Goal: Transaction & Acquisition: Purchase product/service

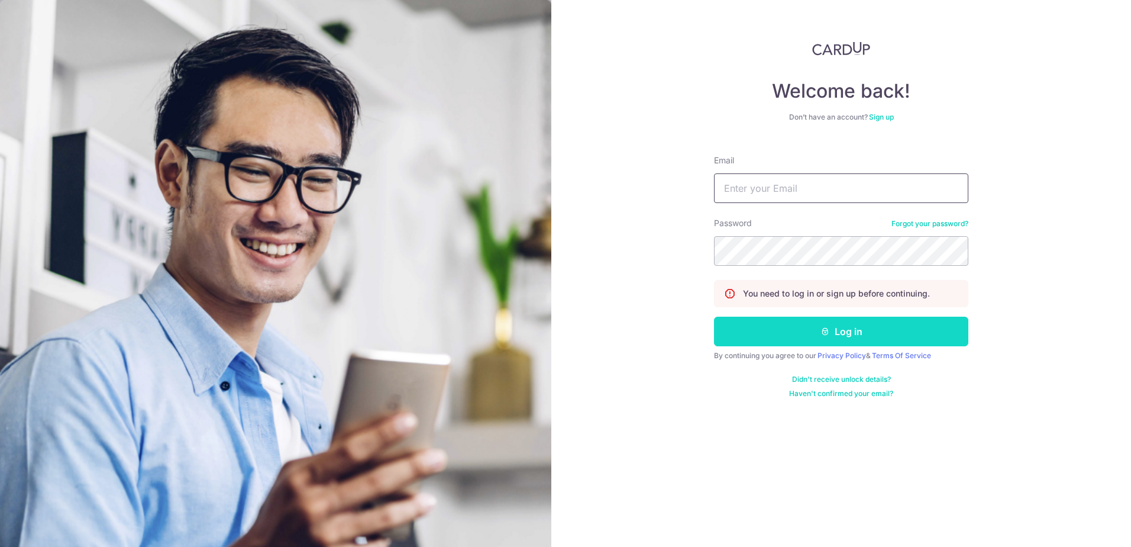
type input "[EMAIL_ADDRESS][DOMAIN_NAME]"
click at [850, 327] on button "Log in" at bounding box center [841, 332] width 254 height 30
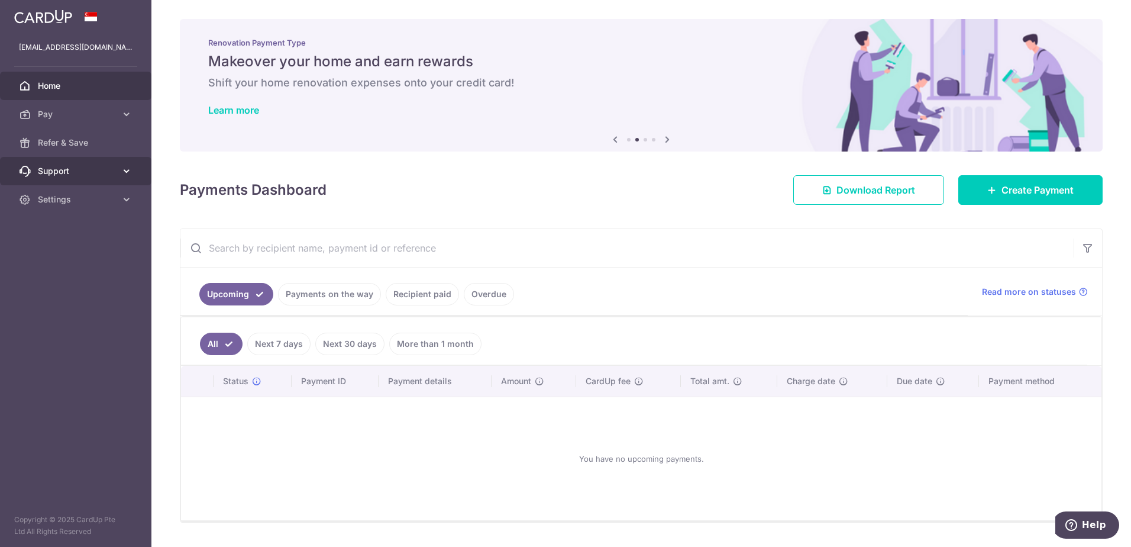
click at [124, 166] on icon at bounding box center [127, 171] width 12 height 12
click at [122, 270] on icon at bounding box center [127, 271] width 12 height 12
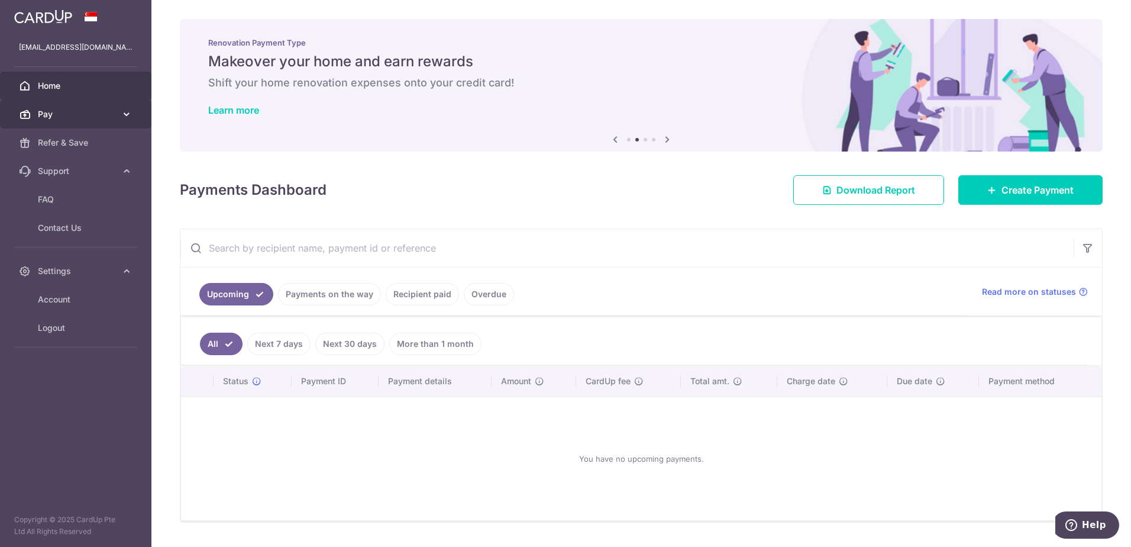
click at [129, 112] on icon at bounding box center [127, 114] width 12 height 12
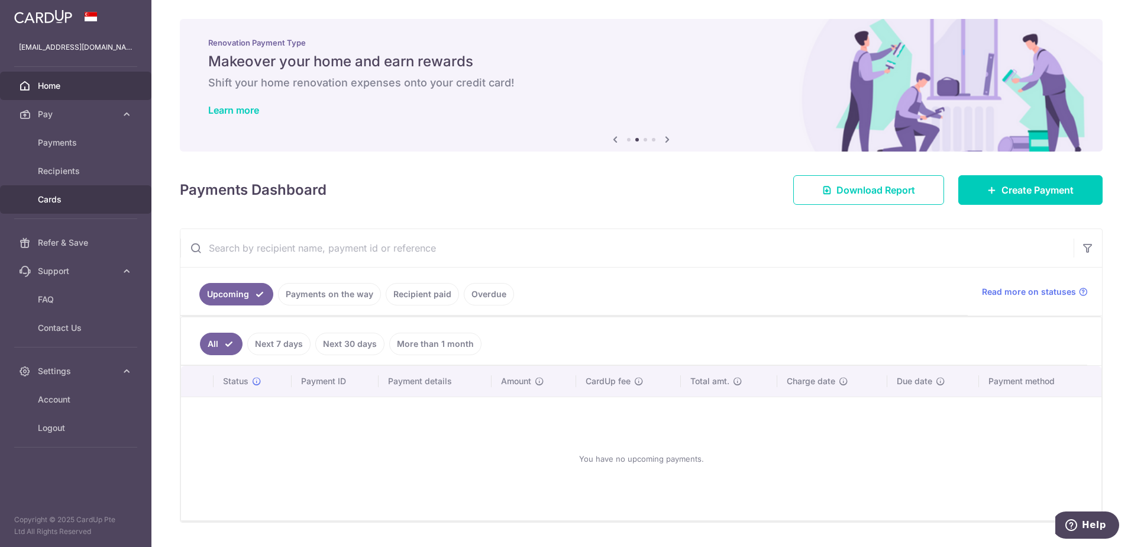
click at [31, 188] on link "Cards" at bounding box center [75, 199] width 151 height 28
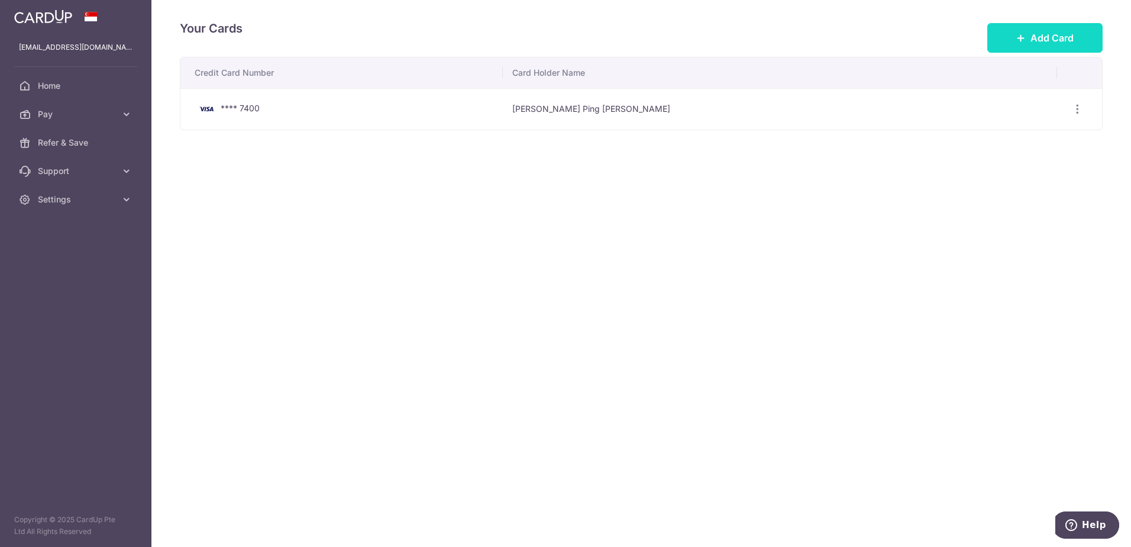
click at [1043, 49] on button "Add Card" at bounding box center [1044, 38] width 115 height 30
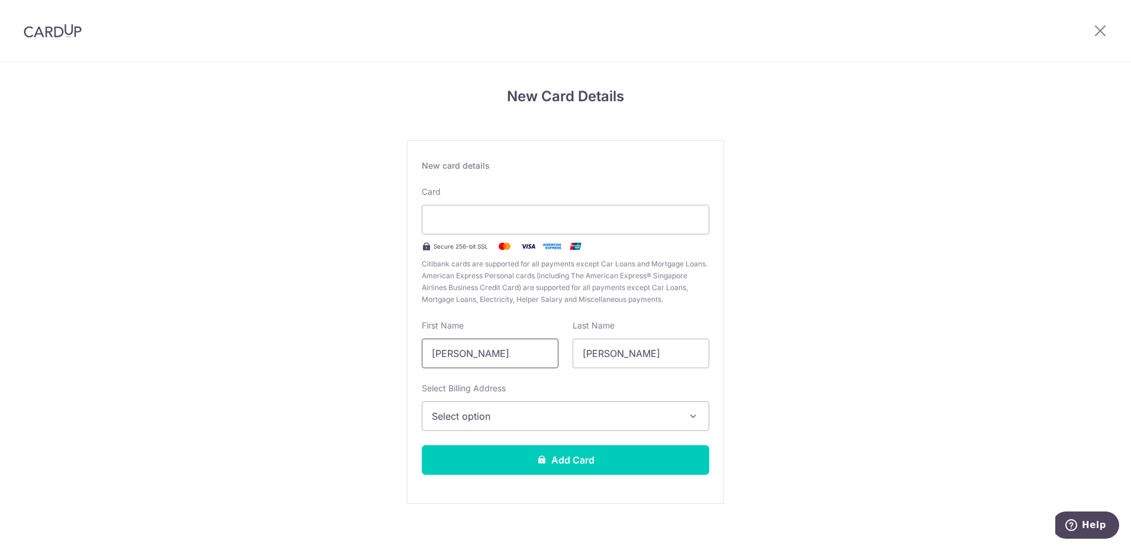
click at [530, 357] on input "Lim Kin Ping" at bounding box center [490, 353] width 137 height 30
drag, startPoint x: 530, startPoint y: 357, endPoint x: 376, endPoint y: 344, distance: 155.0
click at [376, 344] on div "New Card Details New card details Card Secure 256-bit SSL Citibank cards are su…" at bounding box center [565, 310] width 1131 height 497
type input "Jessica"
drag, startPoint x: 618, startPoint y: 357, endPoint x: 566, endPoint y: 356, distance: 52.7
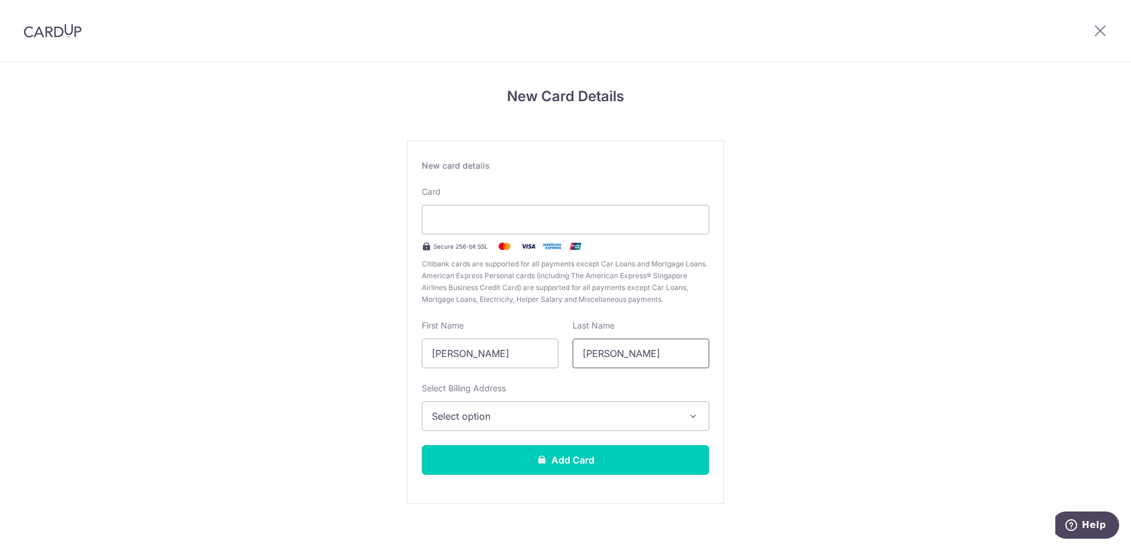
click at [566, 356] on div "Last Name Jessica" at bounding box center [641, 343] width 151 height 49
type input "Lim"
click at [503, 422] on span "Select option" at bounding box center [555, 416] width 246 height 14
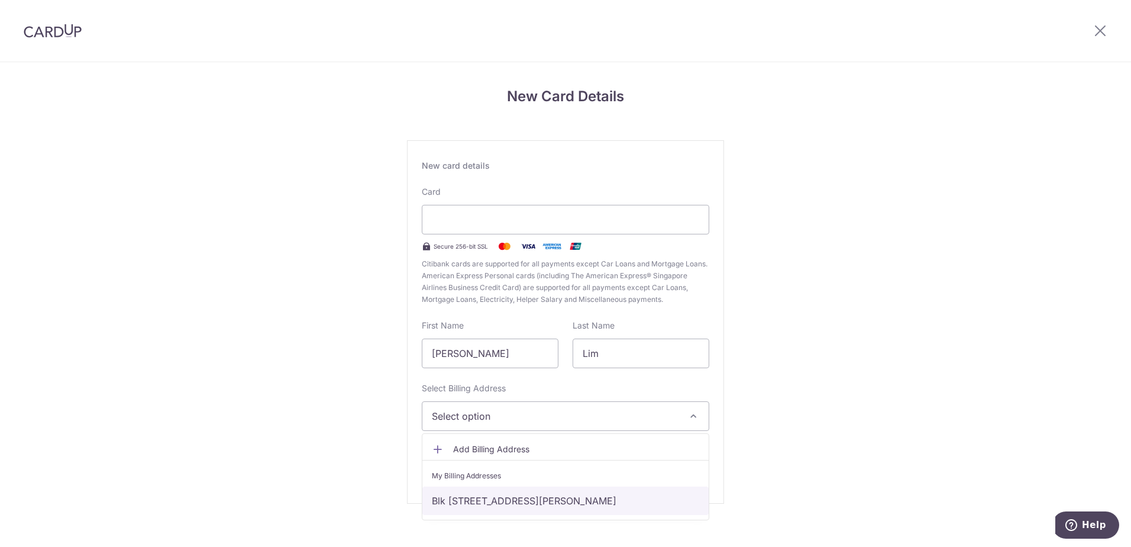
click at [494, 498] on link "Blk 3 QUEENS ROAD, #08-171, Farrer Gardens, Singapore, Singapore, Singapore-260…" at bounding box center [565, 500] width 286 height 28
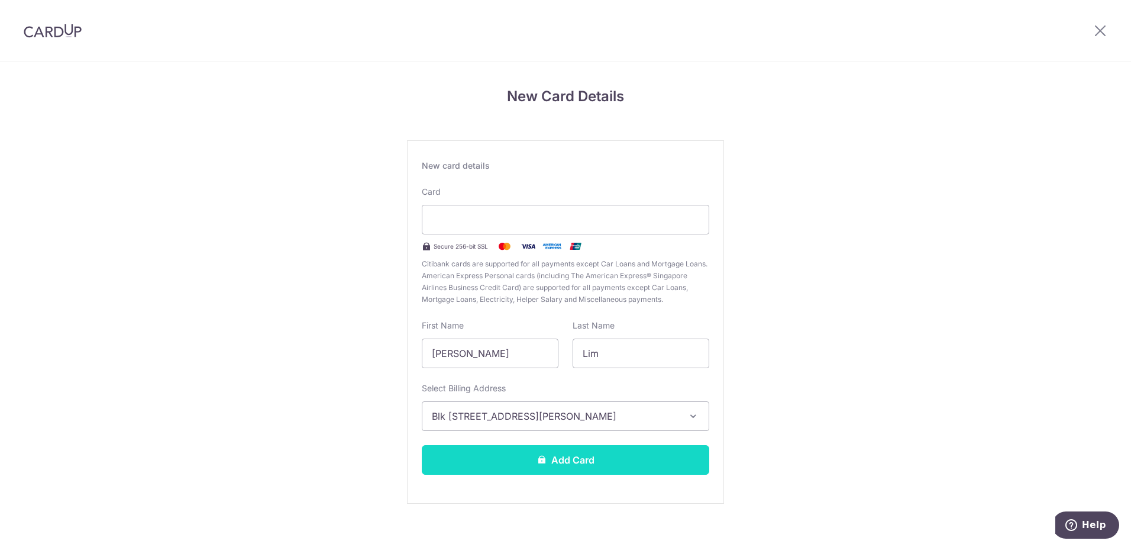
click at [614, 463] on button "Add Card" at bounding box center [566, 460] width 288 height 30
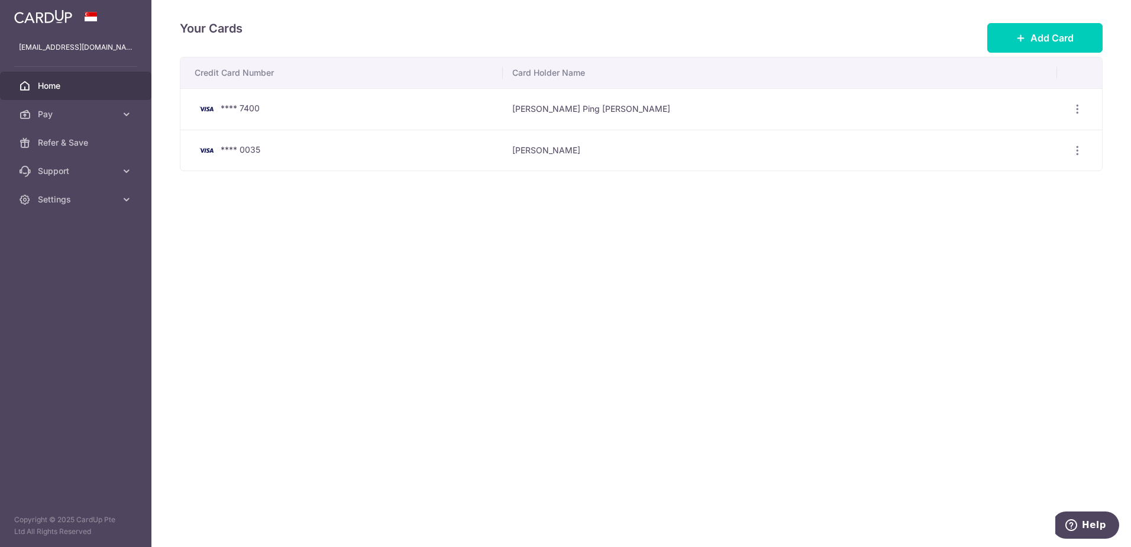
click at [54, 85] on span "Home" at bounding box center [77, 86] width 78 height 12
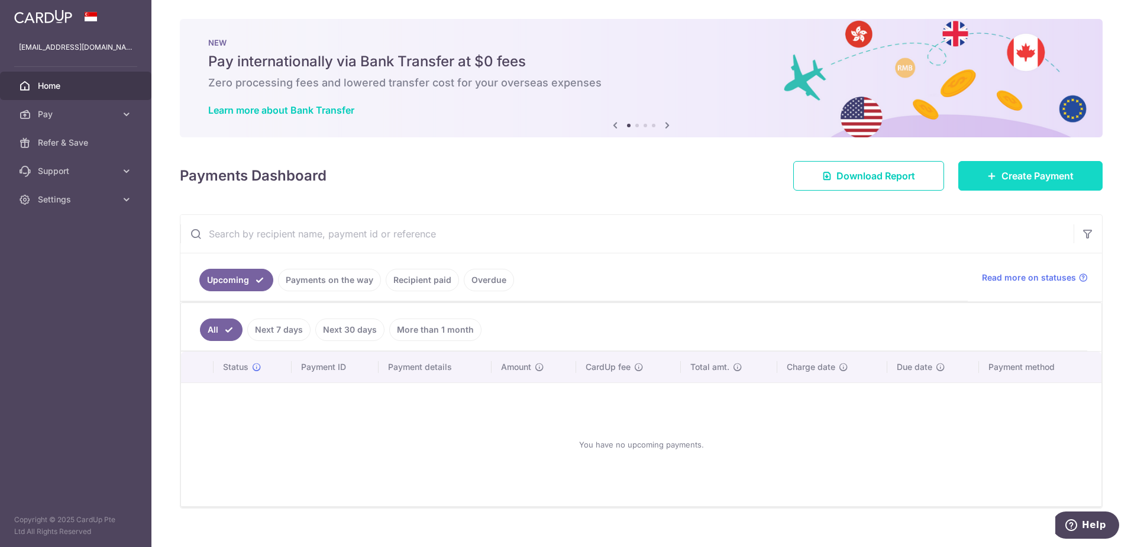
click at [1021, 173] on span "Create Payment" at bounding box center [1038, 176] width 72 height 14
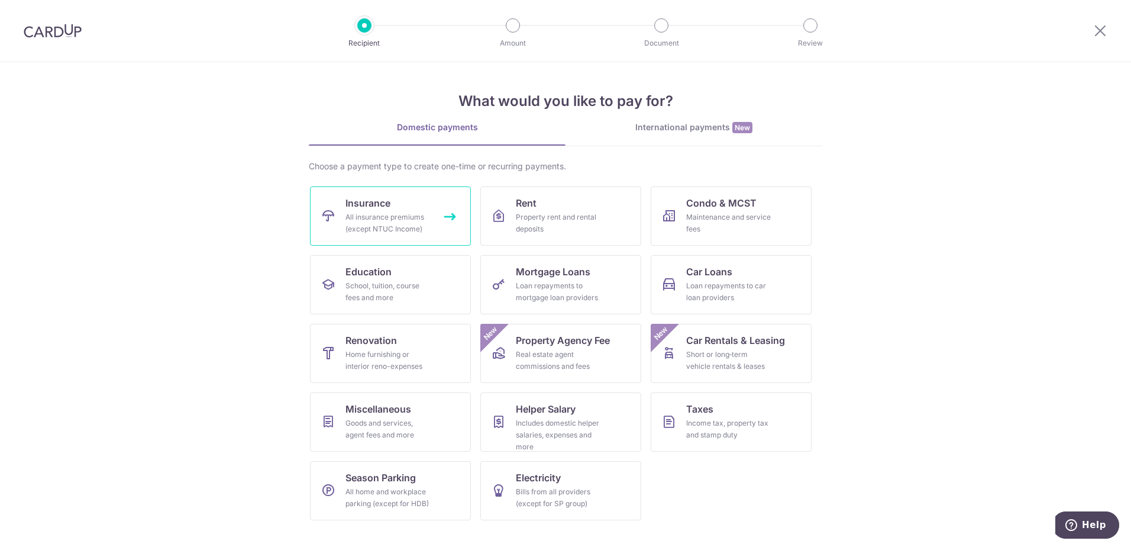
click at [425, 224] on div "All insurance premiums (except NTUC Income)" at bounding box center [388, 223] width 85 height 24
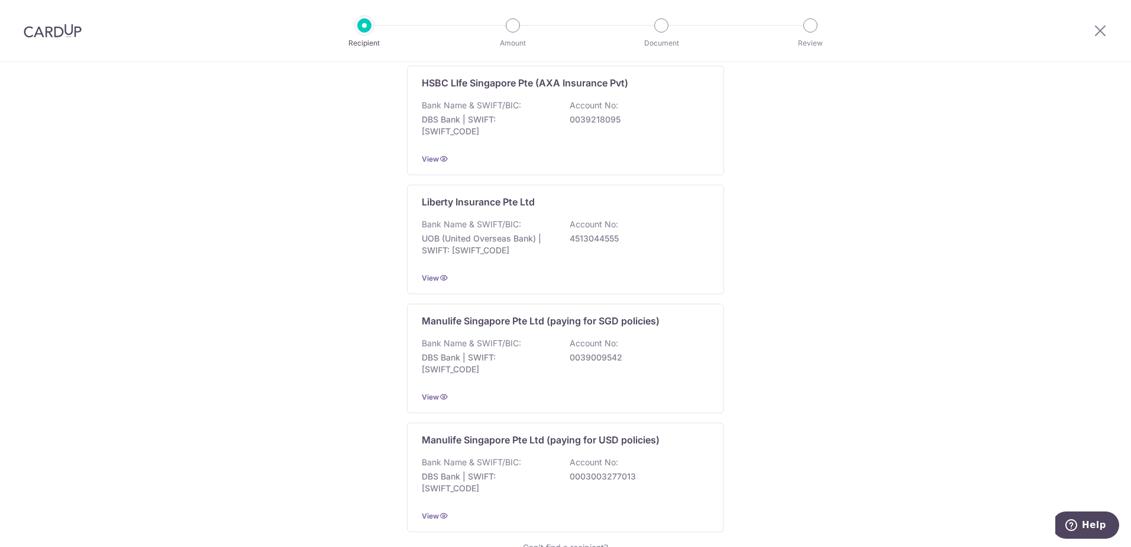
scroll to position [1065, 0]
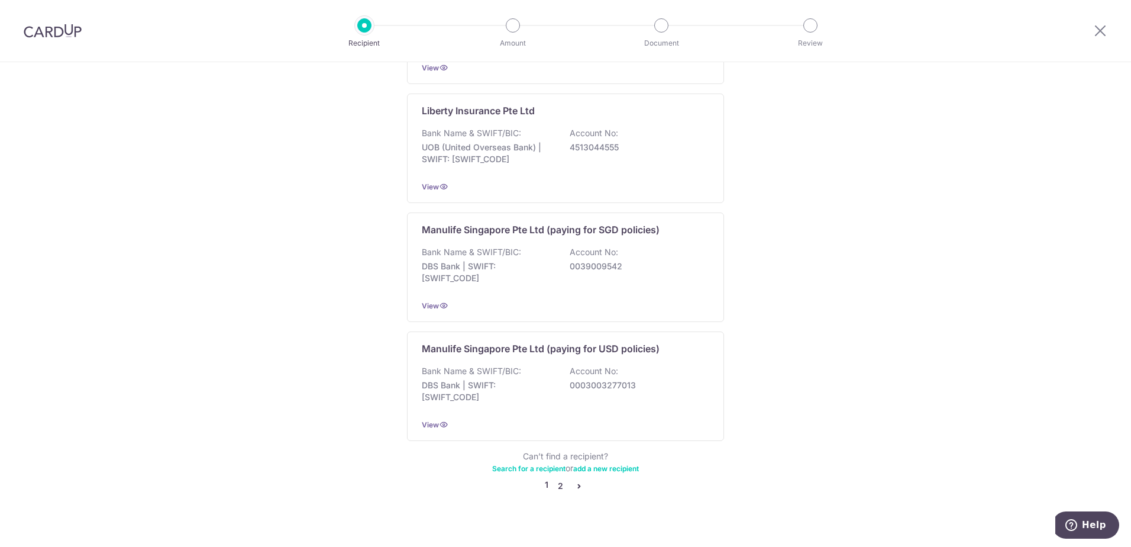
click at [557, 479] on link "2" at bounding box center [560, 486] width 14 height 14
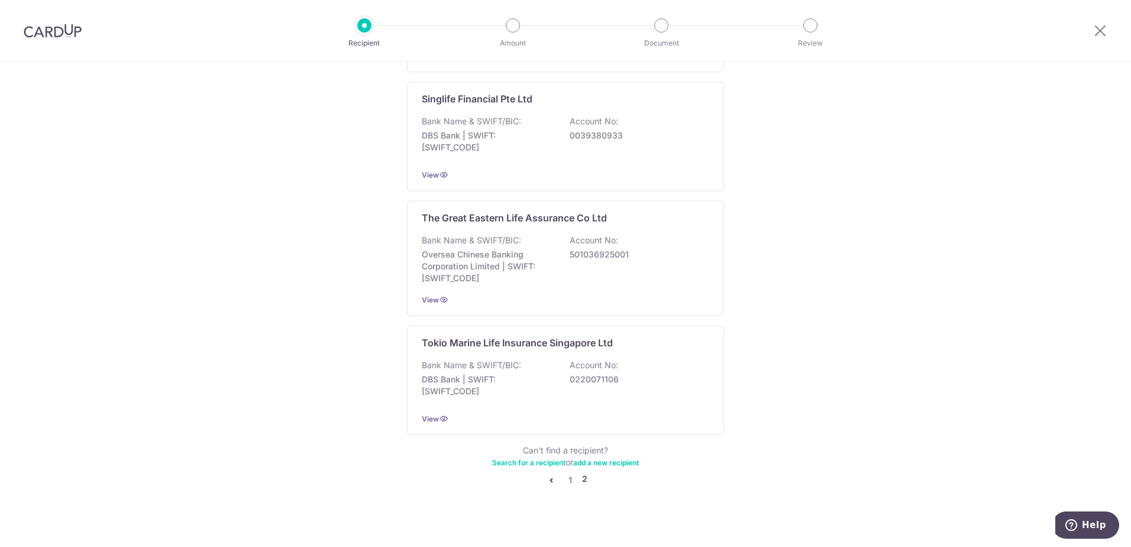
click at [582, 478] on li "2" at bounding box center [584, 480] width 5 height 14
click at [582, 479] on li "2" at bounding box center [584, 480] width 5 height 14
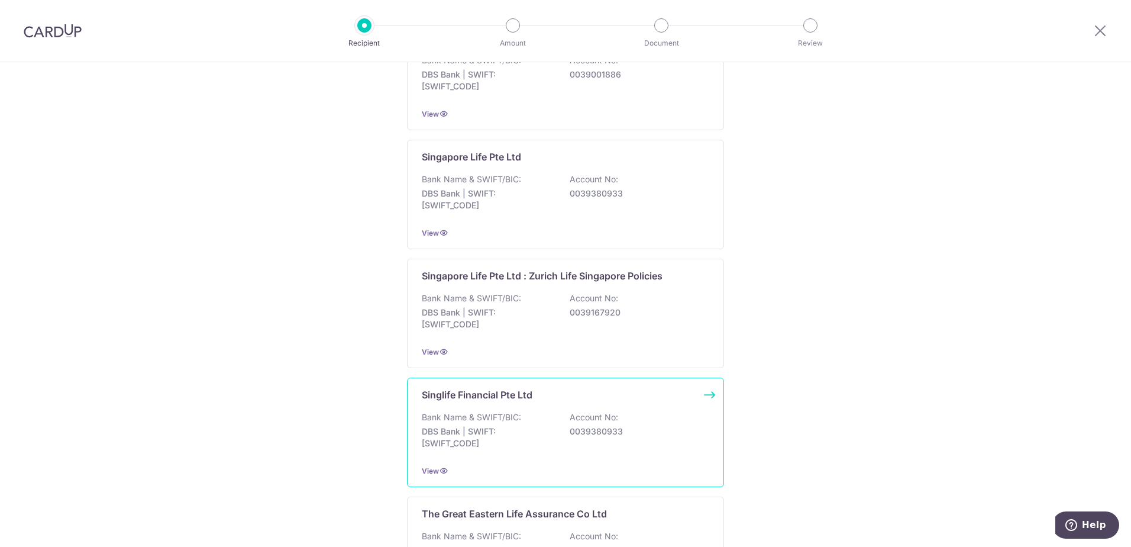
click at [545, 423] on div "Bank Name & SWIFT/BIC: DBS Bank | SWIFT: DBSSSGSGXXX Account No: 0039380933" at bounding box center [566, 433] width 288 height 44
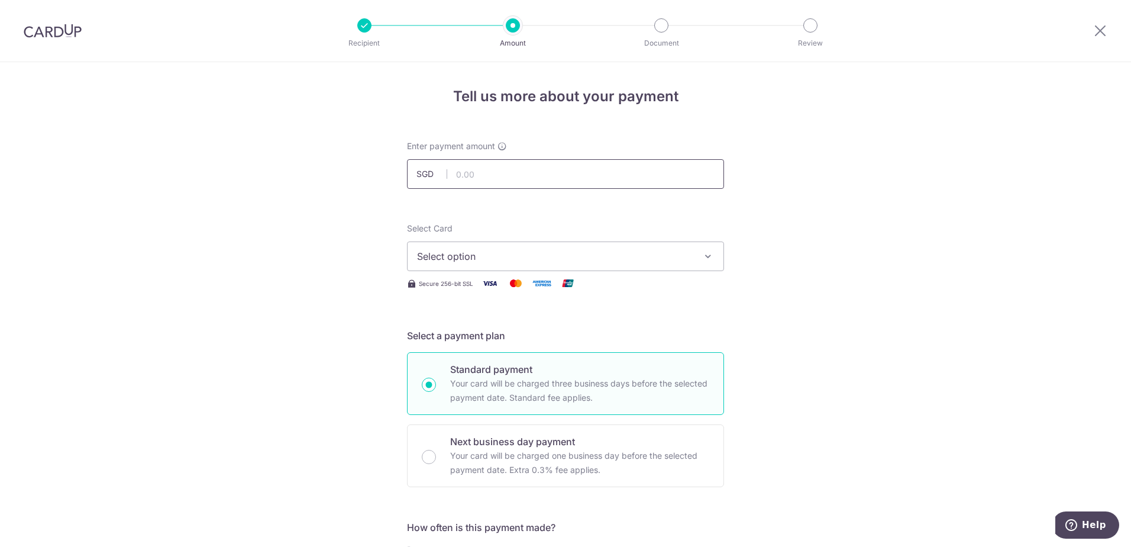
click at [647, 180] on input "text" at bounding box center [565, 174] width 317 height 30
type input "600.00"
click at [483, 257] on span "Select option" at bounding box center [555, 256] width 276 height 14
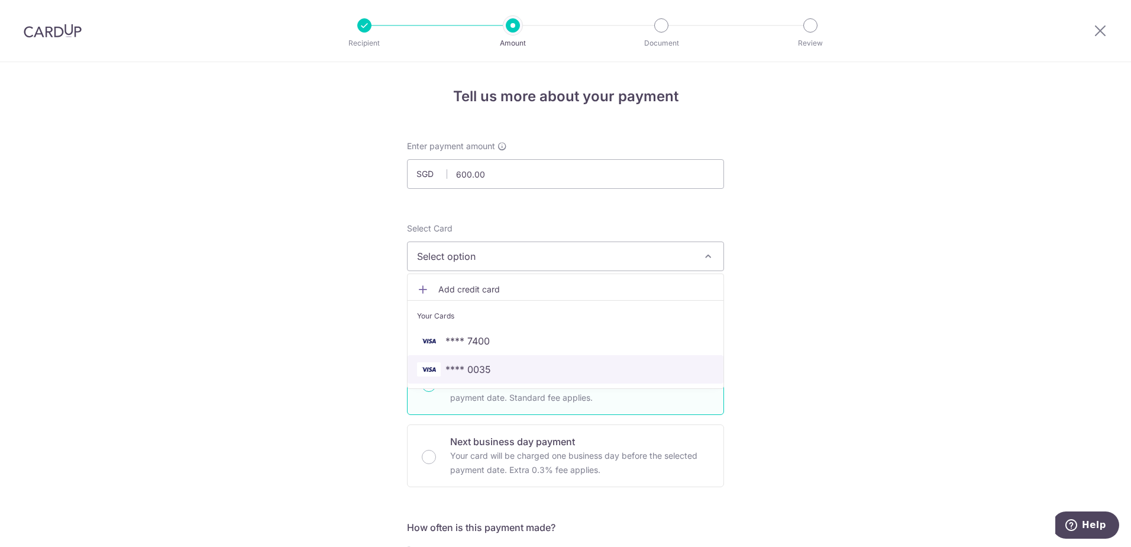
click at [489, 370] on span "**** 0035" at bounding box center [565, 369] width 297 height 14
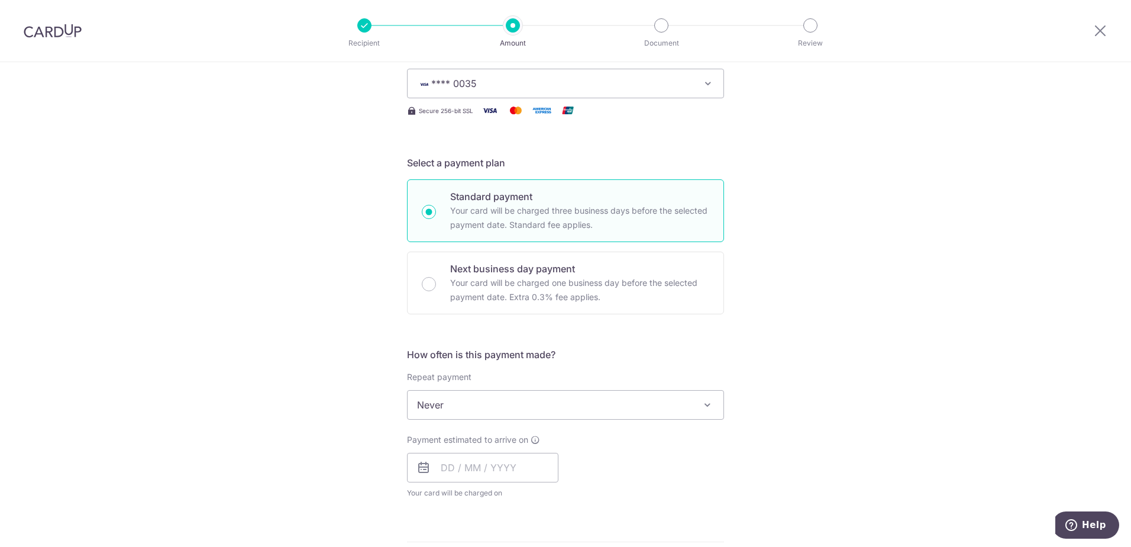
scroll to position [177, 0]
click at [709, 402] on span at bounding box center [707, 400] width 14 height 14
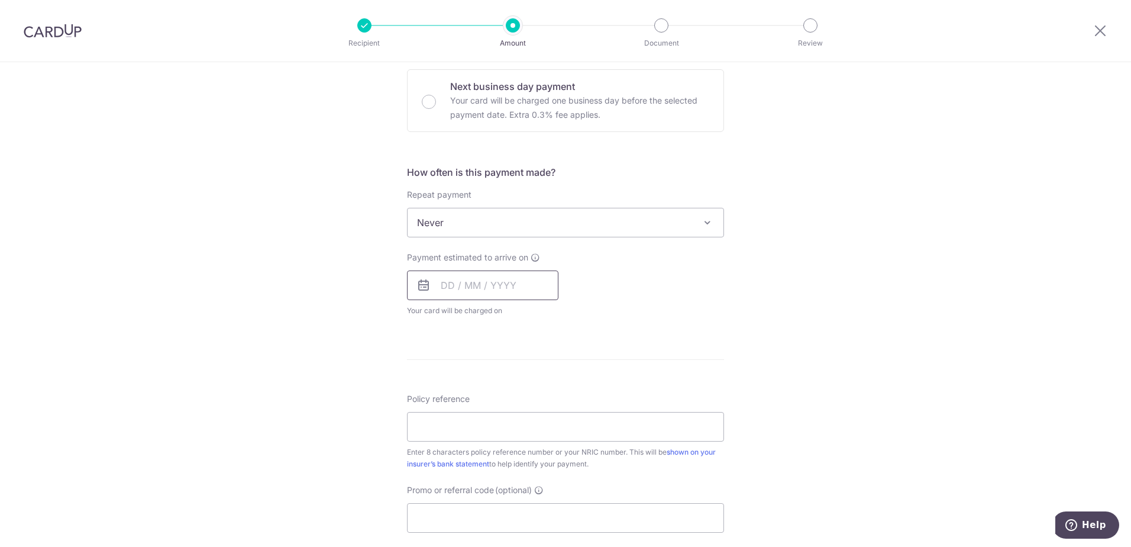
click at [446, 289] on input "text" at bounding box center [482, 285] width 151 height 30
click at [517, 420] on link "18" at bounding box center [525, 416] width 19 height 19
type input "[DATE]"
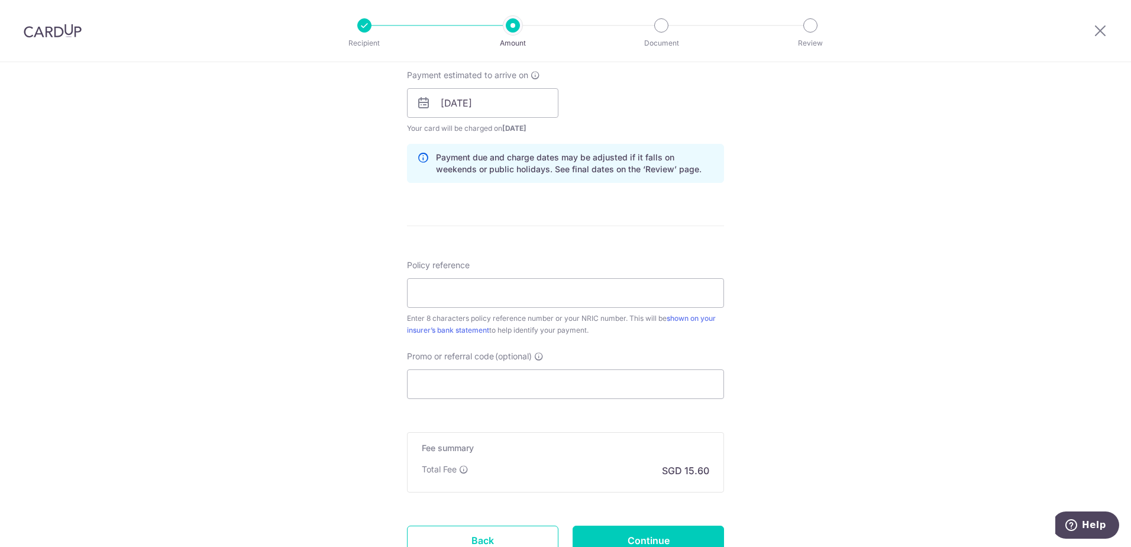
scroll to position [634, 0]
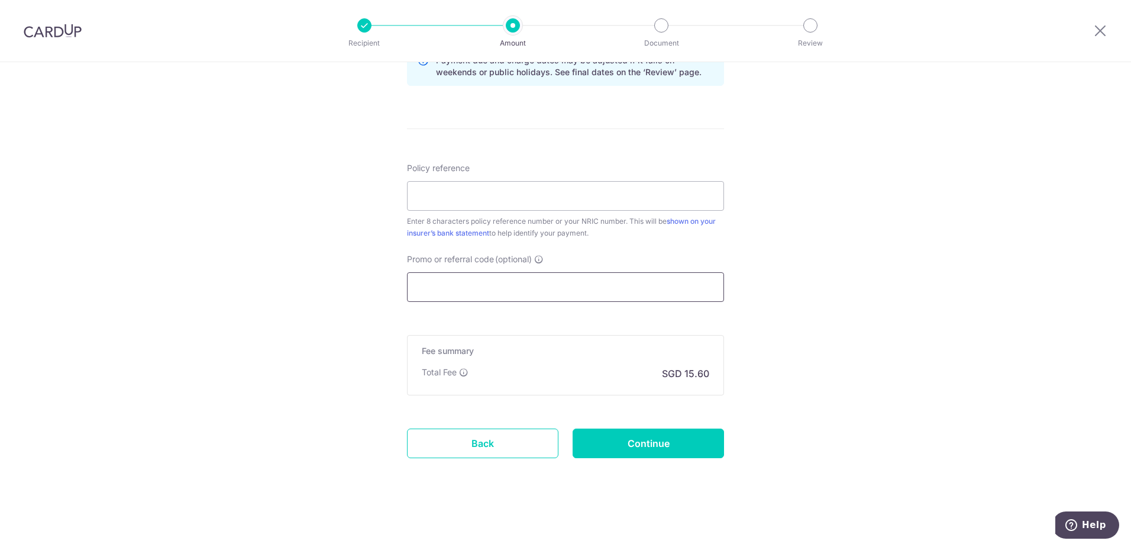
click at [520, 293] on input "Promo or referral code (optional)" at bounding box center [565, 287] width 317 height 30
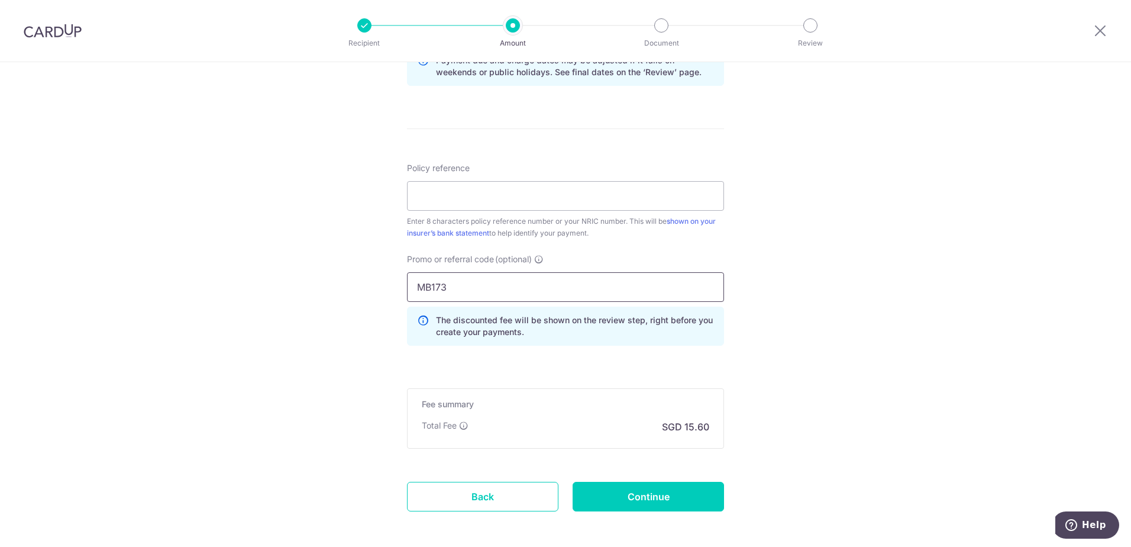
click button "Add Card" at bounding box center [0, 0] width 0 height 0
click at [466, 288] on input "MB173" at bounding box center [565, 287] width 317 height 30
click at [435, 361] on form "Enter payment amount SGD 600.00 600.00 Select Card **** 0035 Add credit card Yo…" at bounding box center [565, 25] width 317 height 1038
click at [447, 290] on input "MB173" at bounding box center [565, 287] width 317 height 30
click at [453, 198] on input "Policy reference" at bounding box center [565, 196] width 317 height 30
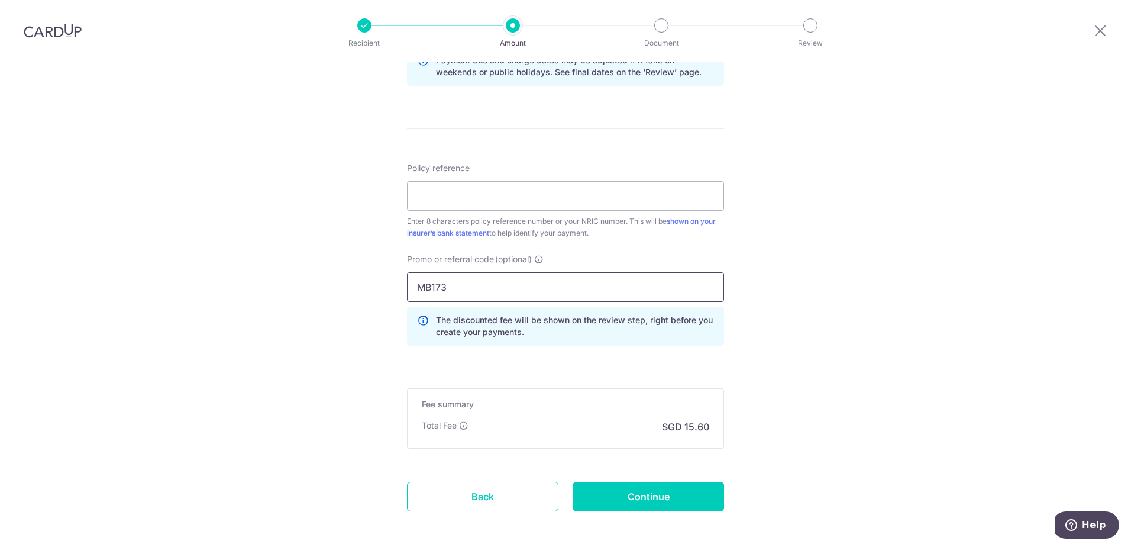
click at [486, 290] on input "MB173" at bounding box center [565, 287] width 317 height 30
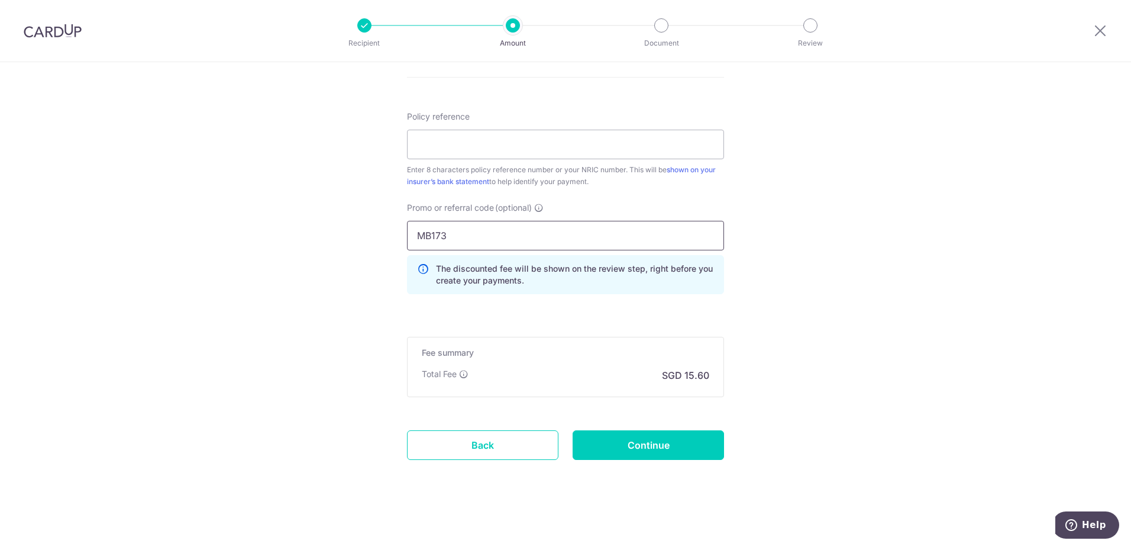
scroll to position [687, 0]
click at [450, 228] on input "MB173" at bounding box center [565, 234] width 317 height 30
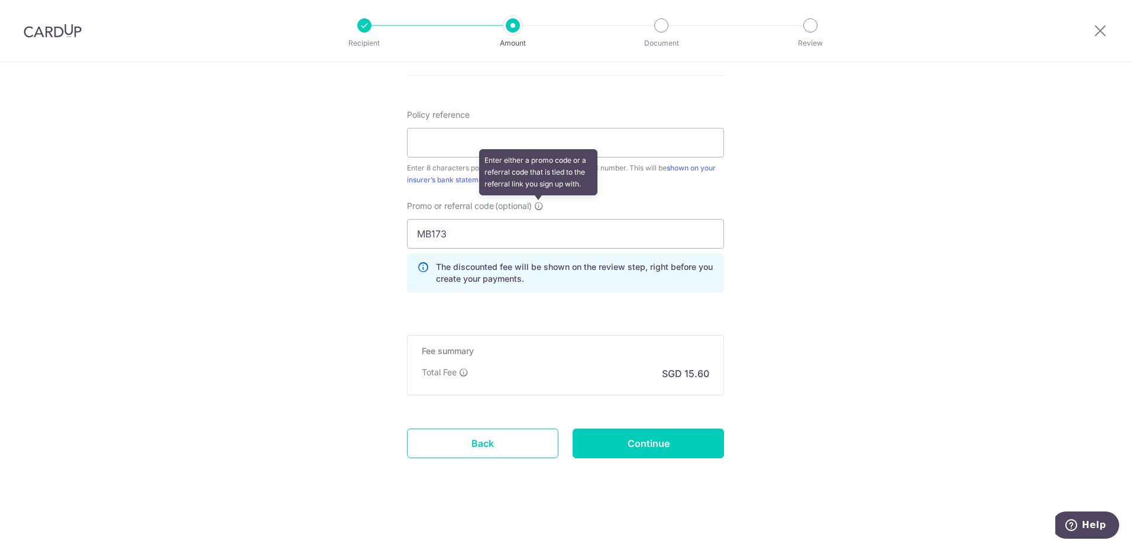
click at [541, 204] on icon at bounding box center [538, 205] width 9 height 9
click at [541, 219] on input "MB173" at bounding box center [565, 234] width 317 height 30
click at [492, 275] on p "The discounted fee will be shown on the review step, right before you create yo…" at bounding box center [575, 273] width 278 height 24
click at [445, 232] on input "MB173" at bounding box center [565, 234] width 317 height 30
click at [695, 233] on input "MB173" at bounding box center [565, 234] width 317 height 30
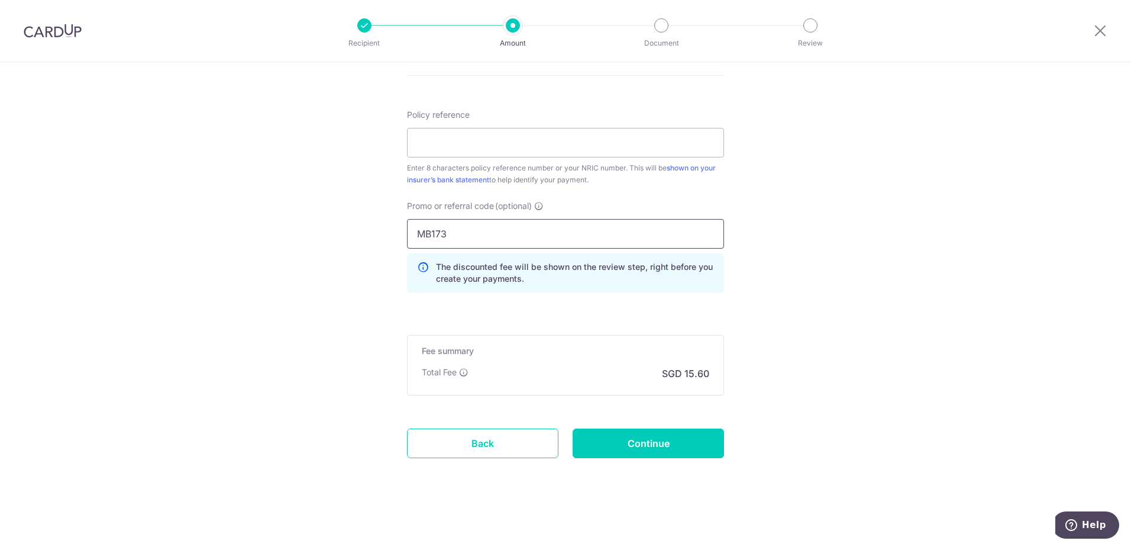
click button "Add Card" at bounding box center [0, 0] width 0 height 0
click at [532, 138] on input "Policy reference" at bounding box center [565, 143] width 317 height 30
drag, startPoint x: 487, startPoint y: 229, endPoint x: 294, endPoint y: 197, distance: 195.5
paste input "SAVERENT179"
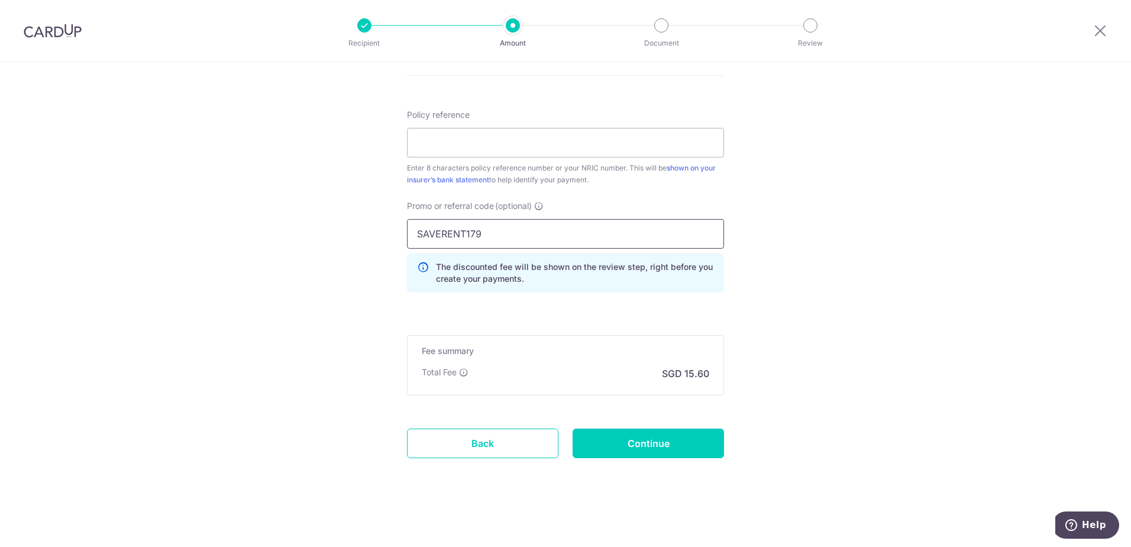
click at [517, 234] on input "SAVERENT179" at bounding box center [565, 234] width 317 height 30
click button "Add Card" at bounding box center [0, 0] width 0 height 0
click at [522, 153] on input "Policy reference" at bounding box center [565, 143] width 317 height 30
click at [545, 148] on input "Policy reference" at bounding box center [565, 143] width 317 height 30
click at [519, 253] on div "SAVERENT179 The discounted fee will be shown on the review step, right before y…" at bounding box center [565, 255] width 317 height 73
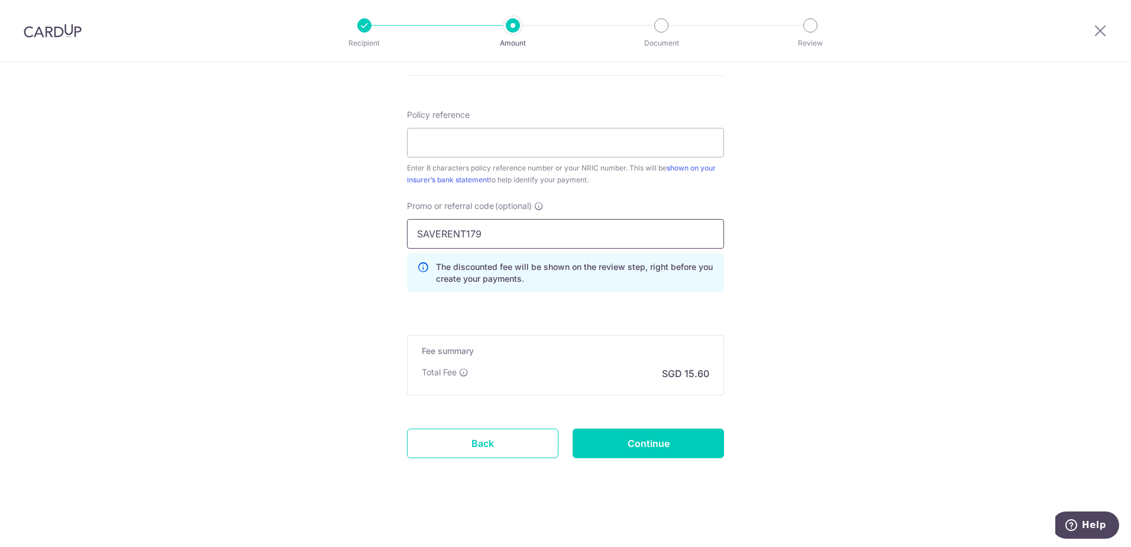
drag, startPoint x: 519, startPoint y: 239, endPoint x: 323, endPoint y: 217, distance: 197.7
paste input "MILELION"
type input "MILELION"
click at [512, 144] on input "Policy reference" at bounding box center [565, 143] width 317 height 30
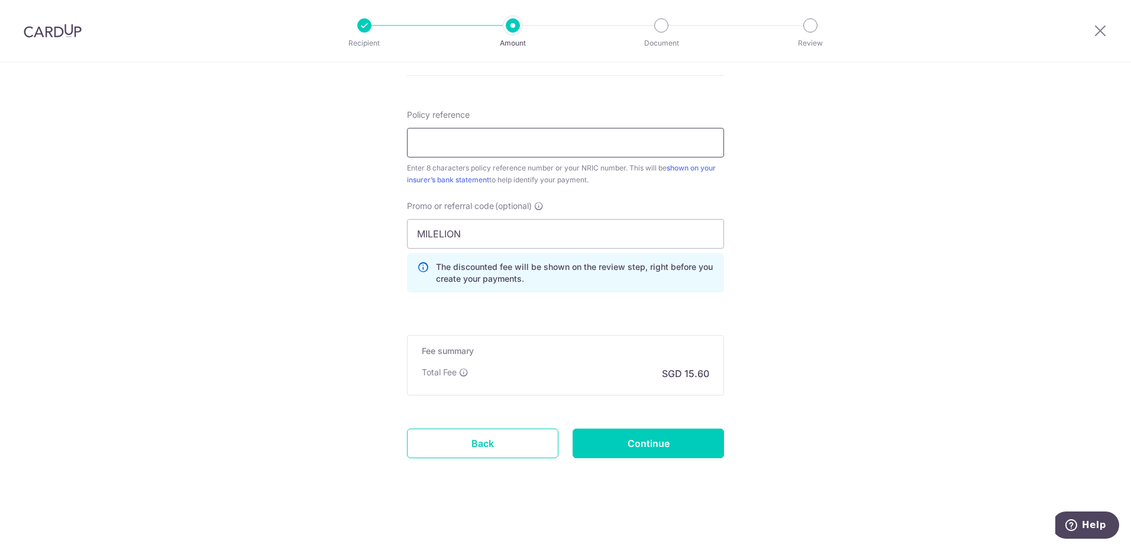
click at [594, 137] on input "Policy reference" at bounding box center [565, 143] width 317 height 30
click at [499, 238] on input "MILELION" at bounding box center [565, 234] width 317 height 30
click at [537, 204] on icon at bounding box center [538, 205] width 9 height 9
click at [537, 219] on input "MILELION" at bounding box center [565, 234] width 317 height 30
click at [445, 217] on div "Promo or referral code (optional) MILELION The discounted fee will be shown on …" at bounding box center [565, 246] width 317 height 92
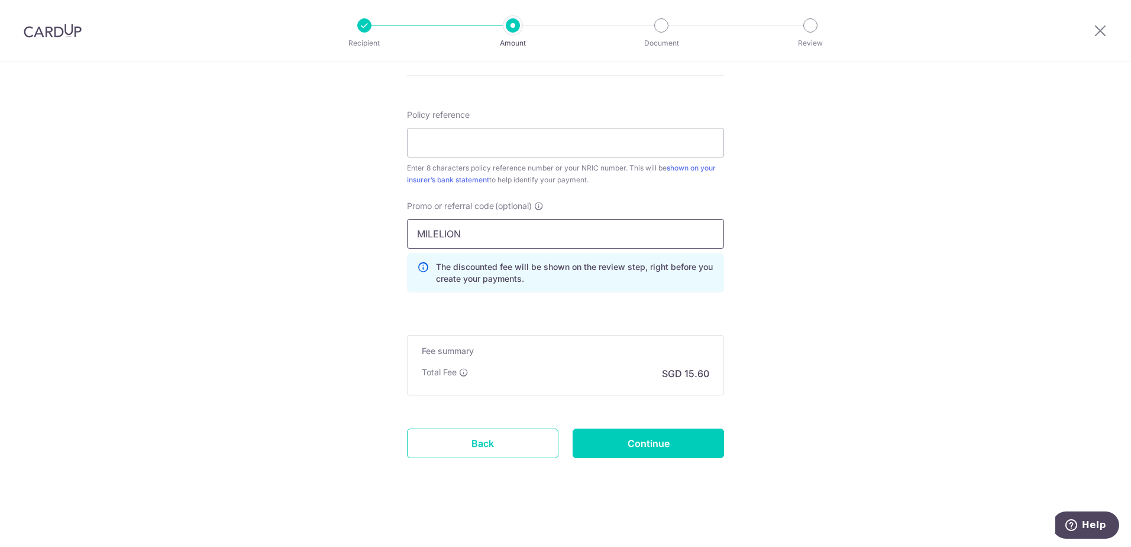
click at [475, 237] on input "MILELION" at bounding box center [565, 234] width 317 height 30
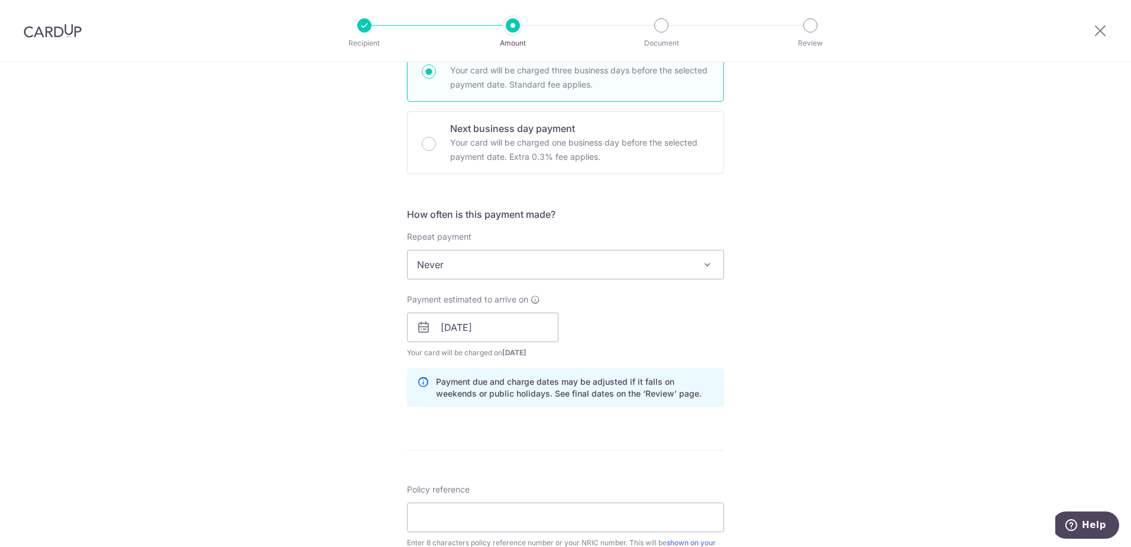
scroll to position [451, 0]
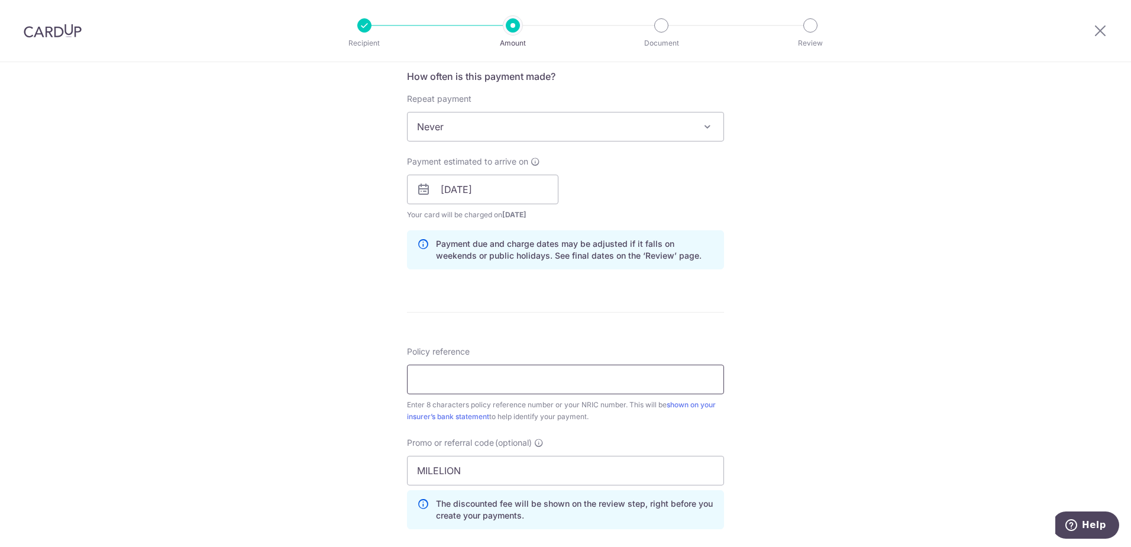
click at [463, 373] on input "Policy reference" at bounding box center [565, 379] width 317 height 30
click at [457, 383] on input "Policy reference" at bounding box center [565, 379] width 317 height 30
type input "23887927"
click at [815, 369] on div "Tell us more about your payment Enter payment amount SGD 600.00 600.00 Select C…" at bounding box center [565, 197] width 1131 height 1172
click at [601, 390] on input "23887927" at bounding box center [565, 379] width 317 height 30
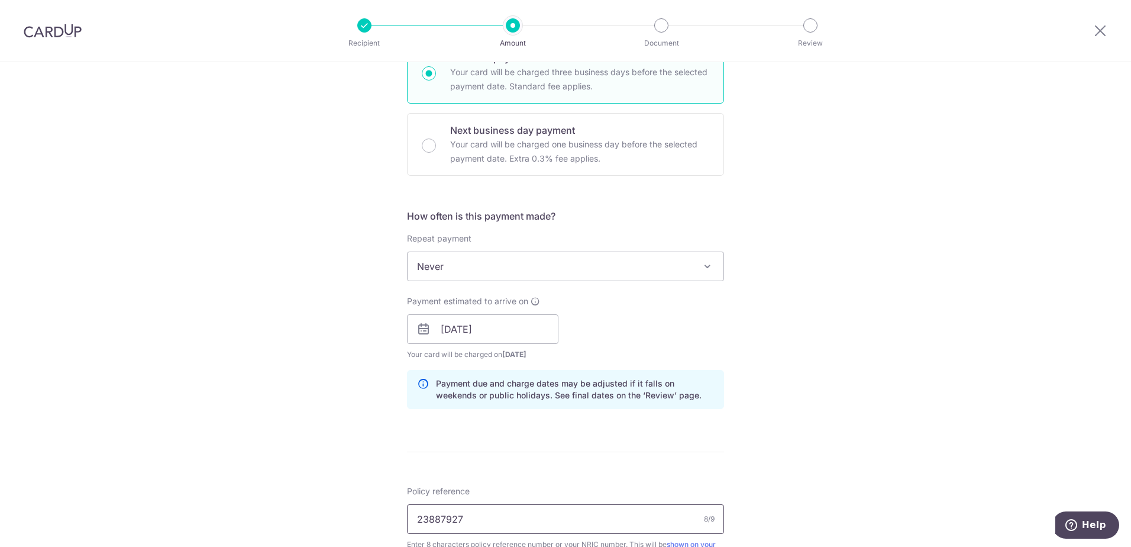
scroll to position [414, 0]
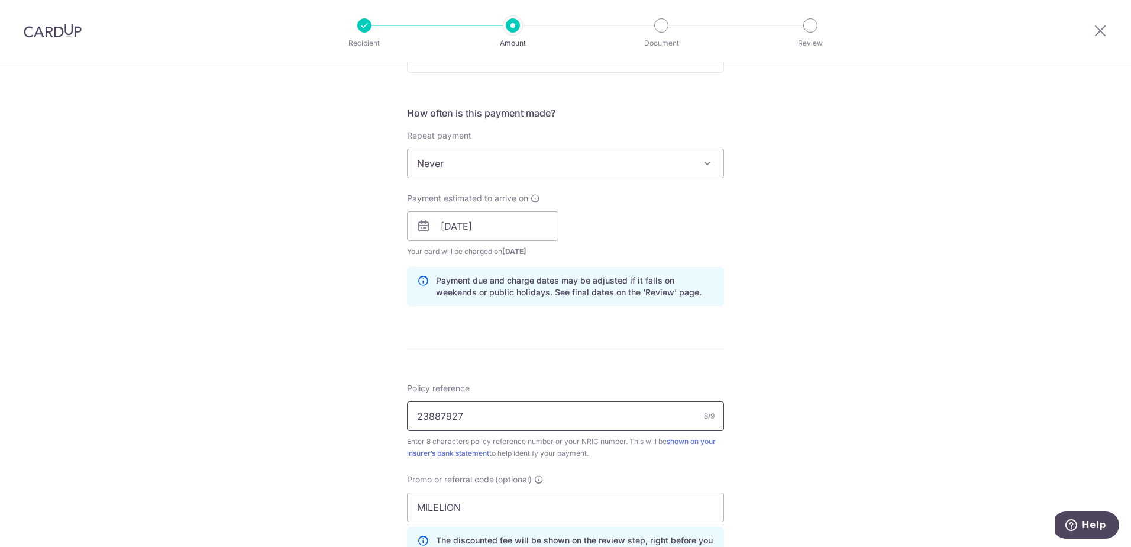
click at [556, 417] on input "23887927" at bounding box center [565, 416] width 317 height 30
click at [540, 445] on div "Enter 8 characters policy reference number or your NRIC number. This will be sh…" at bounding box center [565, 447] width 317 height 24
click at [503, 416] on input "23887927" at bounding box center [565, 416] width 317 height 30
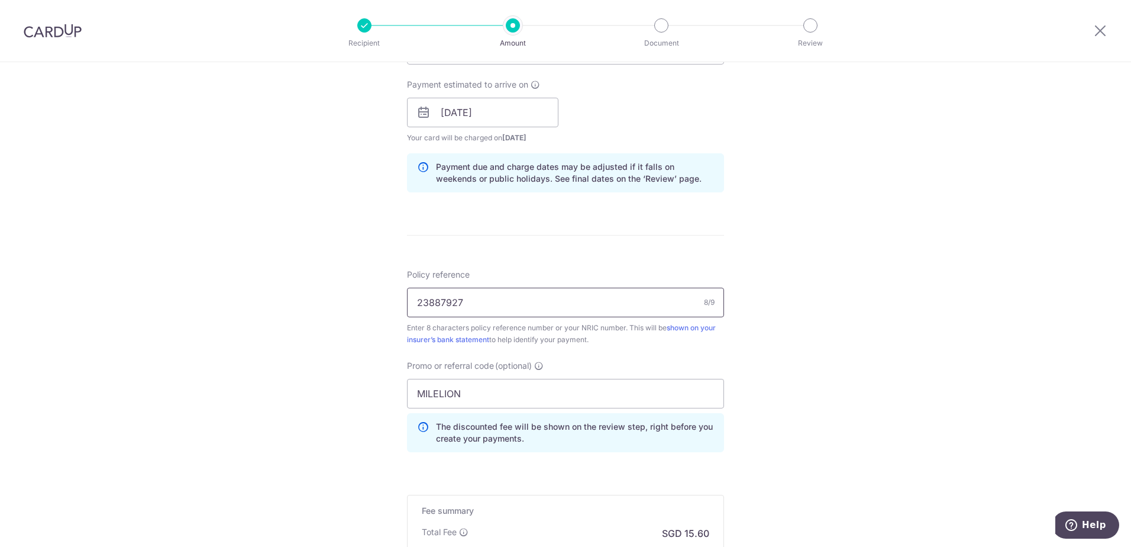
scroll to position [687, 0]
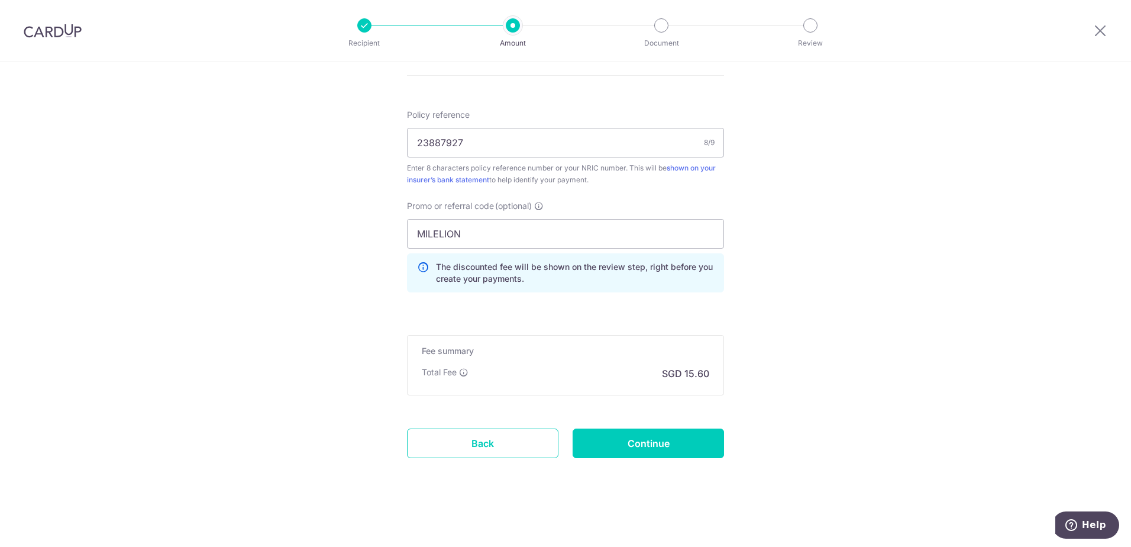
click at [668, 449] on input "Continue" at bounding box center [648, 443] width 151 height 30
type input "Create Schedule"
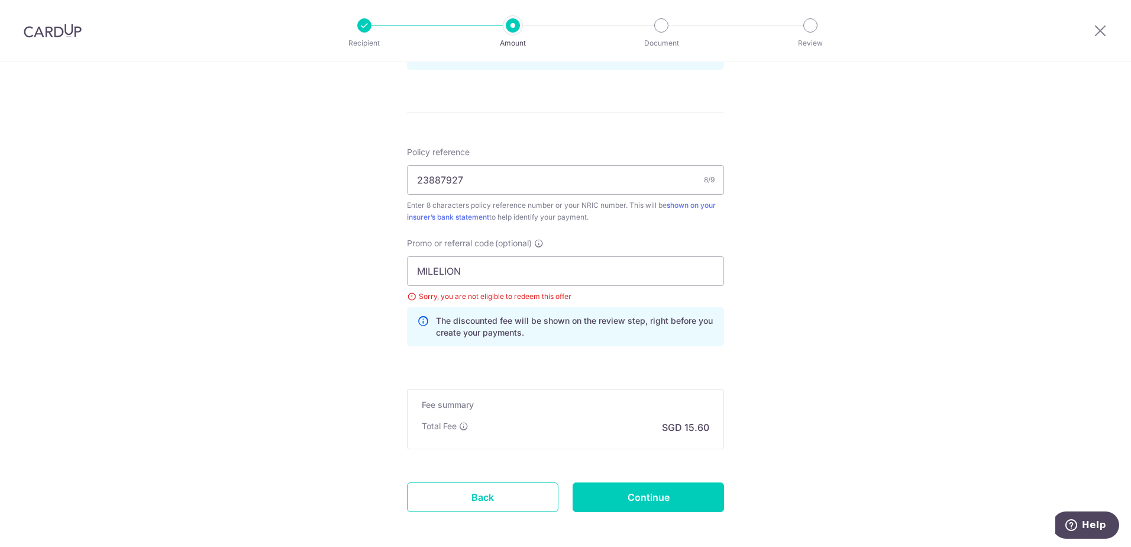
scroll to position [651, 0]
drag, startPoint x: 483, startPoint y: 272, endPoint x: 224, endPoint y: 253, distance: 259.2
click at [224, 253] on div "Tell us more about your payment Enter payment amount SGD 600.00 600.00 Select C…" at bounding box center [565, 5] width 1131 height 1189
paste input "REC185"
type input "REC185"
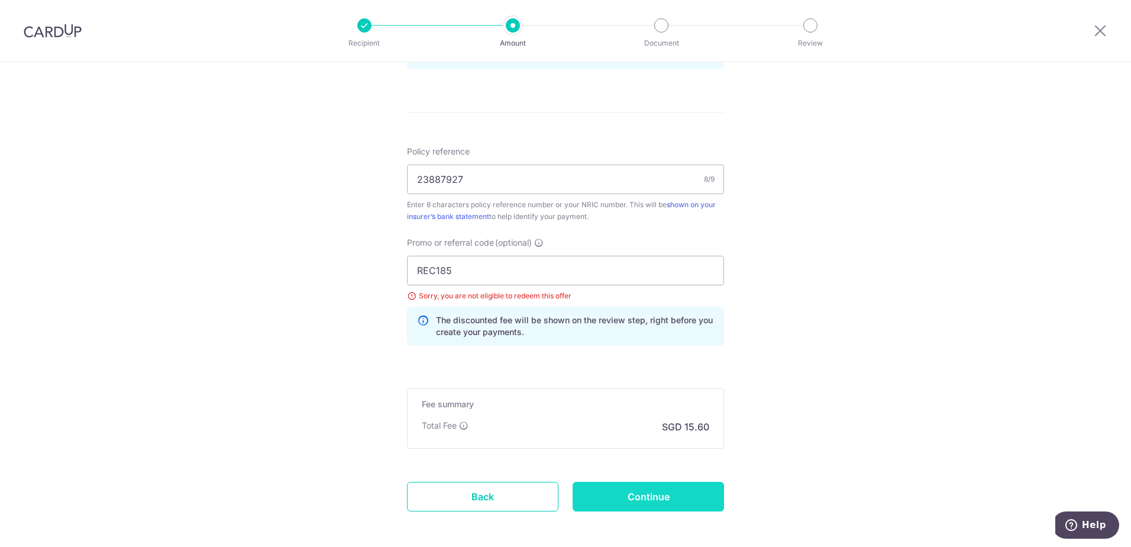
click at [669, 503] on input "Continue" at bounding box center [648, 497] width 151 height 30
type input "Update Schedule"
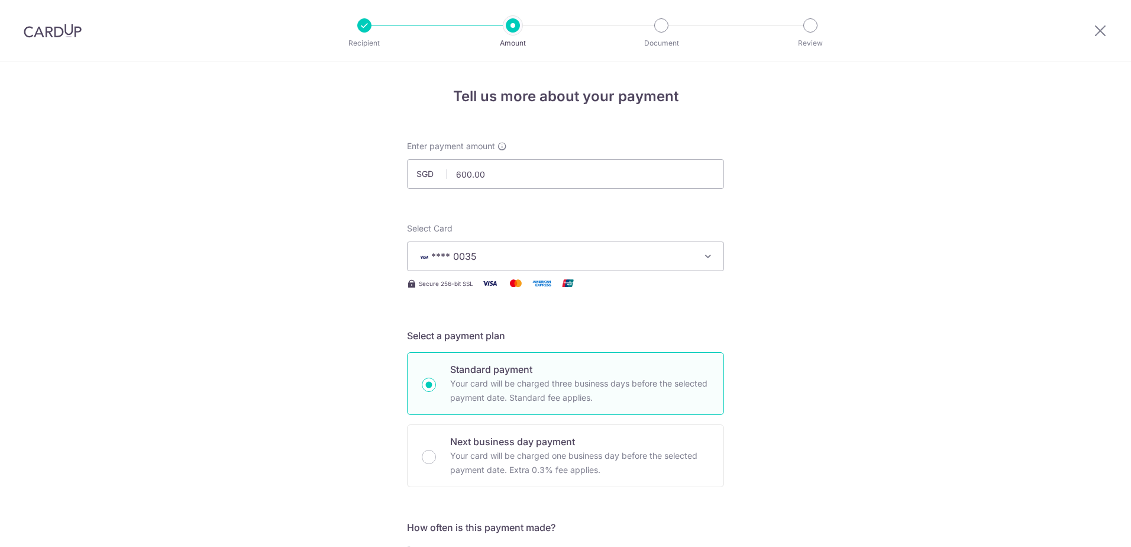
scroll to position [704, 0]
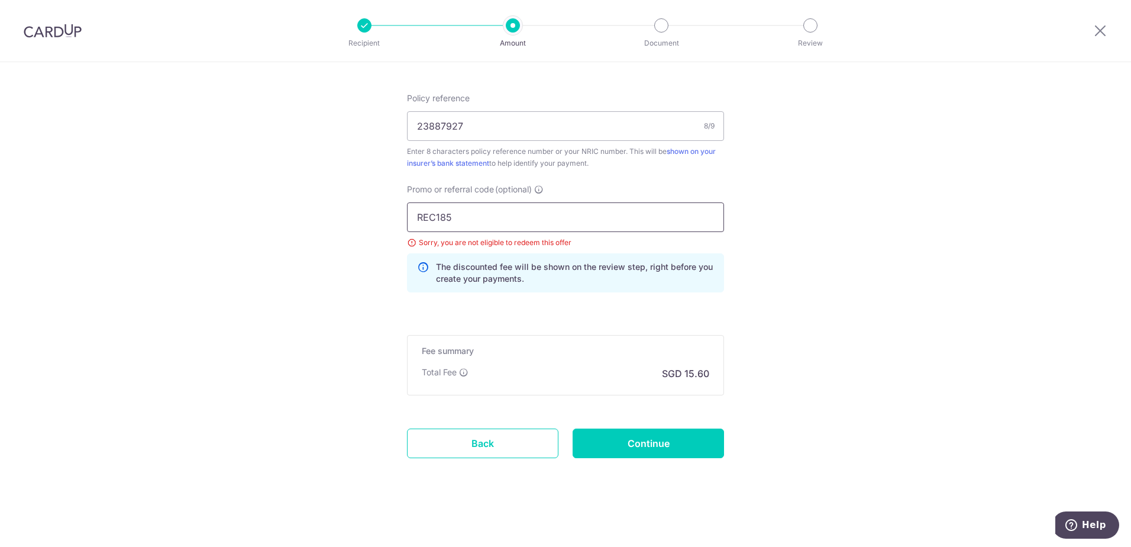
drag, startPoint x: 472, startPoint y: 222, endPoint x: 357, endPoint y: 213, distance: 114.6
paste input "3NEWR"
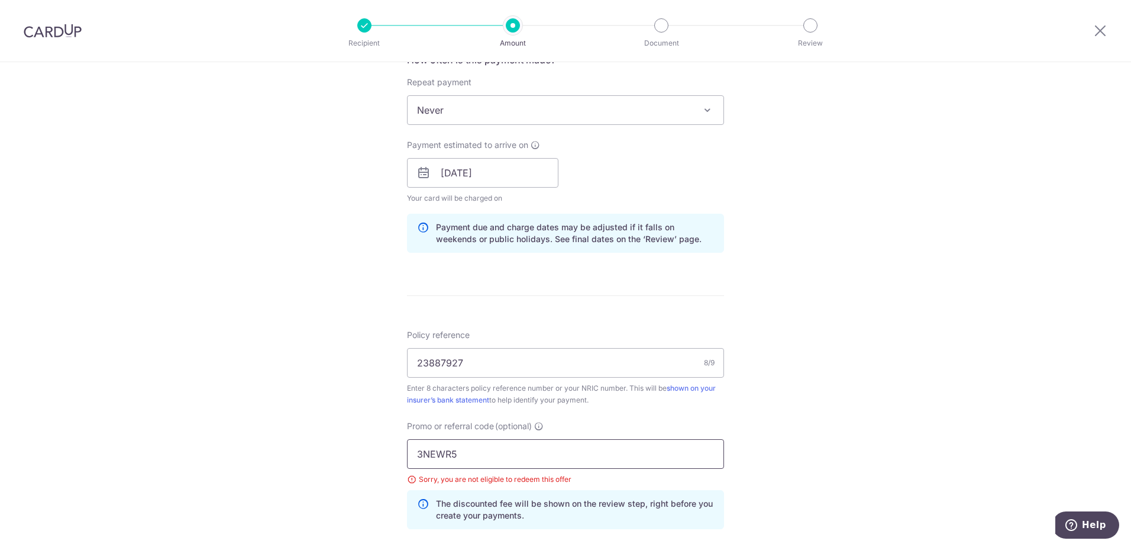
scroll to position [231, 0]
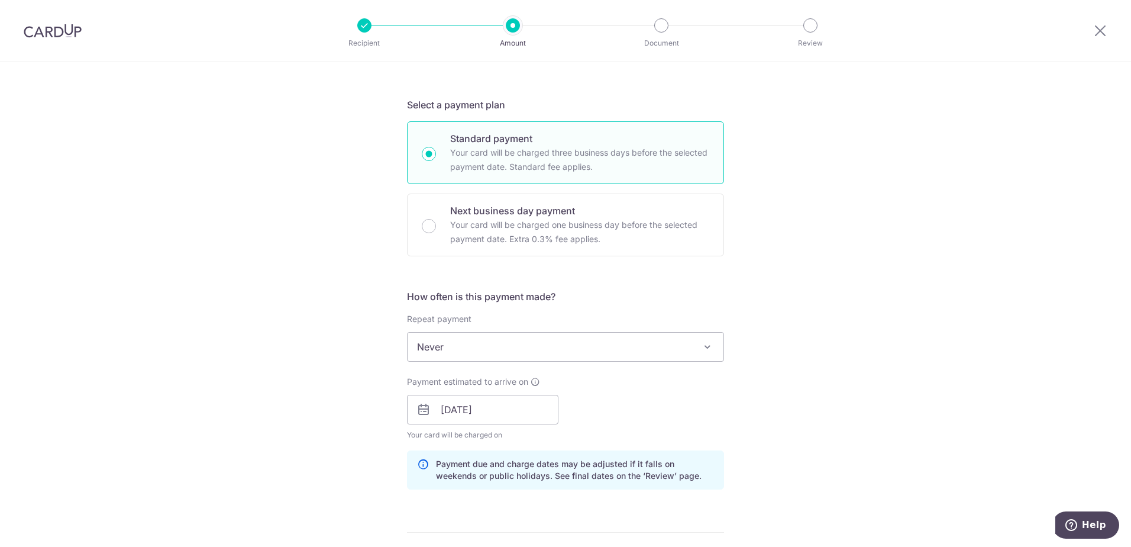
type input "3NEWR5"
click at [712, 345] on span "Never" at bounding box center [566, 346] width 316 height 28
drag, startPoint x: 722, startPoint y: 398, endPoint x: 720, endPoint y: 421, distance: 23.1
click at [720, 421] on div "Payment estimated to arrive on [DATE] Your card will be charged on for the firs…" at bounding box center [565, 408] width 331 height 65
click at [713, 346] on span "Never" at bounding box center [566, 346] width 316 height 28
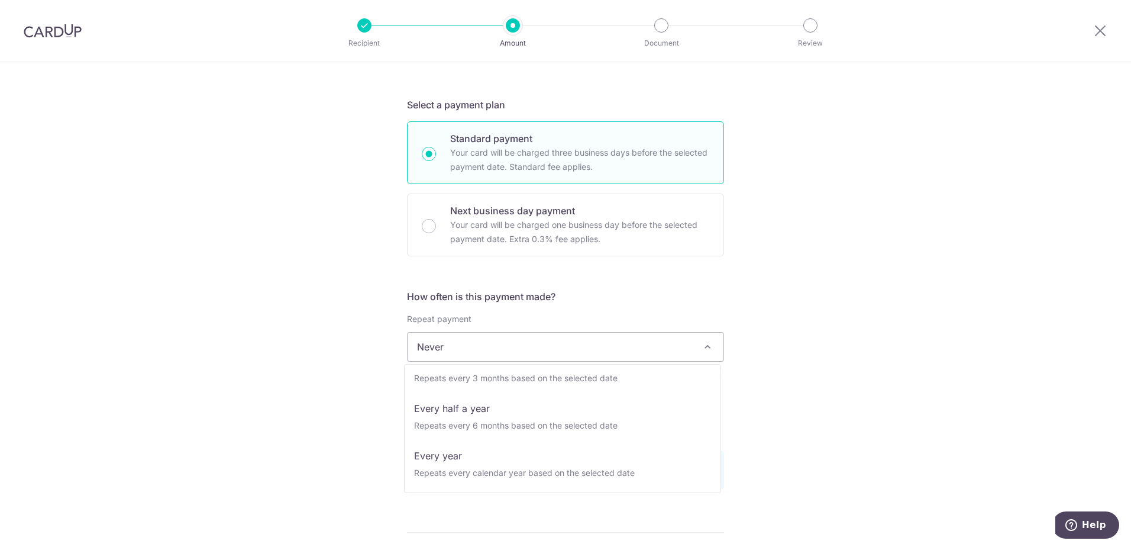
scroll to position [0, 0]
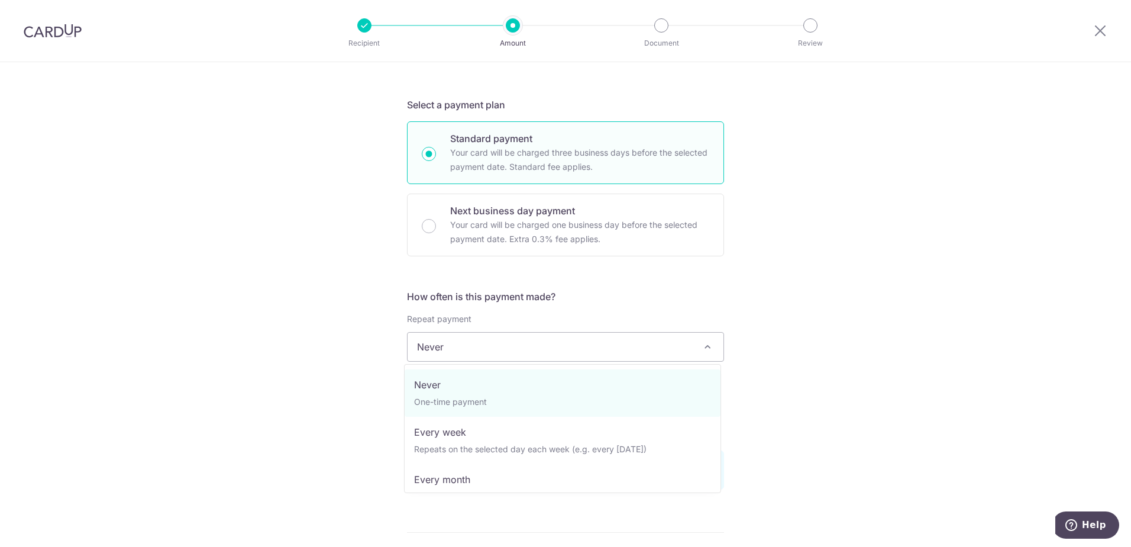
click at [816, 334] on div "Tell us more about your payment Enter payment amount SGD 600.00 600.00 Select C…" at bounding box center [565, 425] width 1131 height 1189
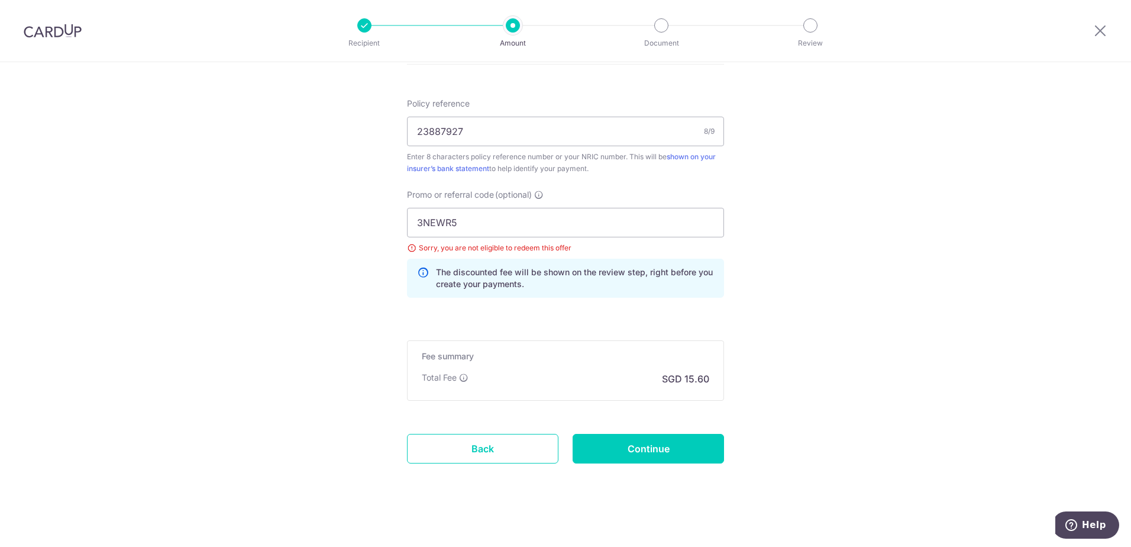
scroll to position [704, 0]
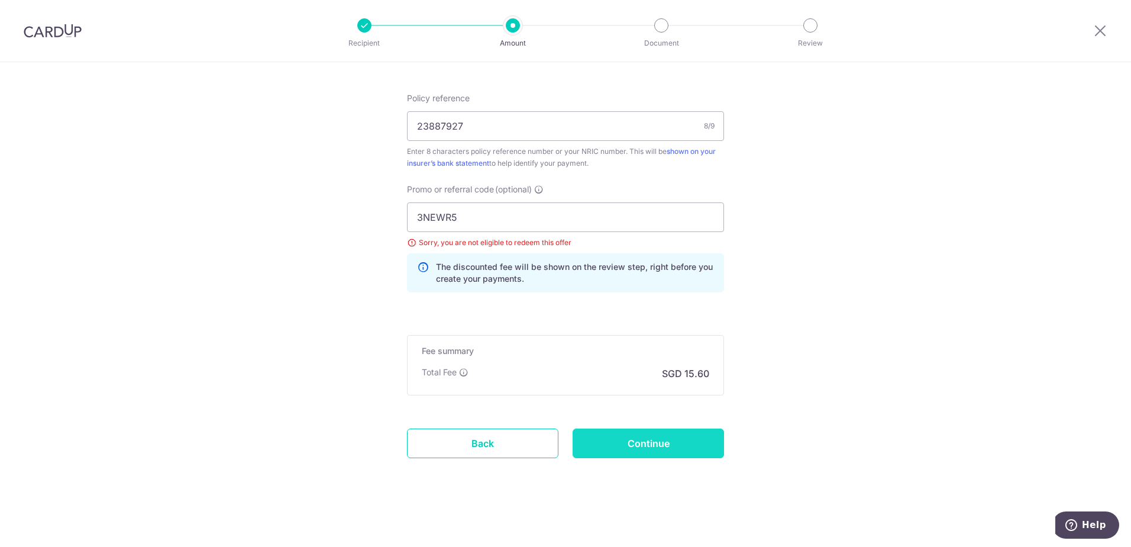
click at [669, 444] on input "Continue" at bounding box center [648, 443] width 151 height 30
type input "Update Schedule"
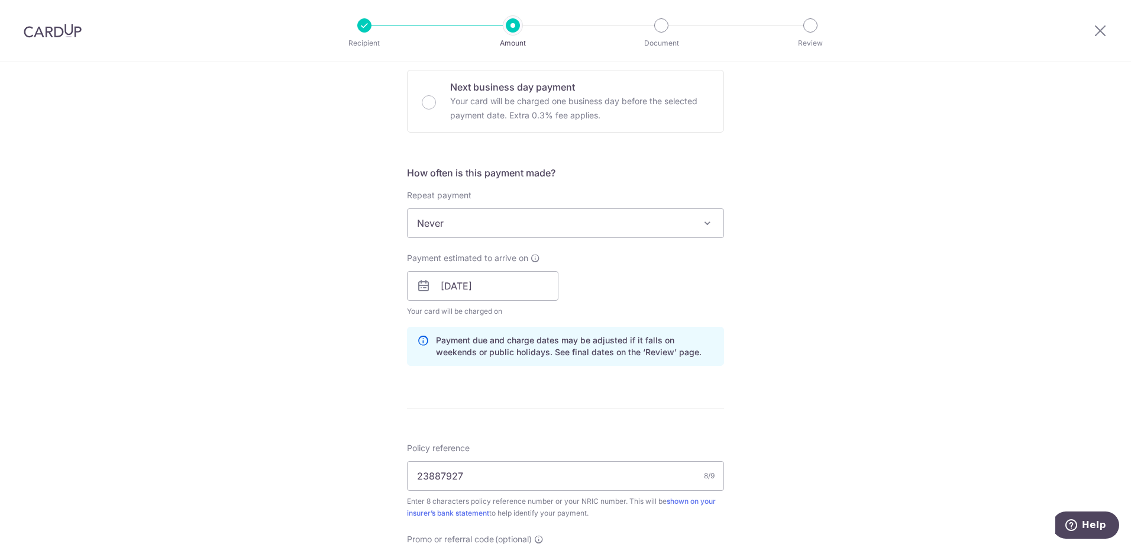
scroll to position [355, 0]
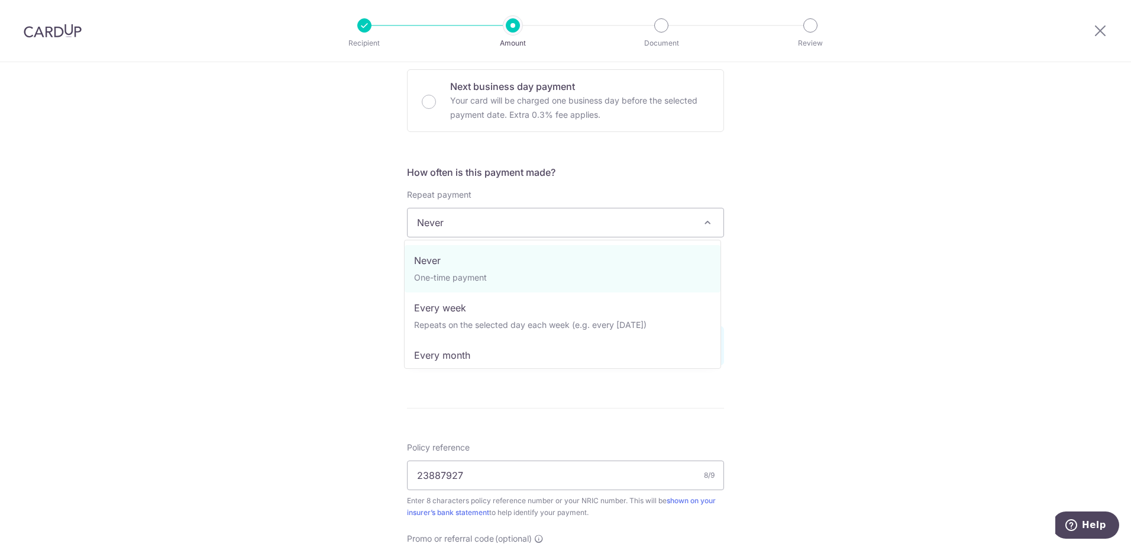
click at [702, 221] on span at bounding box center [707, 222] width 14 height 14
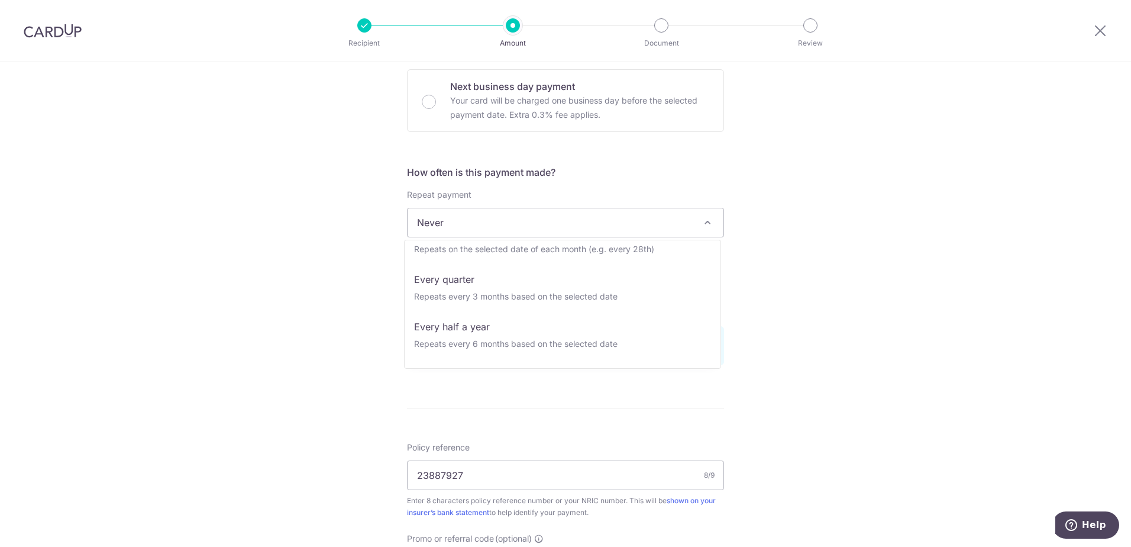
scroll to position [166, 0]
click at [803, 348] on div "Tell us more about your payment Enter payment amount SGD 600.00 600.00 Select C…" at bounding box center [565, 301] width 1131 height 1189
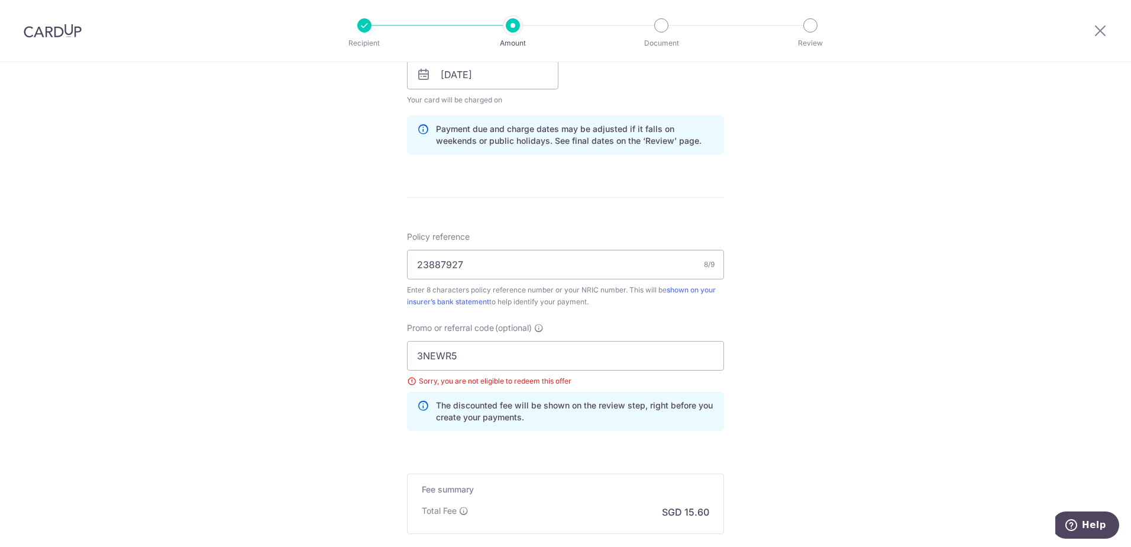
scroll to position [704, 0]
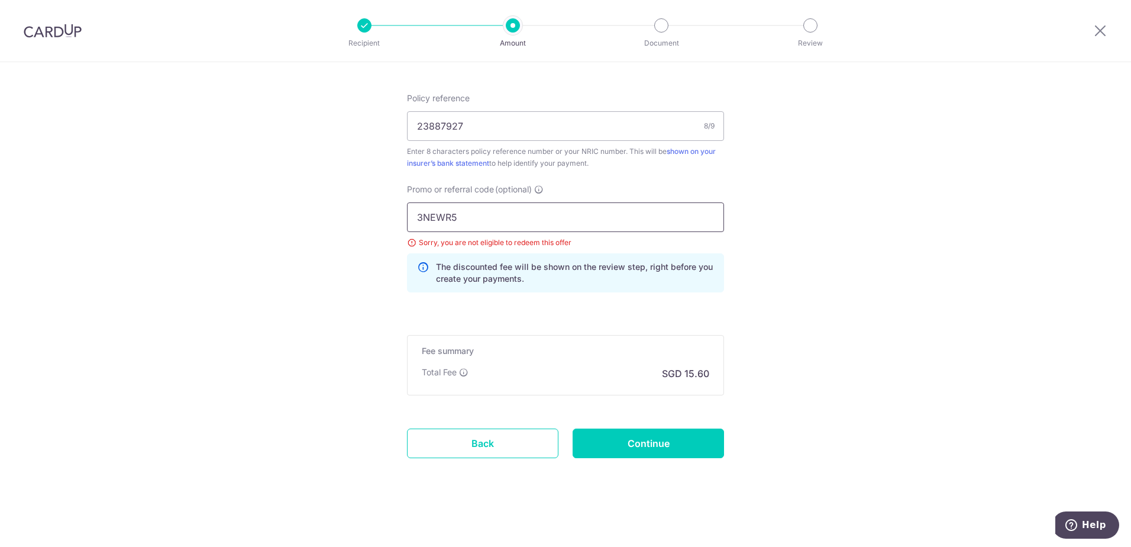
drag, startPoint x: 460, startPoint y: 215, endPoint x: 263, endPoint y: 193, distance: 198.2
paste input "RENO25ONE"
type input "RENO25ONE"
click at [699, 445] on input "Continue" at bounding box center [648, 443] width 151 height 30
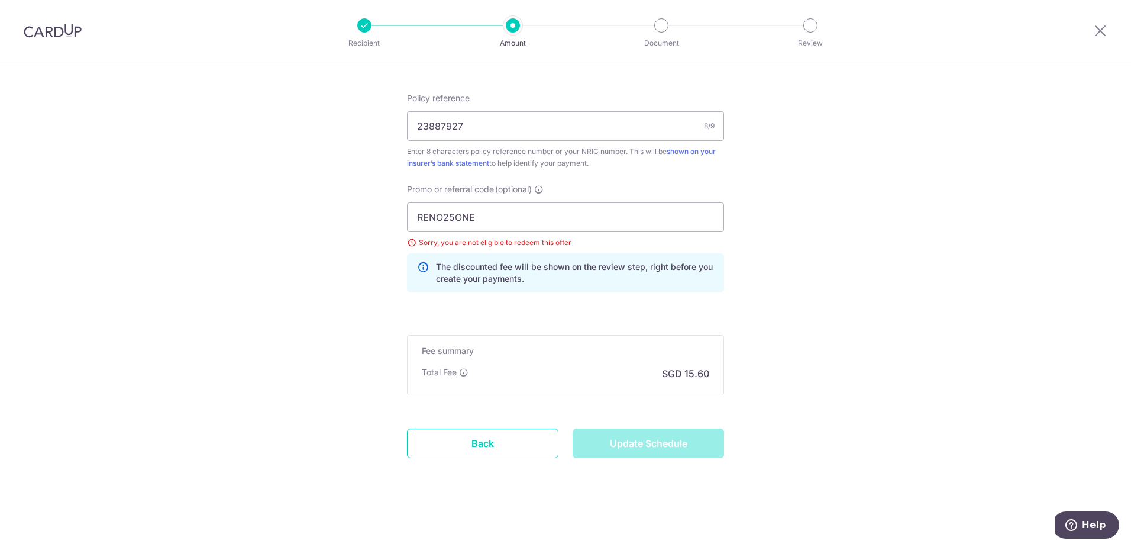
type input "Update Schedule"
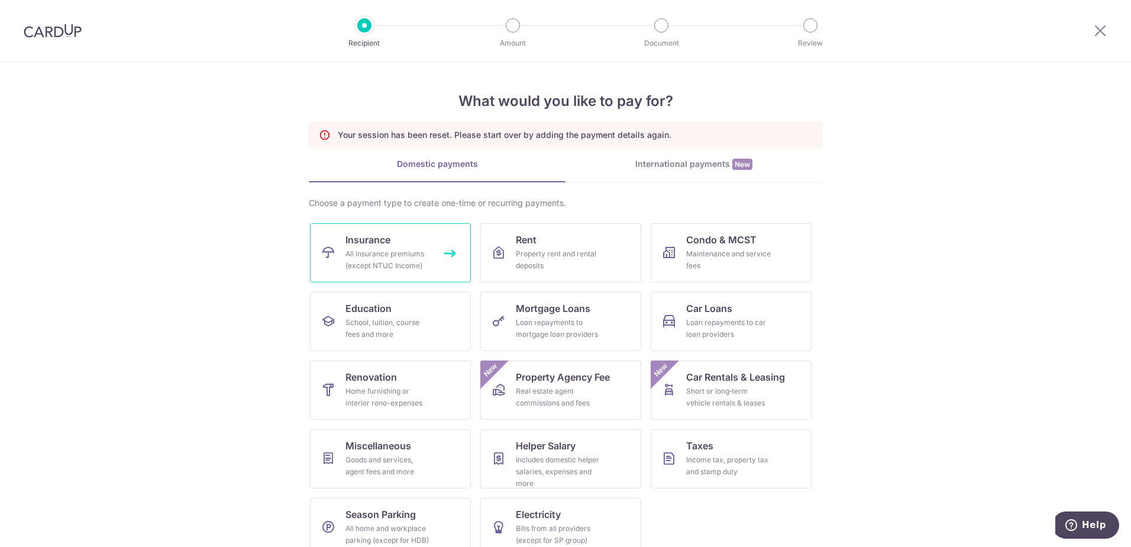
click at [364, 240] on span "Insurance" at bounding box center [368, 240] width 45 height 14
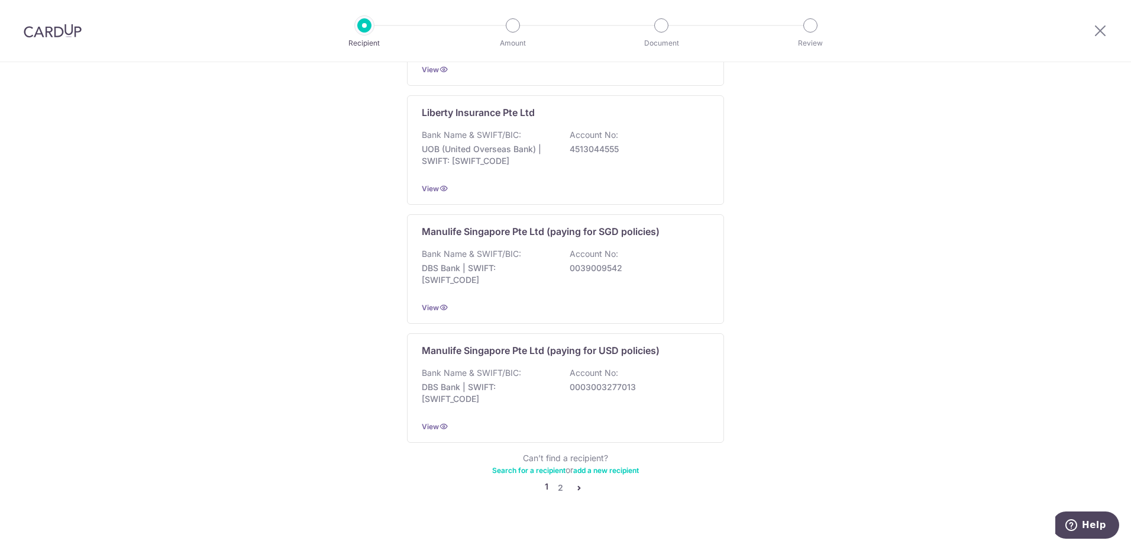
scroll to position [1069, 0]
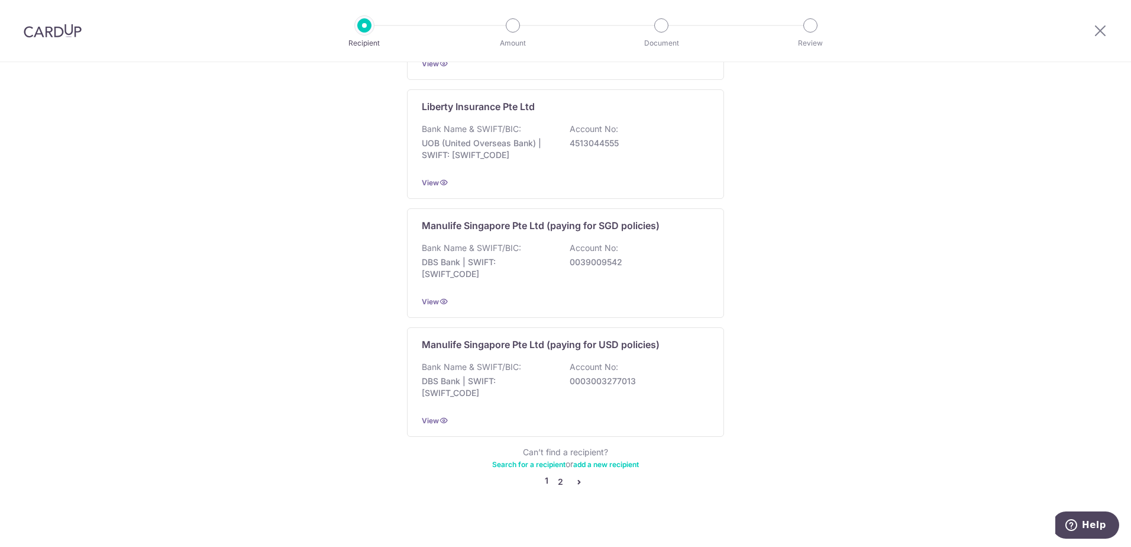
click at [553, 474] on link "2" at bounding box center [560, 481] width 14 height 14
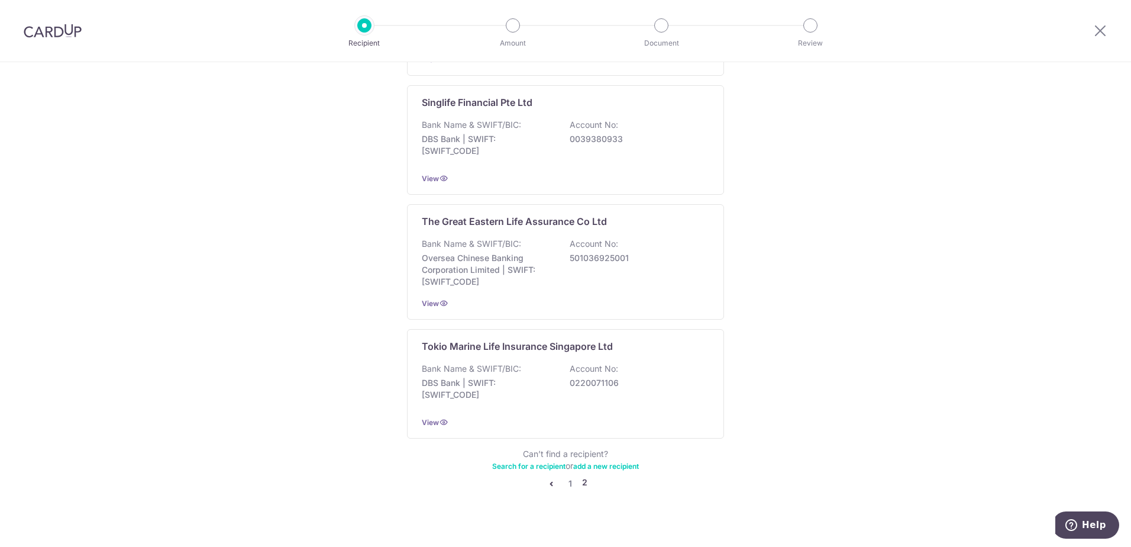
scroll to position [1065, 0]
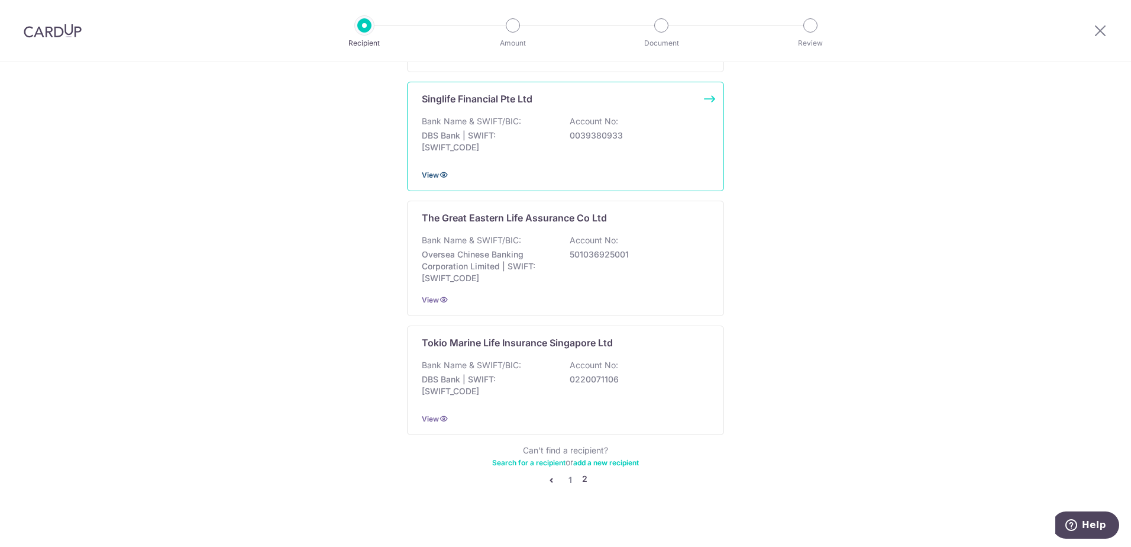
click at [426, 173] on span "View" at bounding box center [430, 174] width 17 height 9
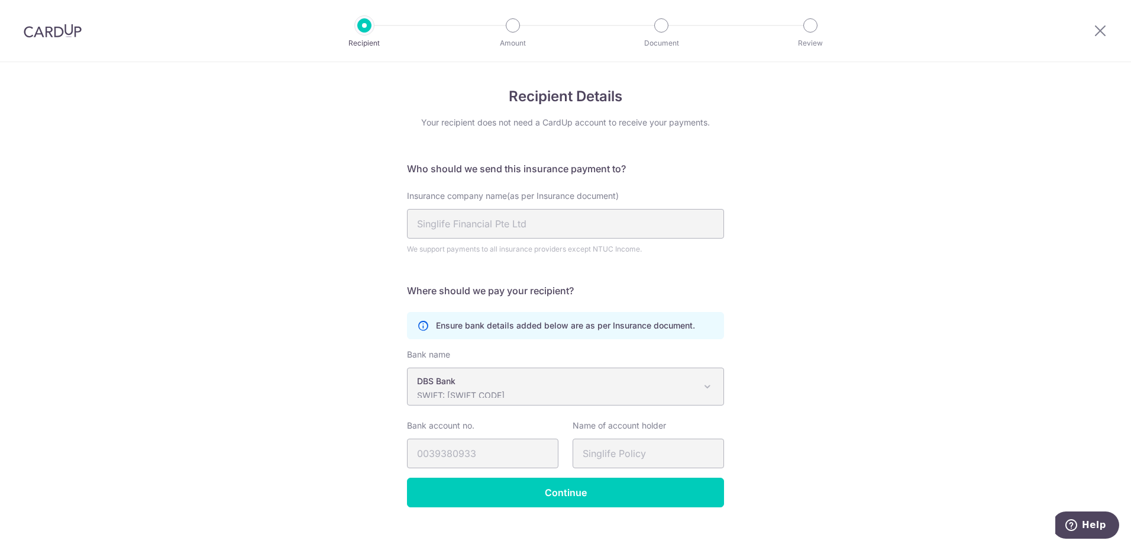
scroll to position [16, 0]
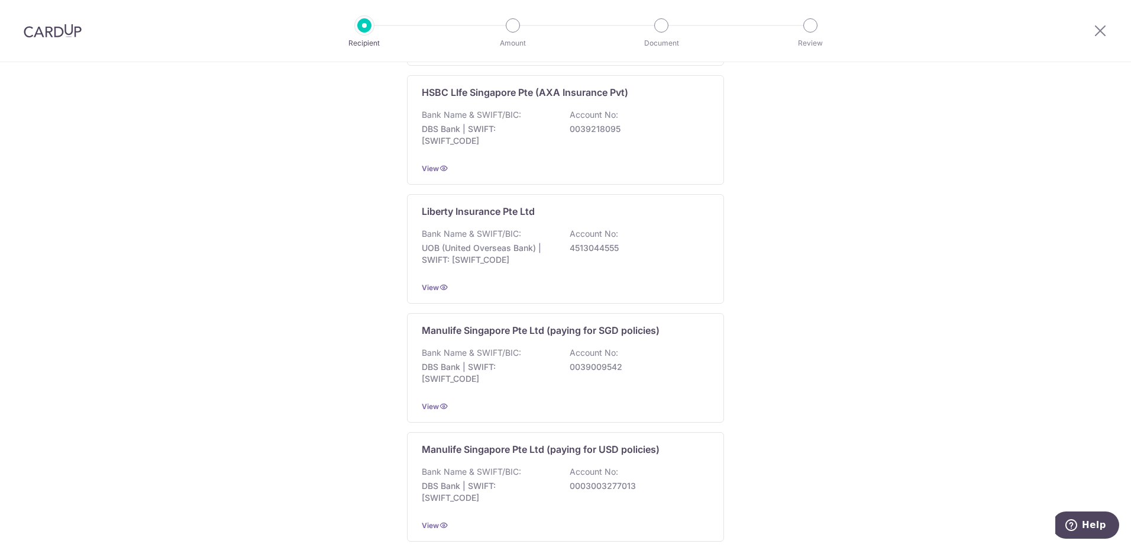
scroll to position [1069, 0]
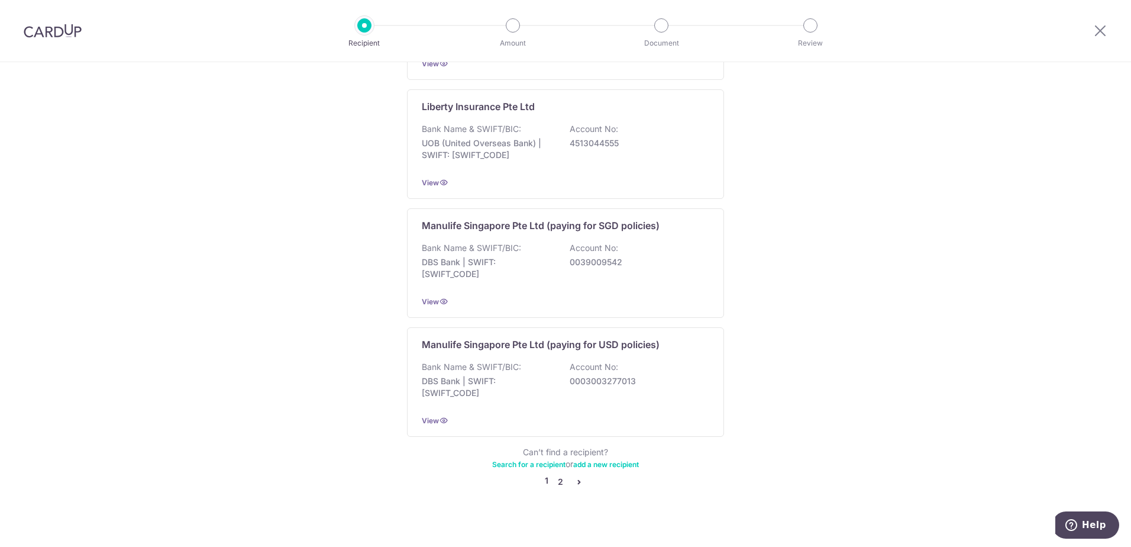
click at [556, 474] on link "2" at bounding box center [560, 481] width 14 height 14
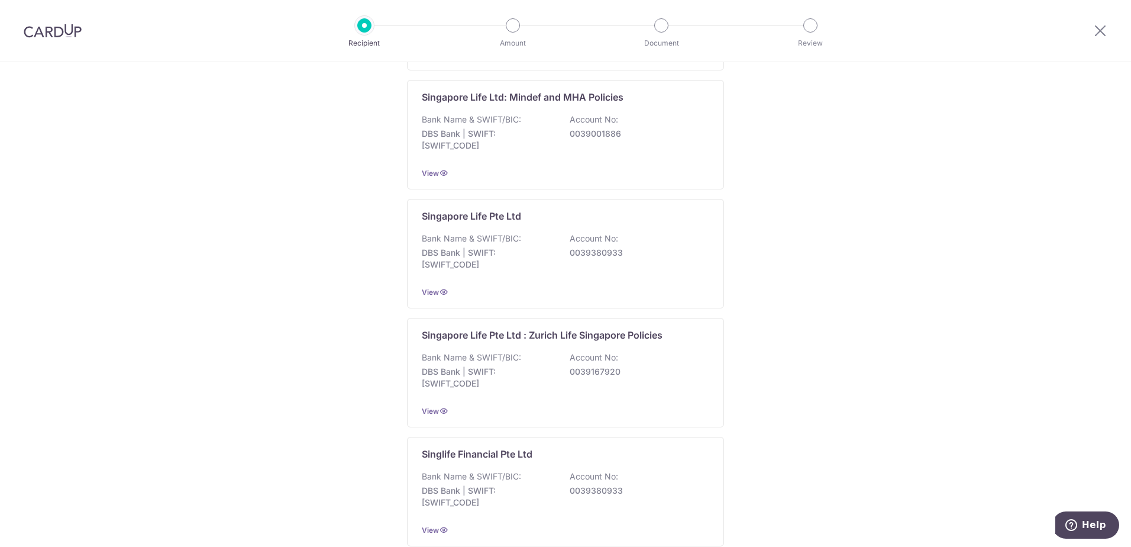
scroll to position [947, 0]
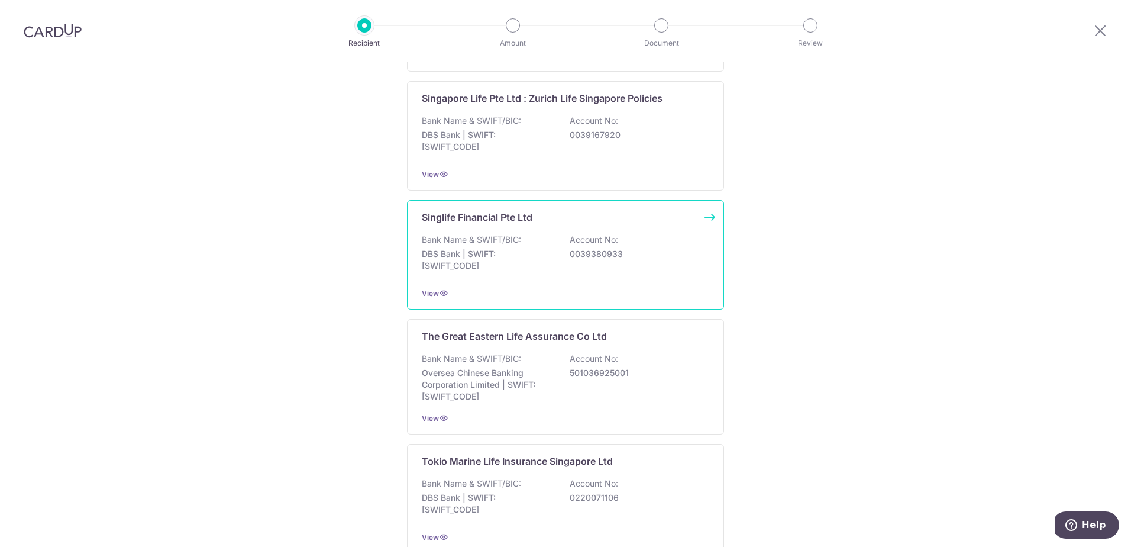
click at [593, 278] on div "Singlife Financial Pte Ltd Bank Name & SWIFT/BIC: DBS Bank | SWIFT: [SWIFT_CODE…" at bounding box center [565, 254] width 317 height 109
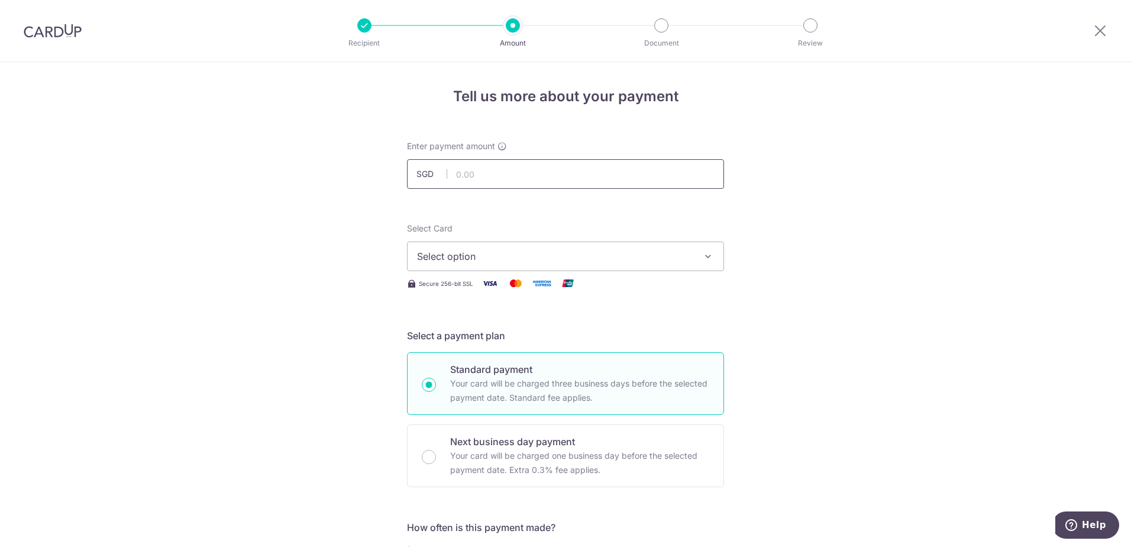
click at [528, 180] on input "text" at bounding box center [565, 174] width 317 height 30
type input "600.00"
type input "23887927"
type input "RENO25ONE"
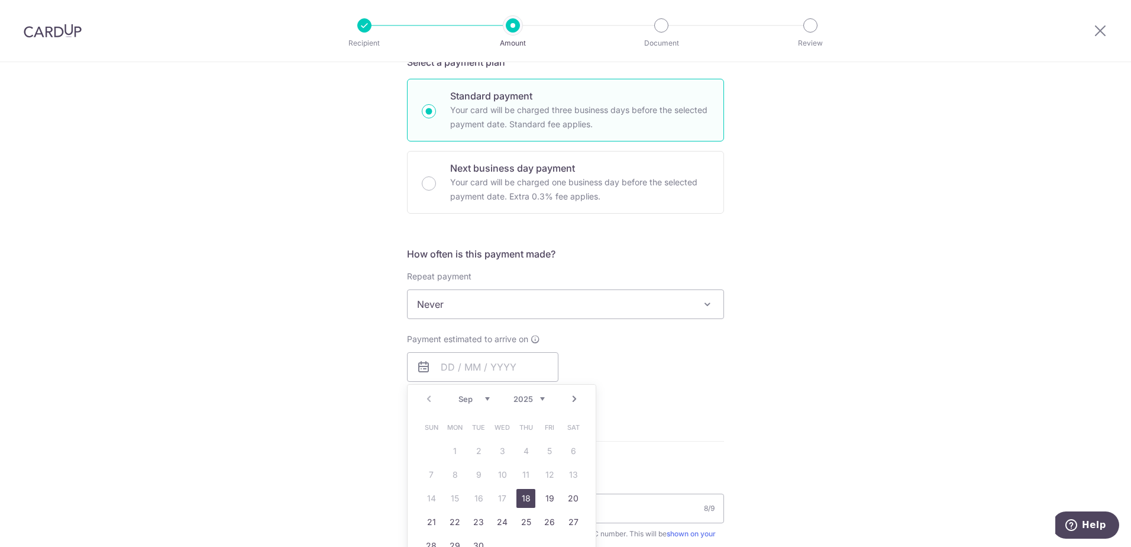
click at [527, 499] on link "18" at bounding box center [525, 498] width 19 height 19
type input "[DATE]"
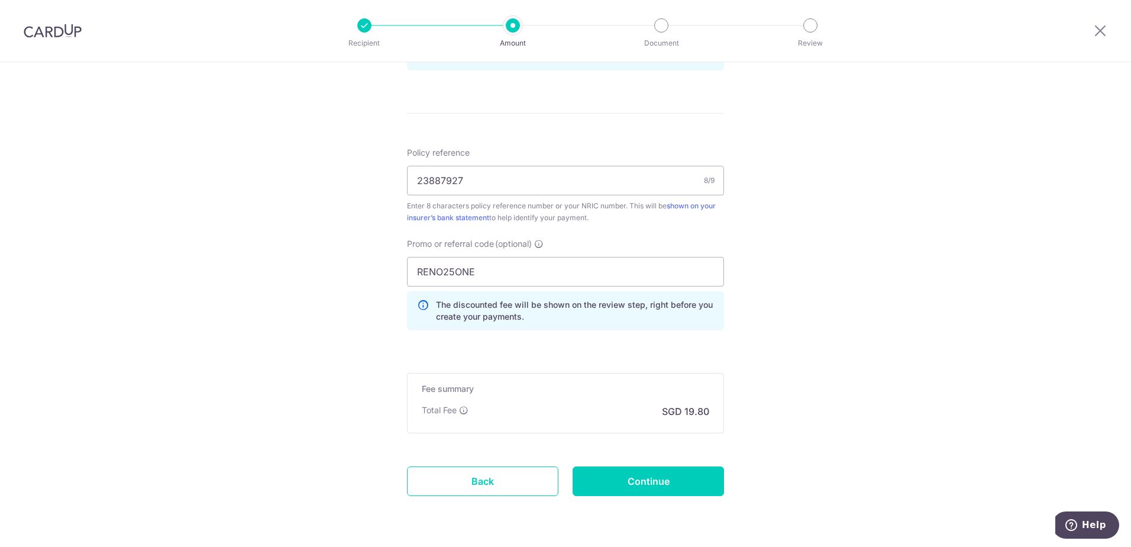
scroll to position [651, 0]
drag, startPoint x: 503, startPoint y: 267, endPoint x: 258, endPoint y: 222, distance: 248.9
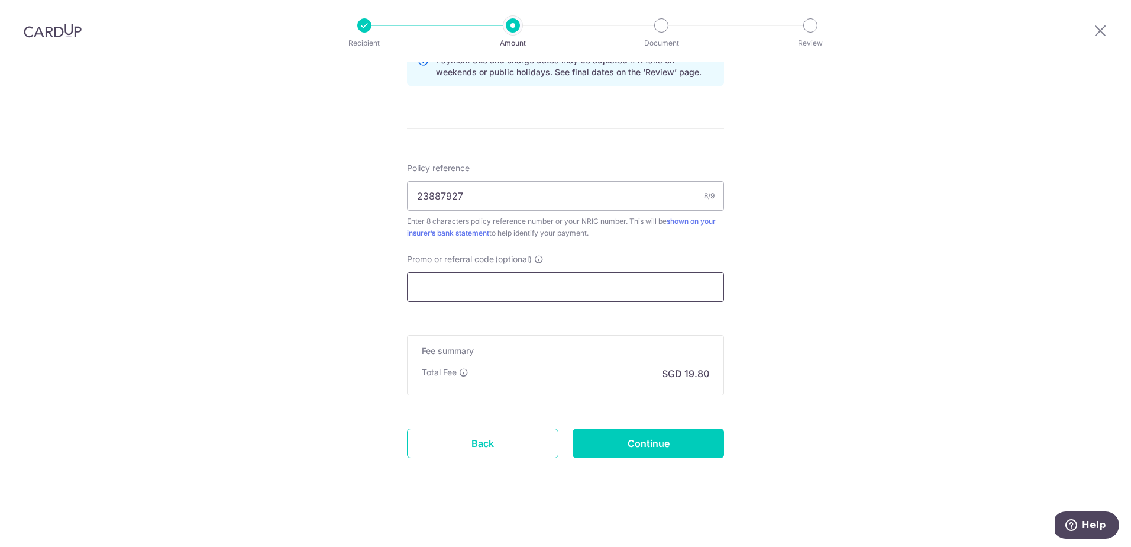
scroll to position [634, 0]
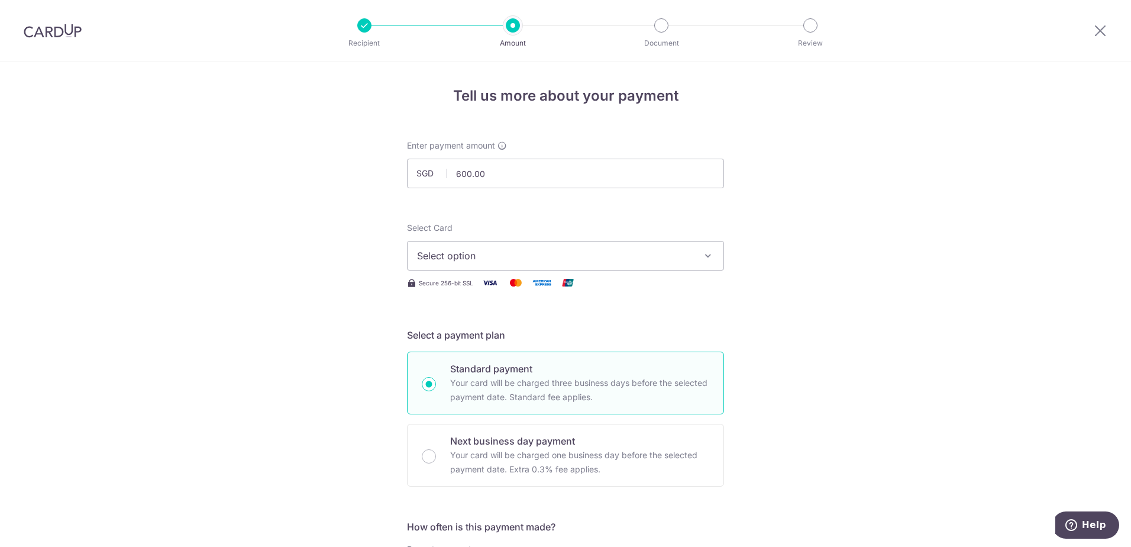
scroll to position [0, 0]
click at [664, 253] on span "Select option" at bounding box center [555, 256] width 276 height 14
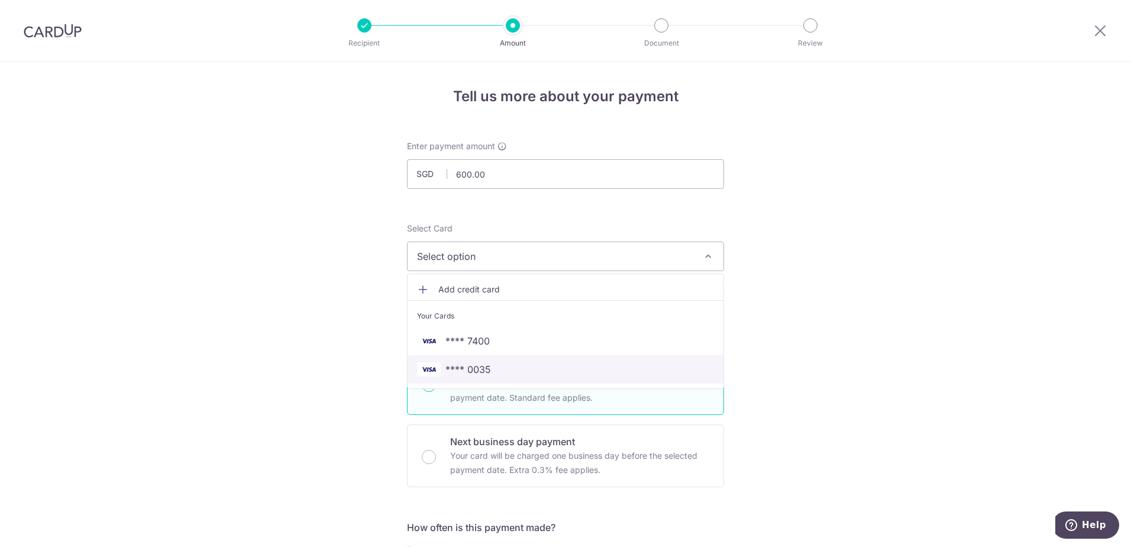
click at [519, 366] on span "**** 0035" at bounding box center [565, 369] width 297 height 14
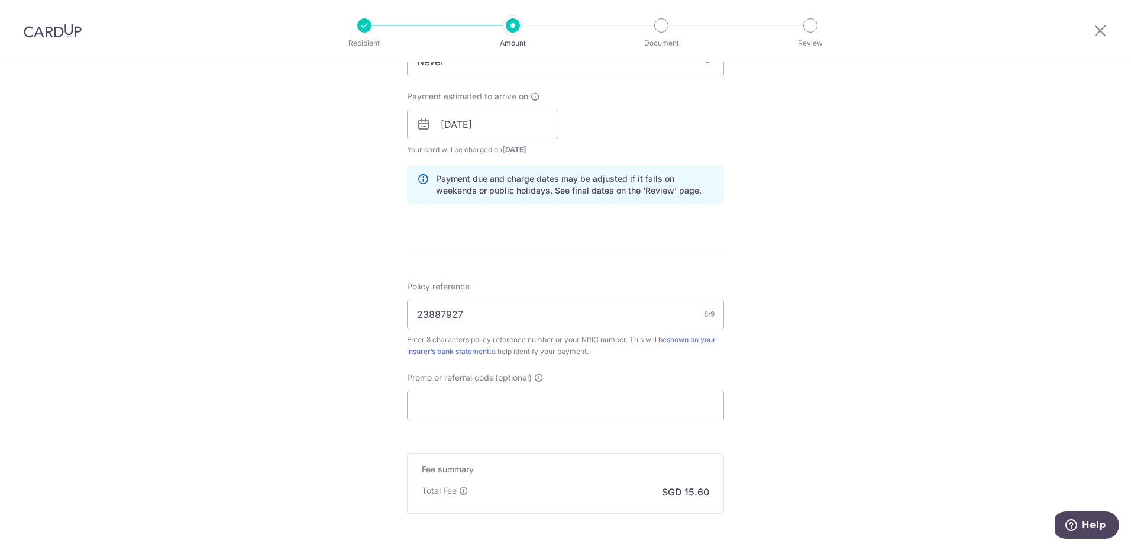
scroll to position [634, 0]
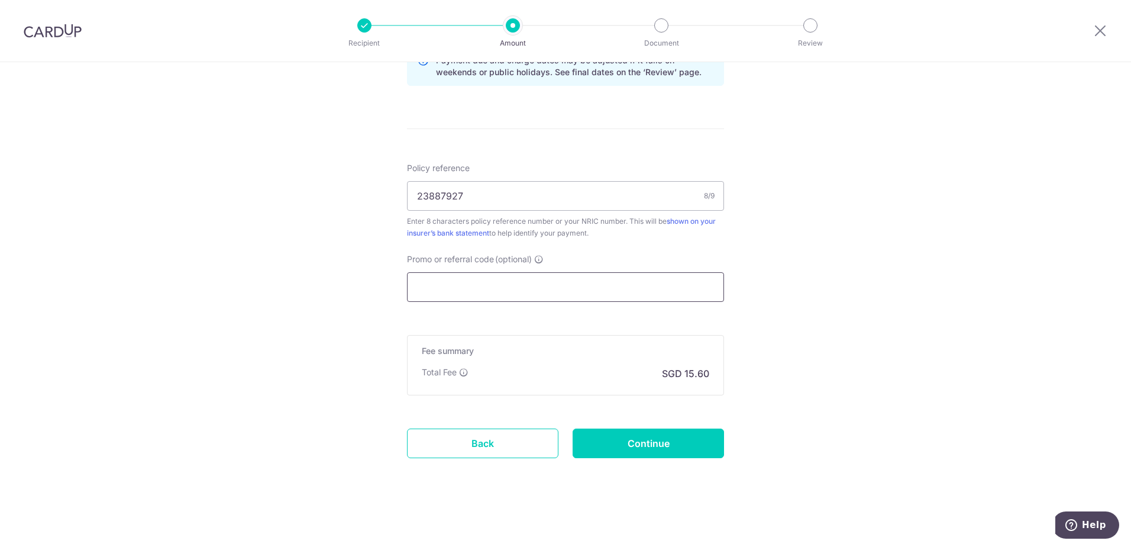
click at [548, 290] on input "Promo or referral code (optional)" at bounding box center [565, 287] width 317 height 30
paste input "RENO25ONE"
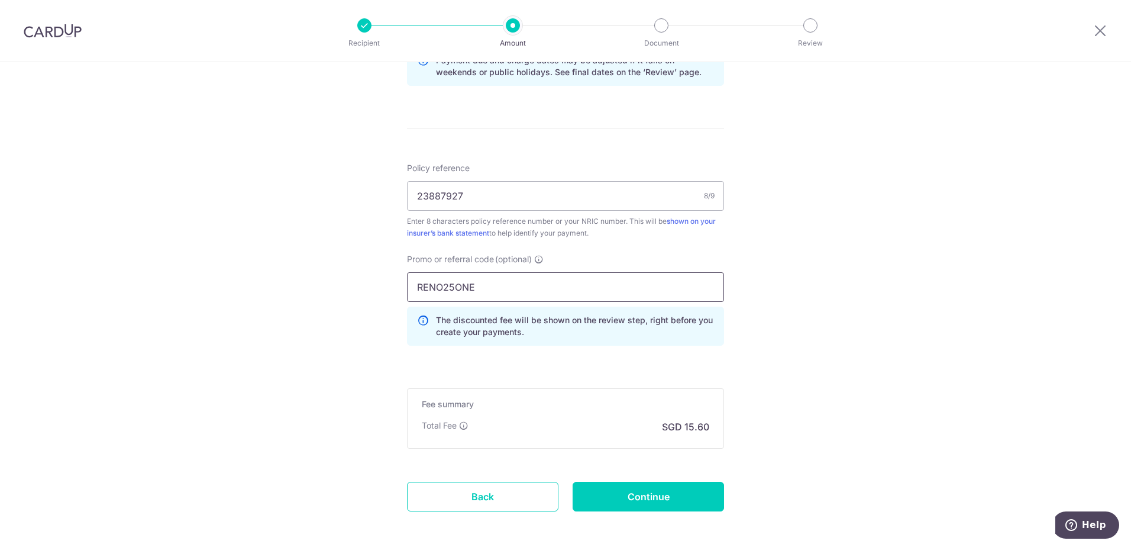
type input "RENO25ONE"
click at [543, 370] on form "Enter payment amount SGD 600.00 600.00 Select Card **** 0035 Add credit card Yo…" at bounding box center [565, 25] width 317 height 1038
click at [632, 500] on input "Continue" at bounding box center [648, 497] width 151 height 30
type input "Create Schedule"
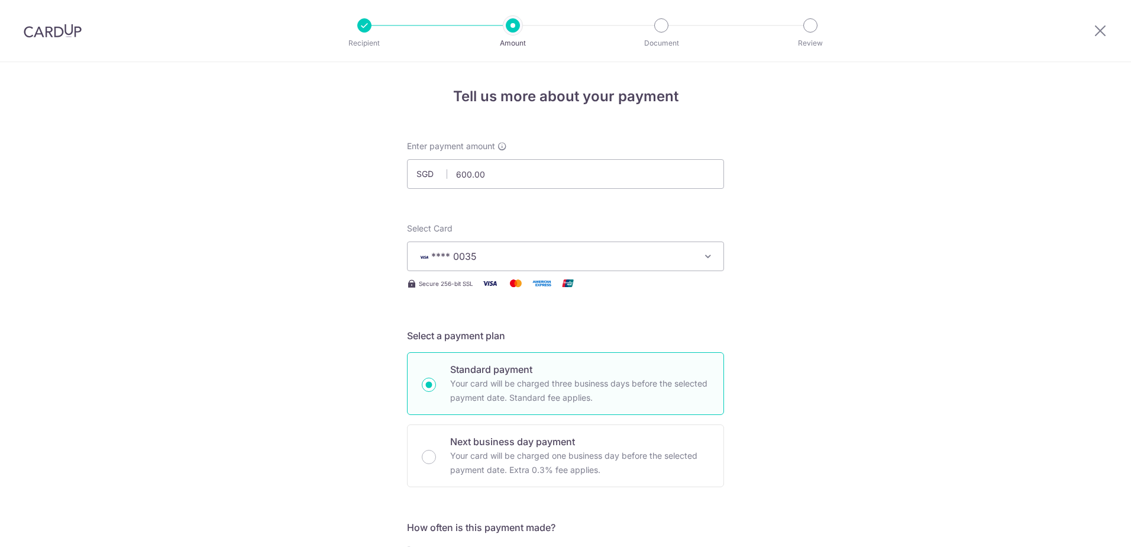
scroll to position [704, 0]
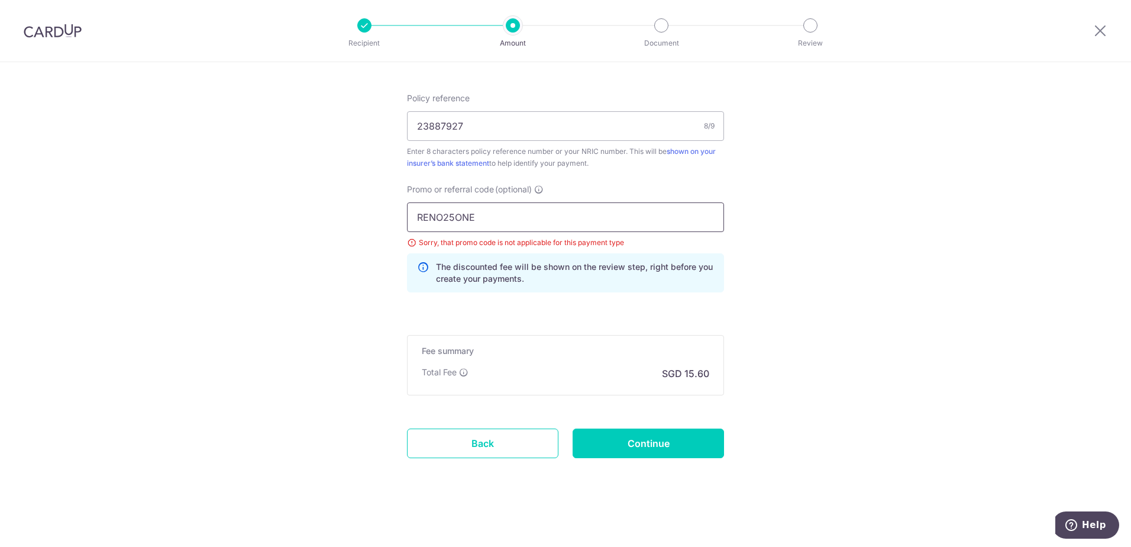
drag, startPoint x: 490, startPoint y: 213, endPoint x: 305, endPoint y: 194, distance: 186.1
paste input "3HOME25R"
type input "3HOME25R"
click at [634, 438] on input "Continue" at bounding box center [648, 443] width 151 height 30
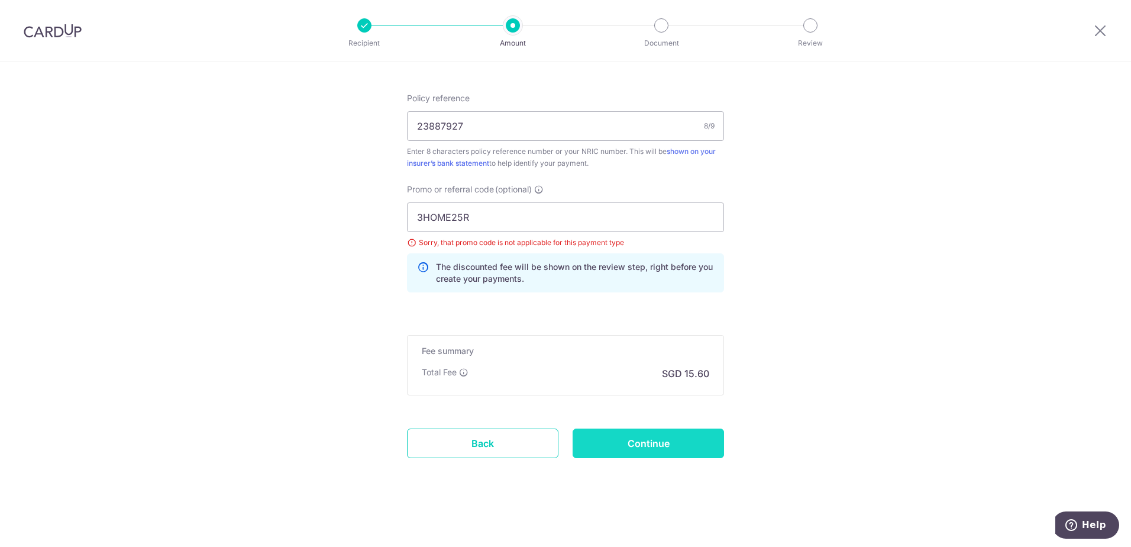
type input "Update Schedule"
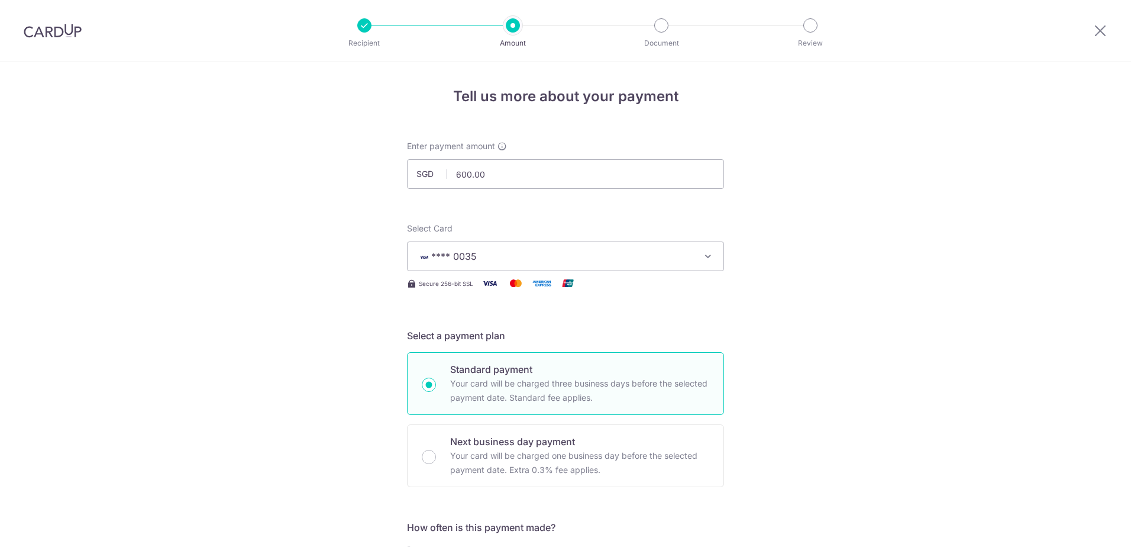
scroll to position [704, 0]
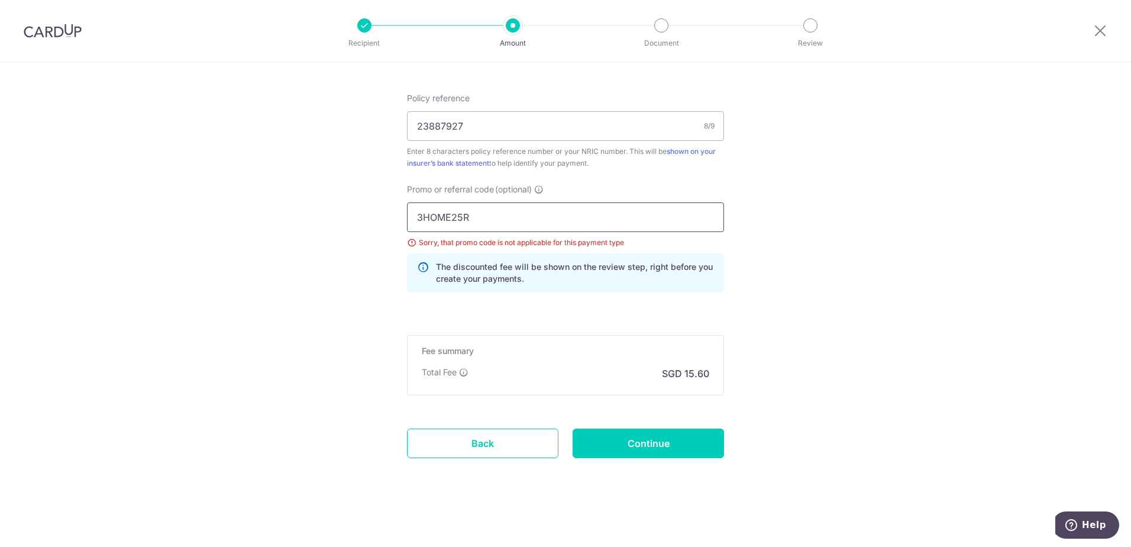
drag, startPoint x: 511, startPoint y: 214, endPoint x: 118, endPoint y: 179, distance: 394.4
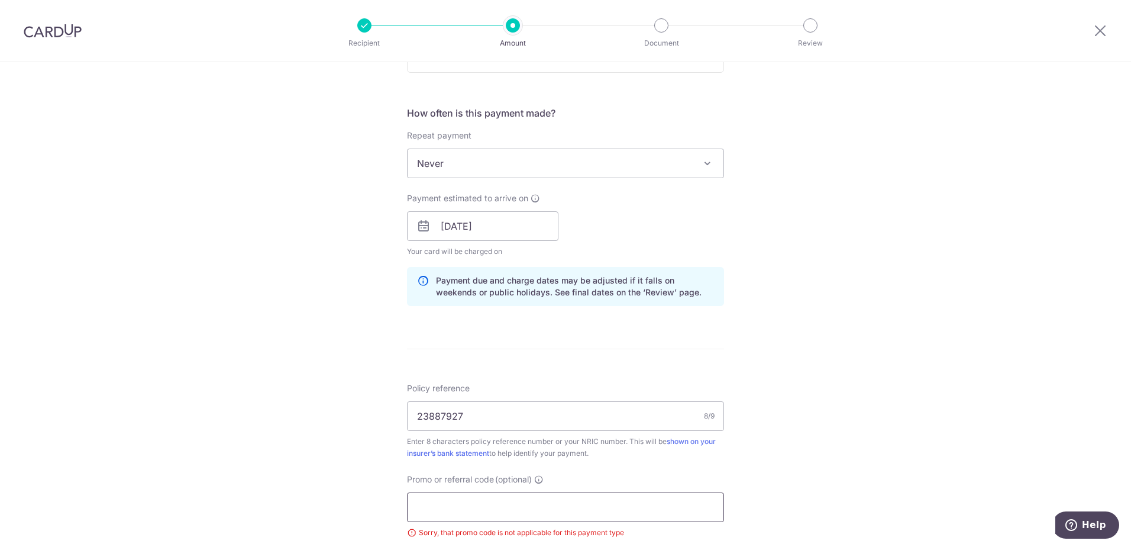
scroll to position [651, 0]
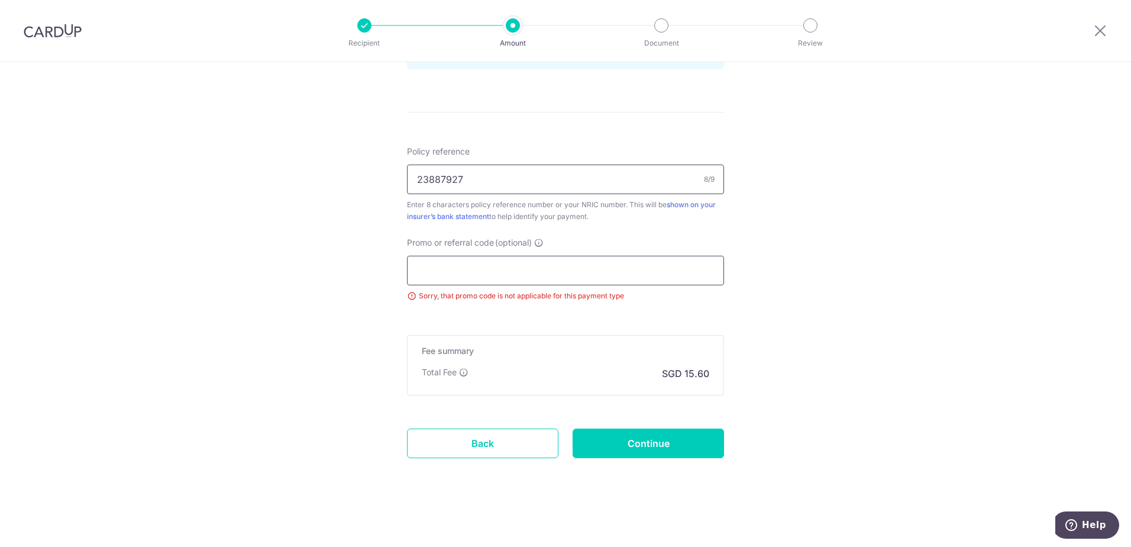
paste input "OFF225"
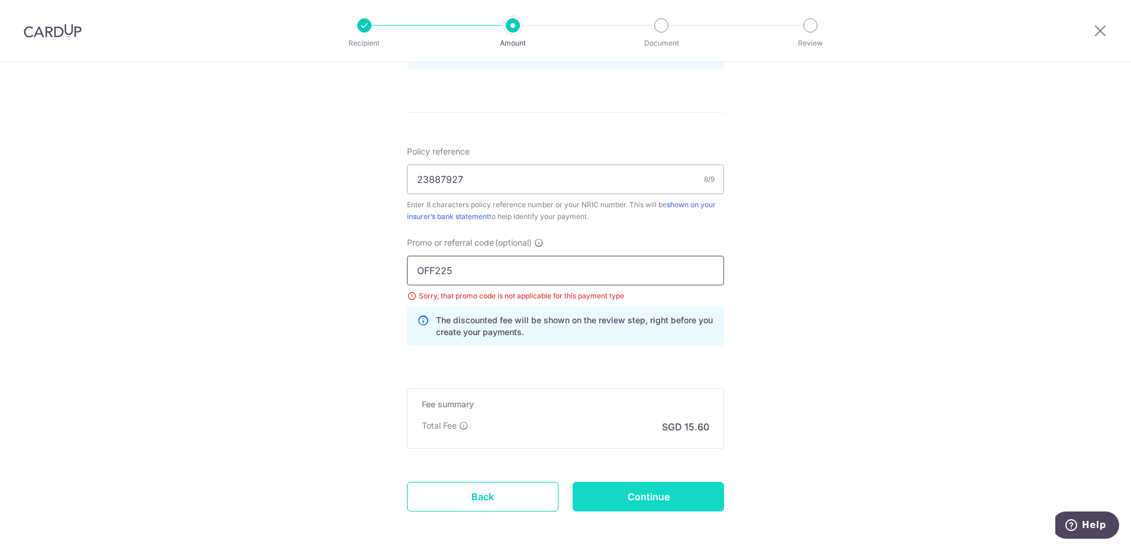
type input "OFF225"
click at [648, 499] on input "Continue" at bounding box center [648, 497] width 151 height 30
type input "Update Schedule"
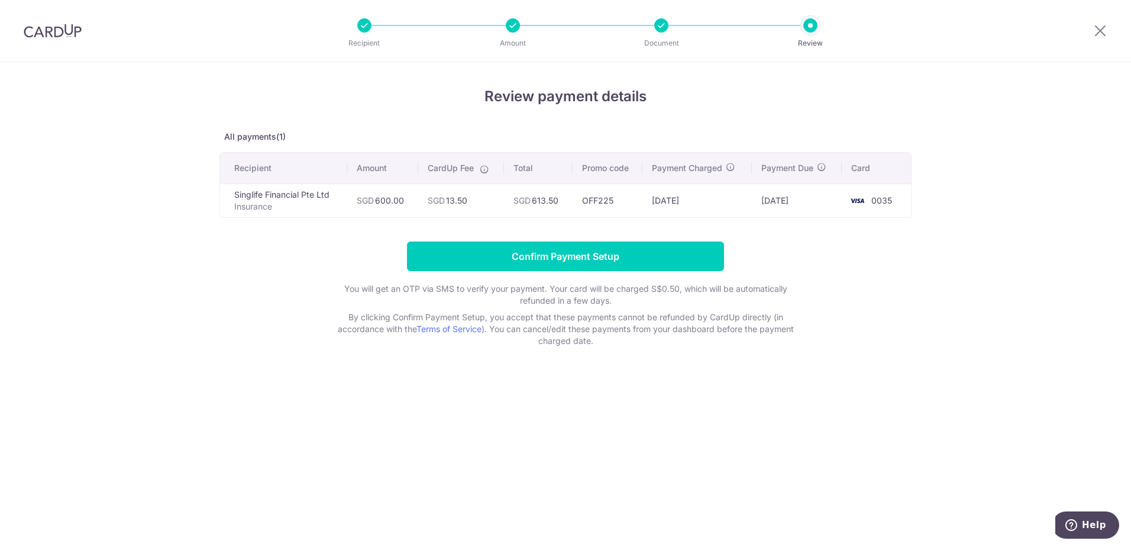
click at [257, 202] on p "Insurance" at bounding box center [286, 207] width 104 height 12
click at [318, 199] on td "Singlife Financial Pte Ltd Insurance" at bounding box center [283, 200] width 127 height 34
click at [406, 199] on td "SGD 600.00" at bounding box center [382, 200] width 71 height 34
click at [525, 198] on span "SGD" at bounding box center [522, 200] width 17 height 10
click at [713, 199] on td "[DATE]" at bounding box center [696, 200] width 109 height 34
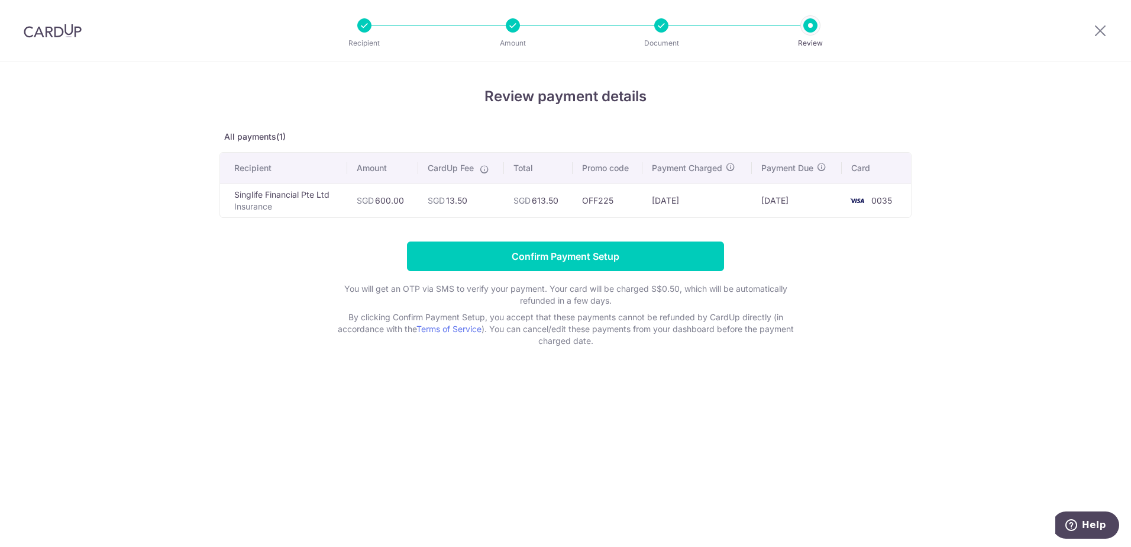
click at [847, 201] on img at bounding box center [857, 200] width 24 height 14
click at [698, 196] on td "15/09/2025" at bounding box center [696, 200] width 109 height 34
click at [508, 200] on td "SGD 613.50" at bounding box center [538, 200] width 69 height 34
click at [232, 176] on th "Recipient" at bounding box center [283, 168] width 127 height 31
click at [252, 140] on p "All payments(1)" at bounding box center [565, 137] width 692 height 12
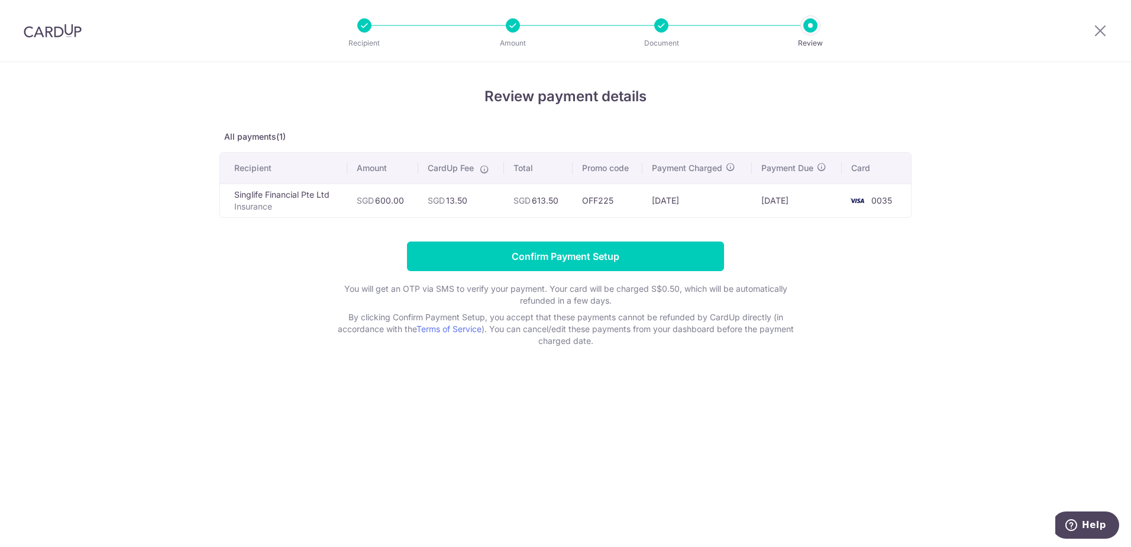
click at [277, 136] on p "All payments(1)" at bounding box center [565, 137] width 692 height 12
click at [662, 25] on div at bounding box center [661, 25] width 14 height 14
click at [808, 25] on div at bounding box center [810, 25] width 14 height 14
click at [1100, 30] on icon at bounding box center [1100, 30] width 14 height 15
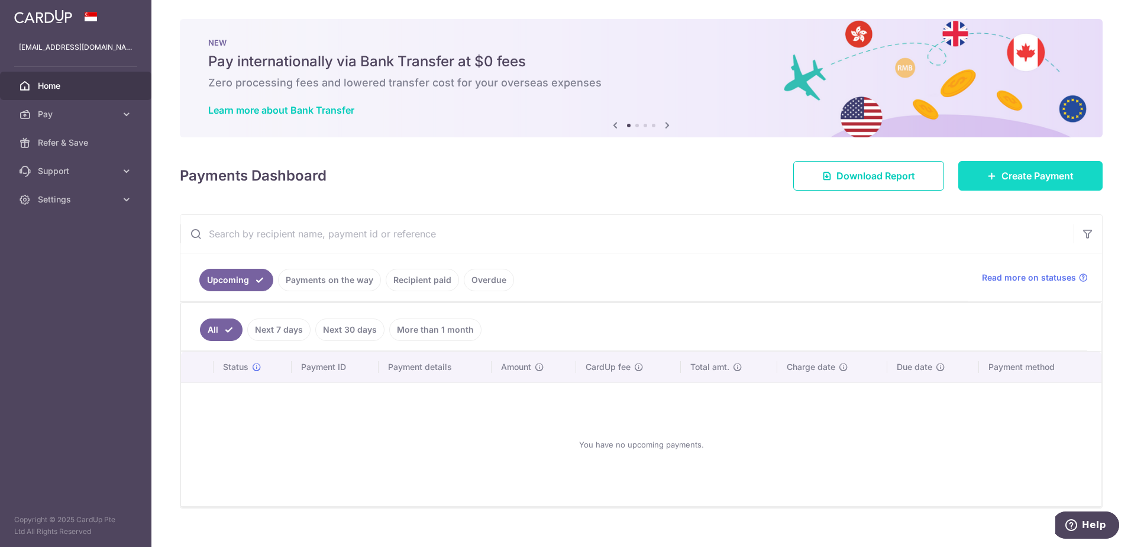
click at [1025, 184] on link "Create Payment" at bounding box center [1030, 176] width 144 height 30
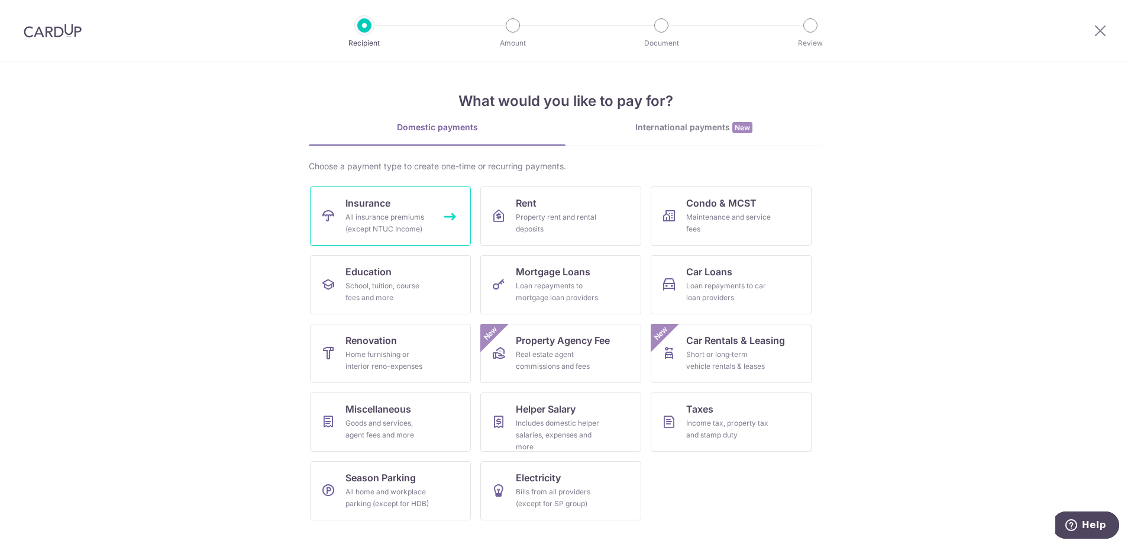
click at [376, 206] on span "Insurance" at bounding box center [368, 203] width 45 height 14
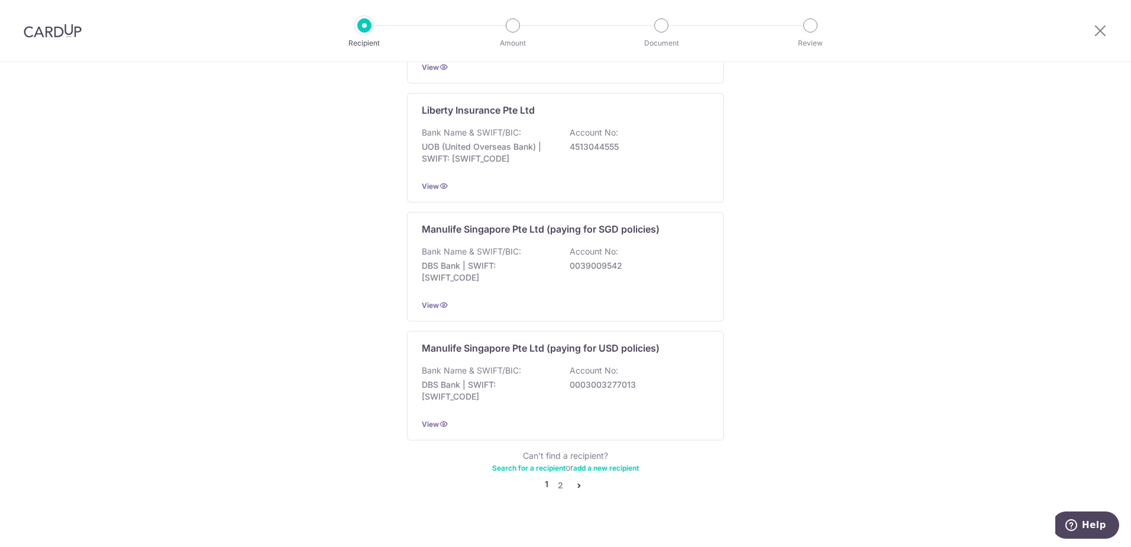
scroll to position [1069, 0]
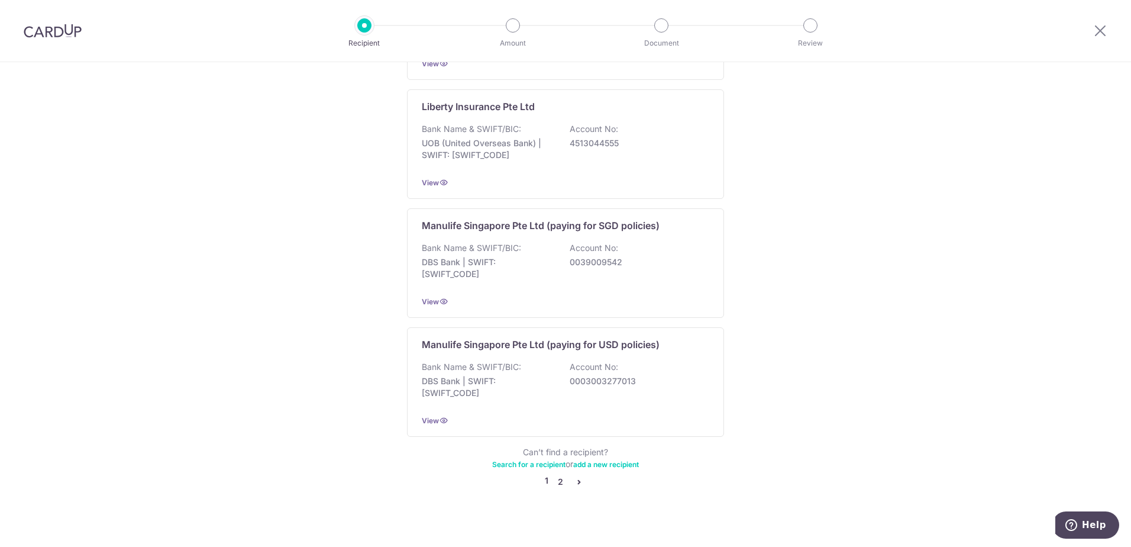
click at [555, 474] on link "2" at bounding box center [560, 481] width 14 height 14
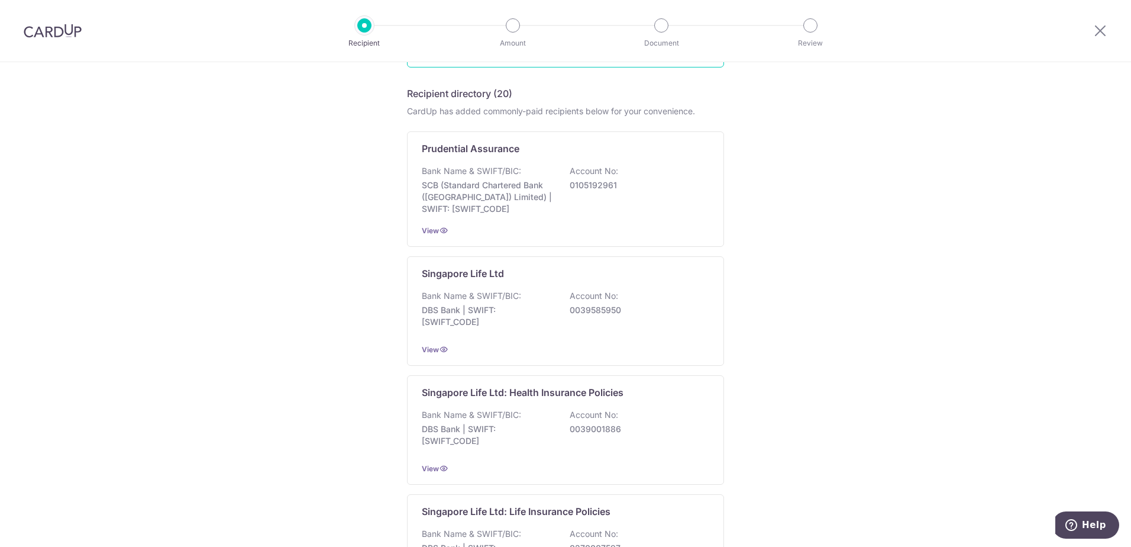
scroll to position [177, 0]
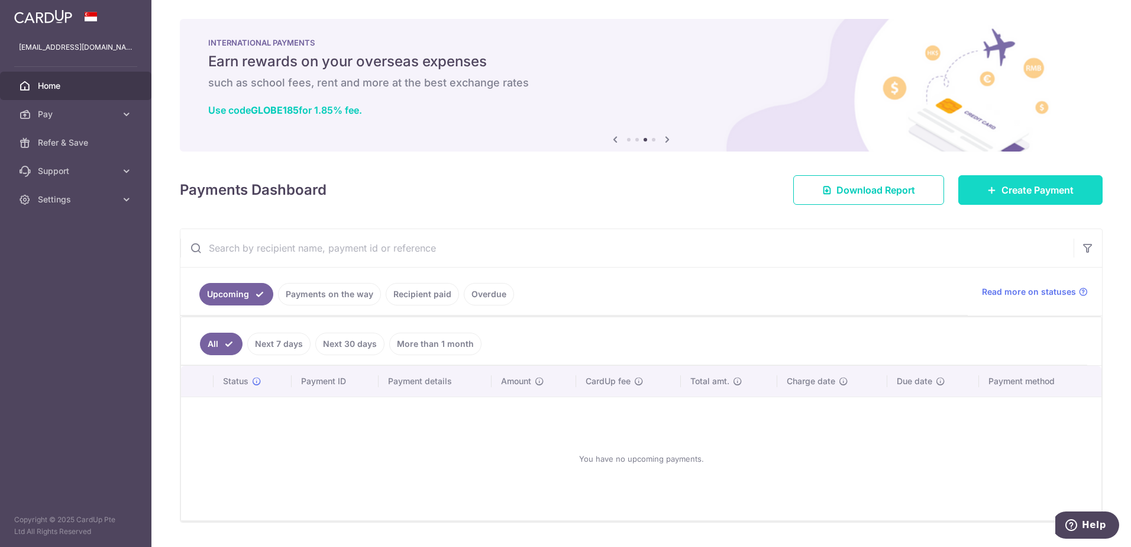
click at [1056, 190] on span "Create Payment" at bounding box center [1038, 190] width 72 height 14
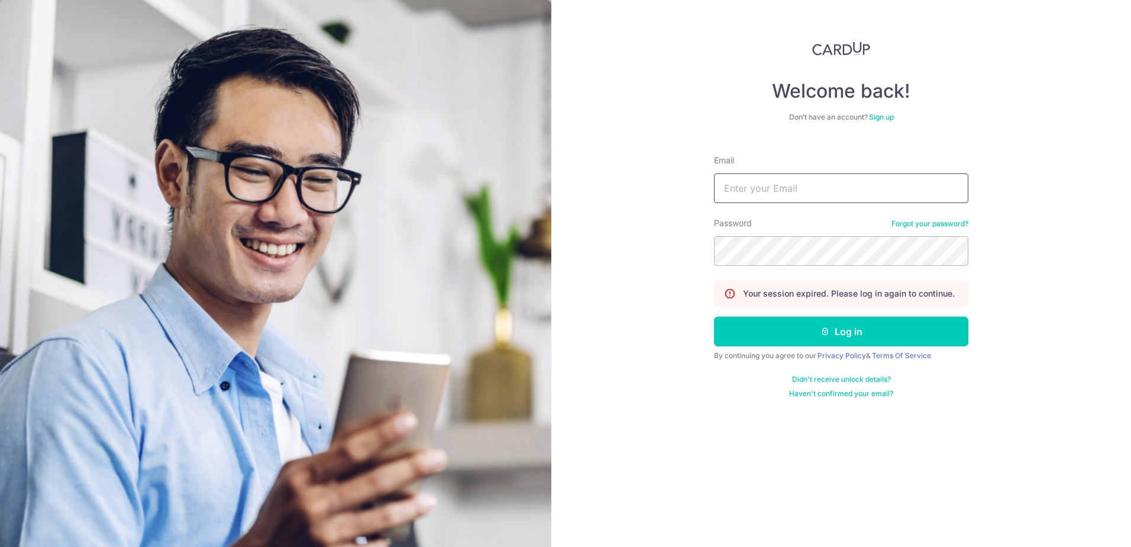
type input "[EMAIL_ADDRESS][DOMAIN_NAME]"
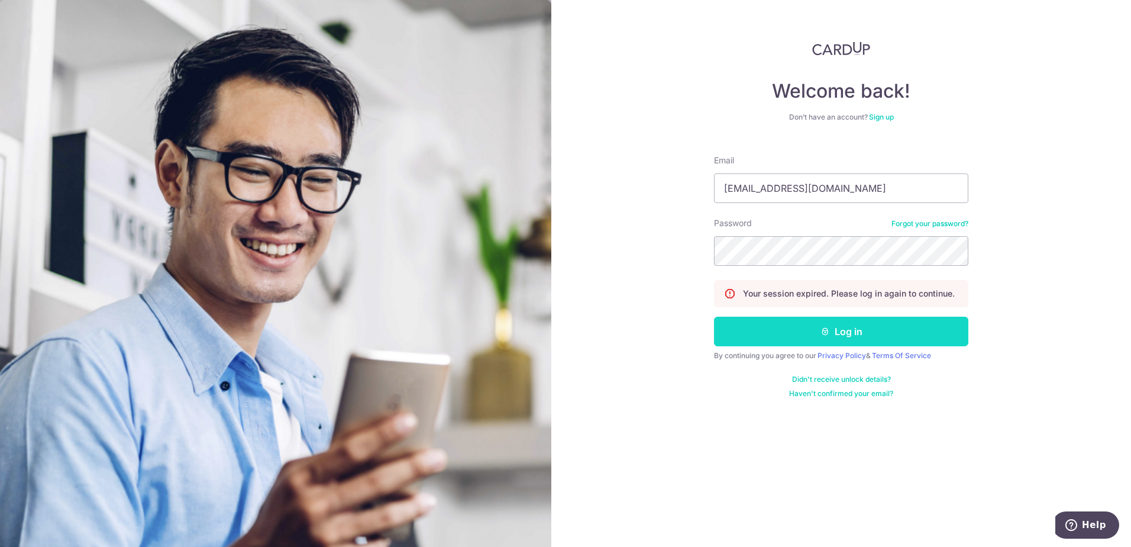
click at [850, 328] on button "Log in" at bounding box center [841, 332] width 254 height 30
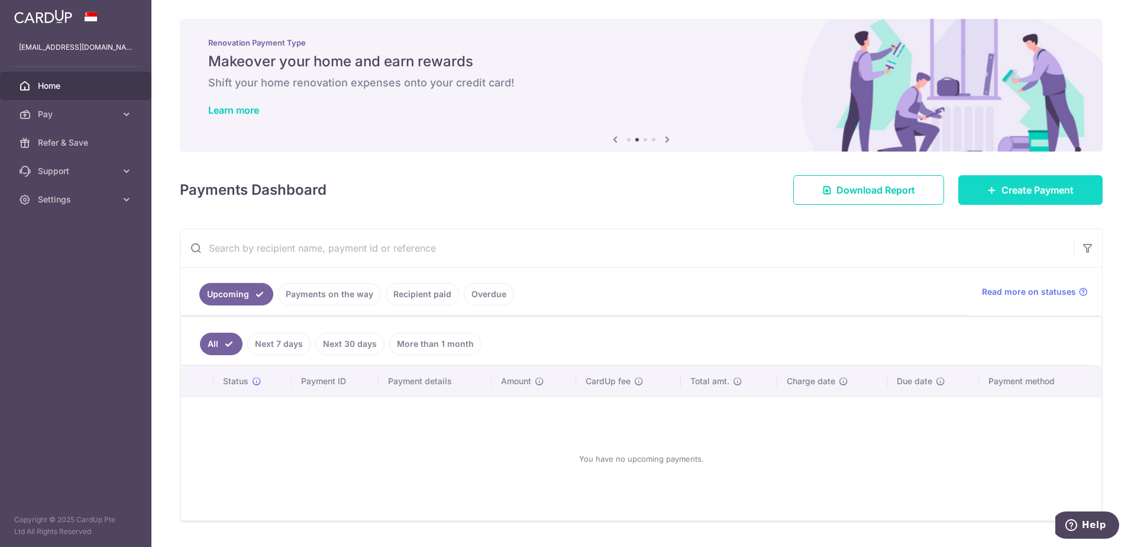
click at [1045, 192] on span "Create Payment" at bounding box center [1038, 190] width 72 height 14
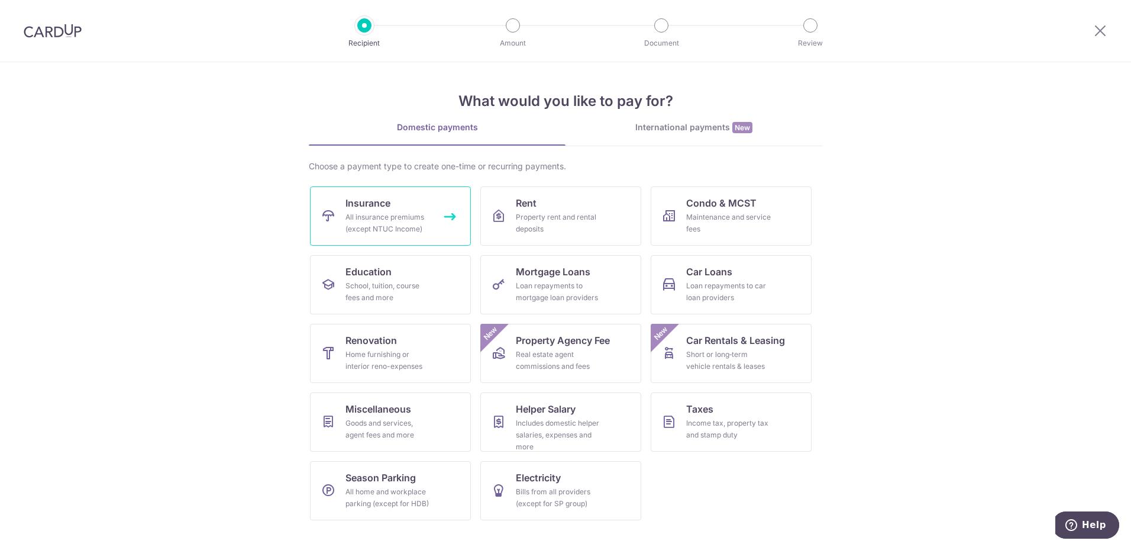
click at [352, 211] on div "All insurance premiums (except NTUC Income)" at bounding box center [388, 223] width 85 height 24
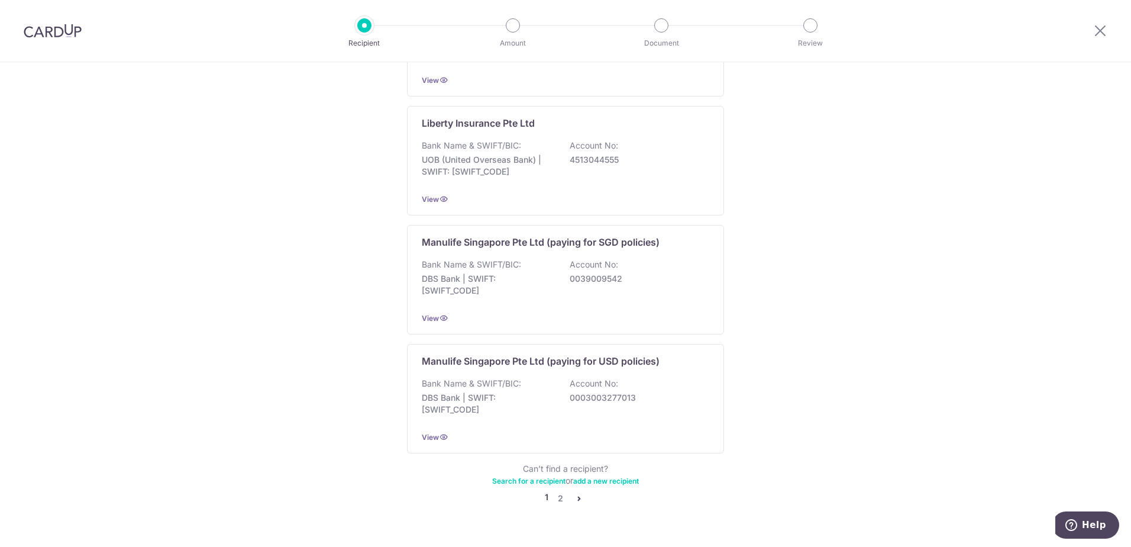
scroll to position [1069, 0]
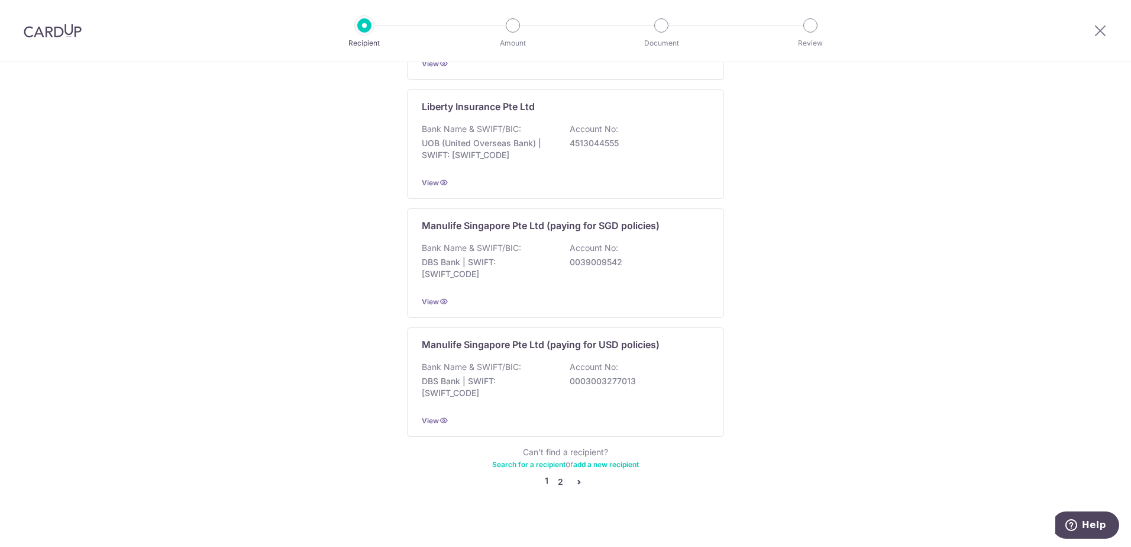
click at [554, 474] on link "2" at bounding box center [560, 481] width 14 height 14
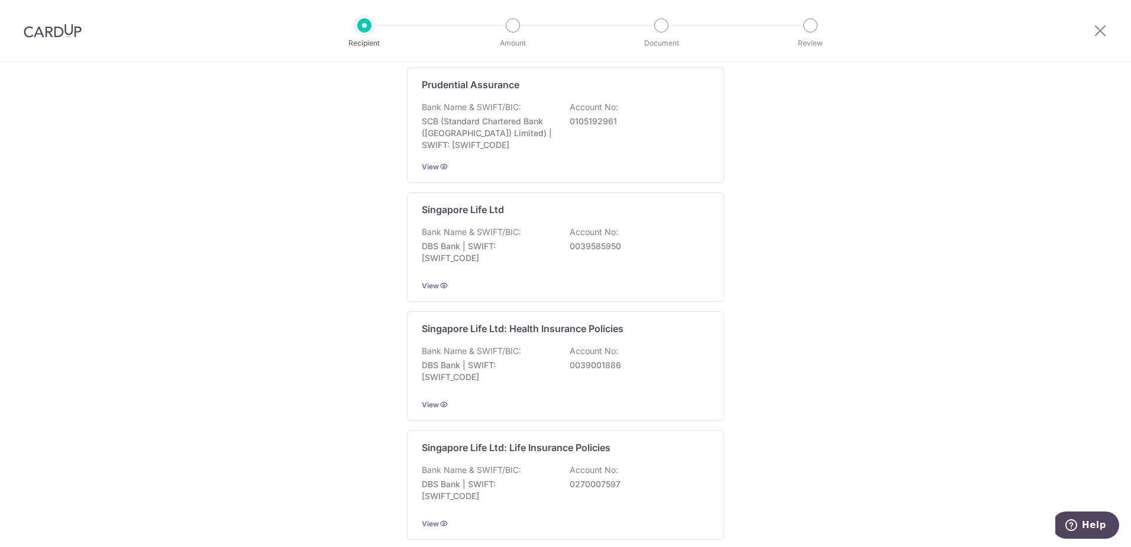
scroll to position [237, 0]
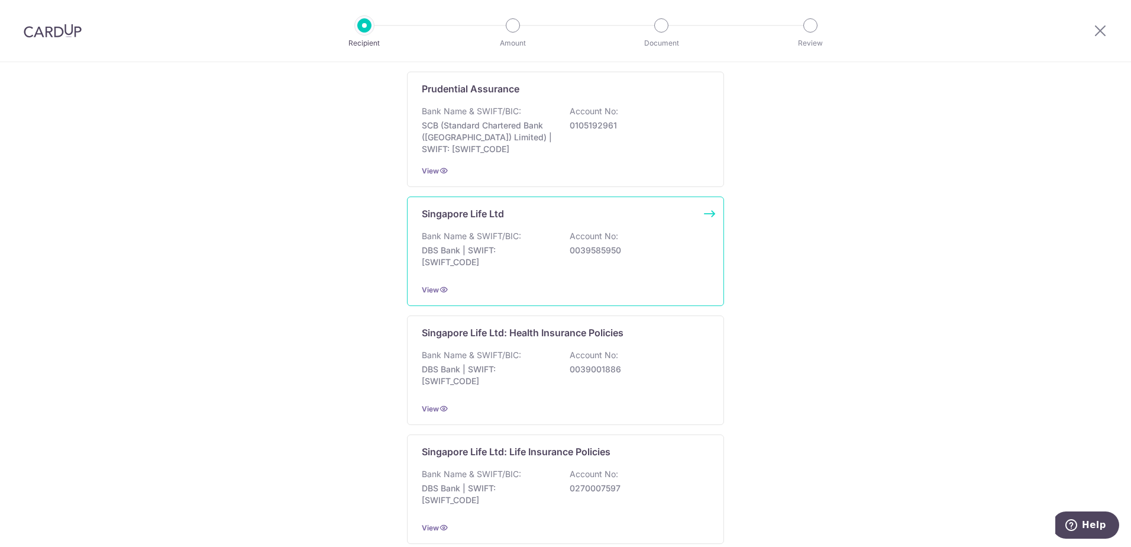
click at [577, 281] on div "Singapore Life Ltd Bank Name & SWIFT/BIC: DBS Bank | SWIFT: DBSSSGSGXXX Account…" at bounding box center [565, 250] width 317 height 109
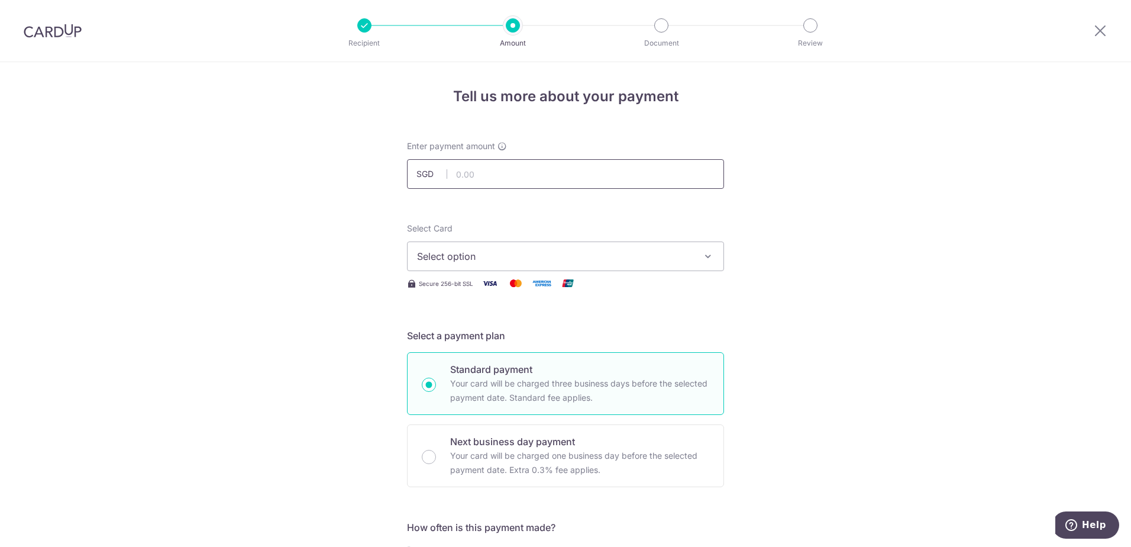
click at [553, 168] on input "text" at bounding box center [565, 174] width 317 height 30
type input "600.00"
type input "23887927"
type input "OFF225"
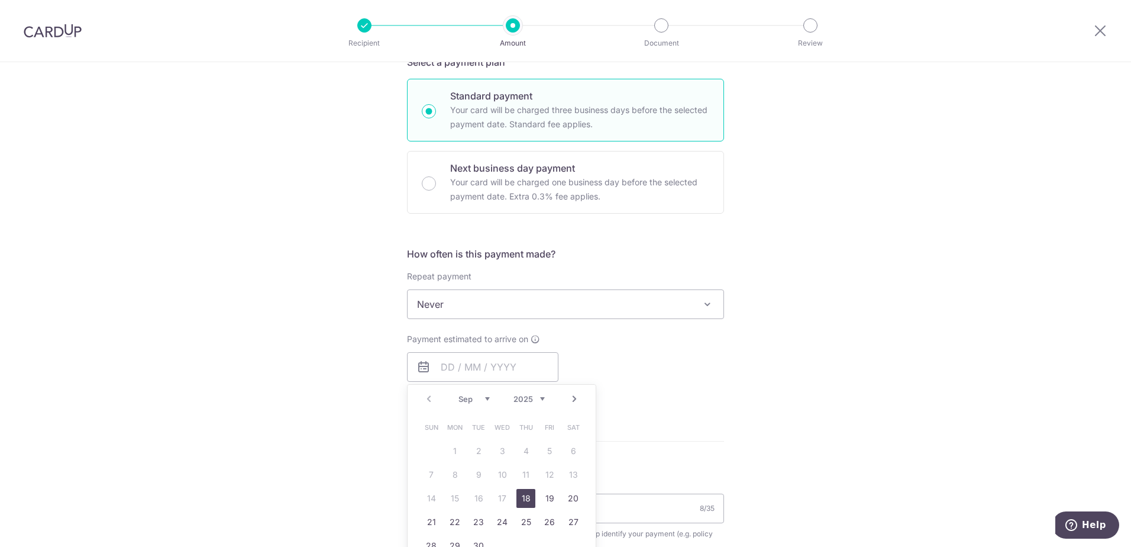
drag, startPoint x: 529, startPoint y: 501, endPoint x: 787, endPoint y: 398, distance: 277.7
click at [529, 501] on link "18" at bounding box center [525, 498] width 19 height 19
type input "[DATE]"
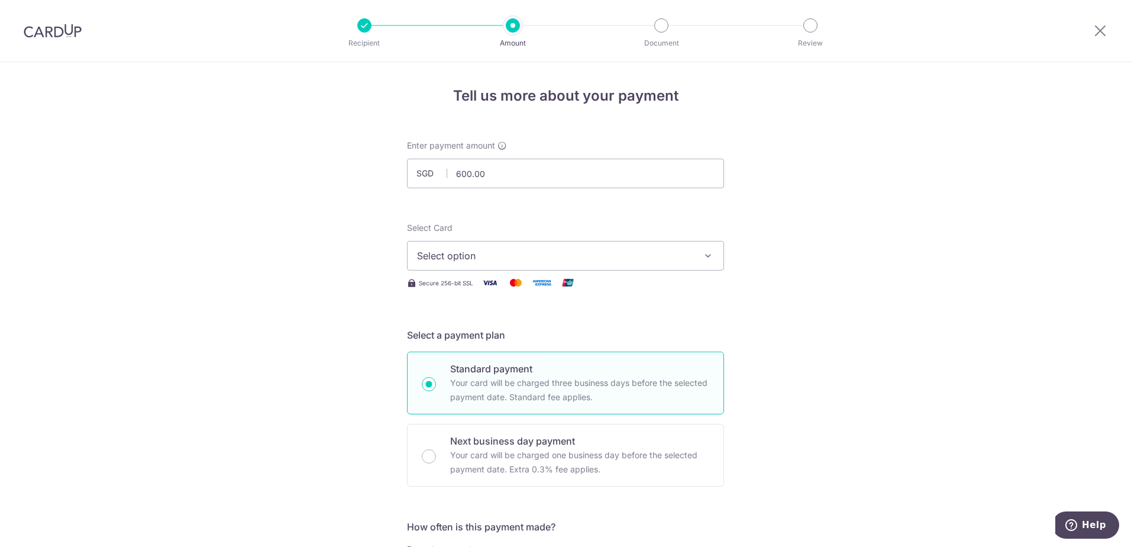
scroll to position [0, 0]
click at [637, 255] on span "Select option" at bounding box center [555, 256] width 276 height 14
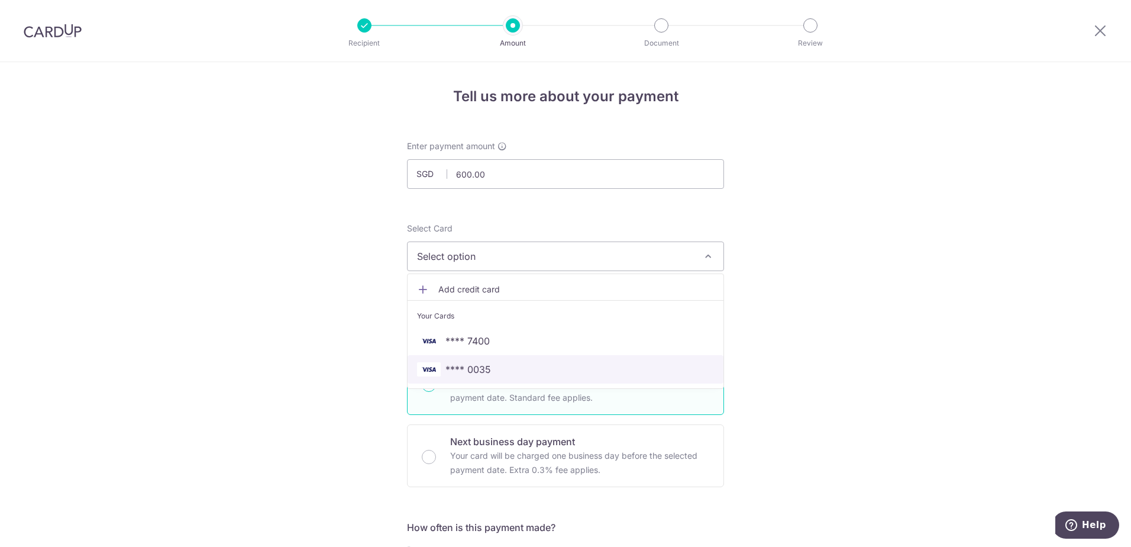
click at [489, 367] on span "**** 0035" at bounding box center [565, 369] width 297 height 14
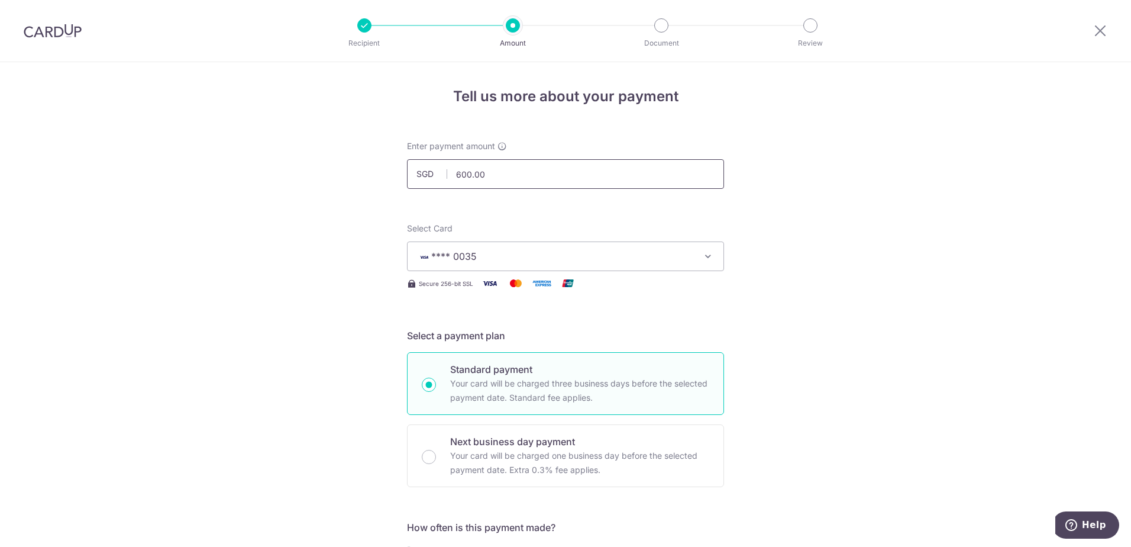
click at [509, 176] on input "600.00" at bounding box center [565, 174] width 317 height 30
click at [466, 177] on input "550.00" at bounding box center [565, 174] width 317 height 30
click at [528, 175] on input "600.00" at bounding box center [565, 174] width 317 height 30
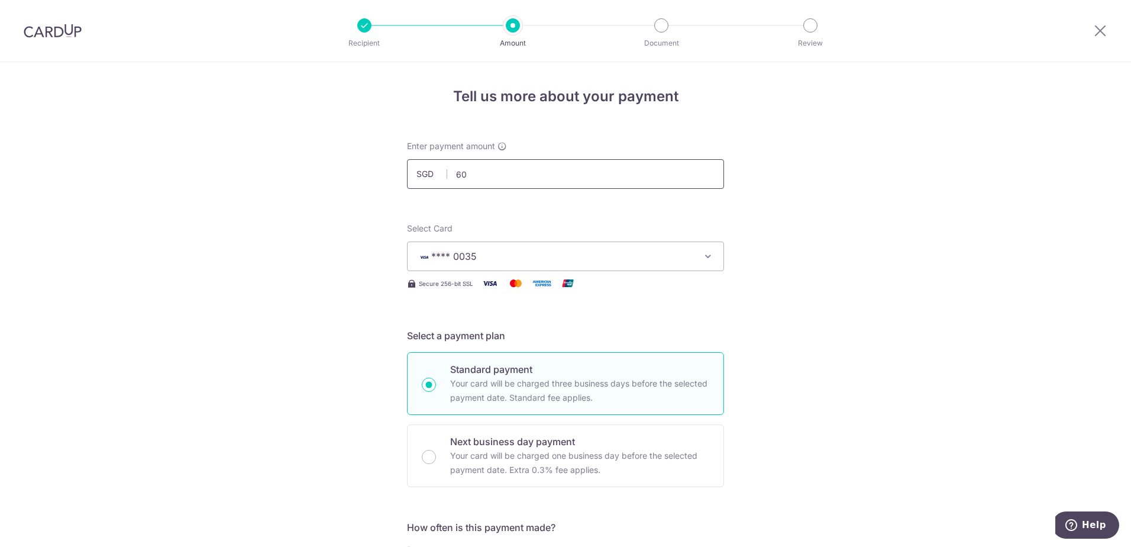
type input "6"
type input "550.00"
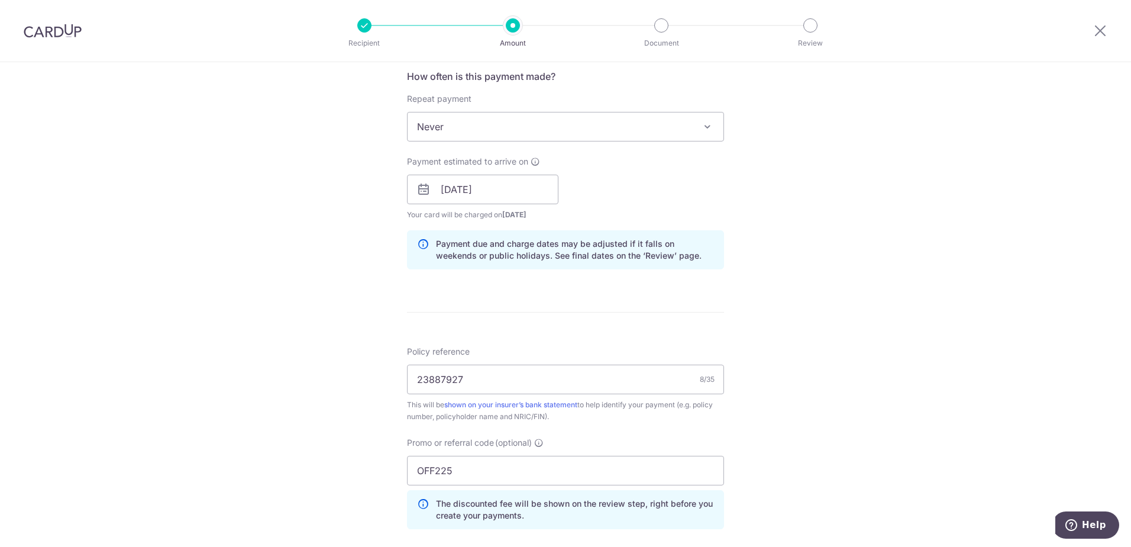
scroll to position [687, 0]
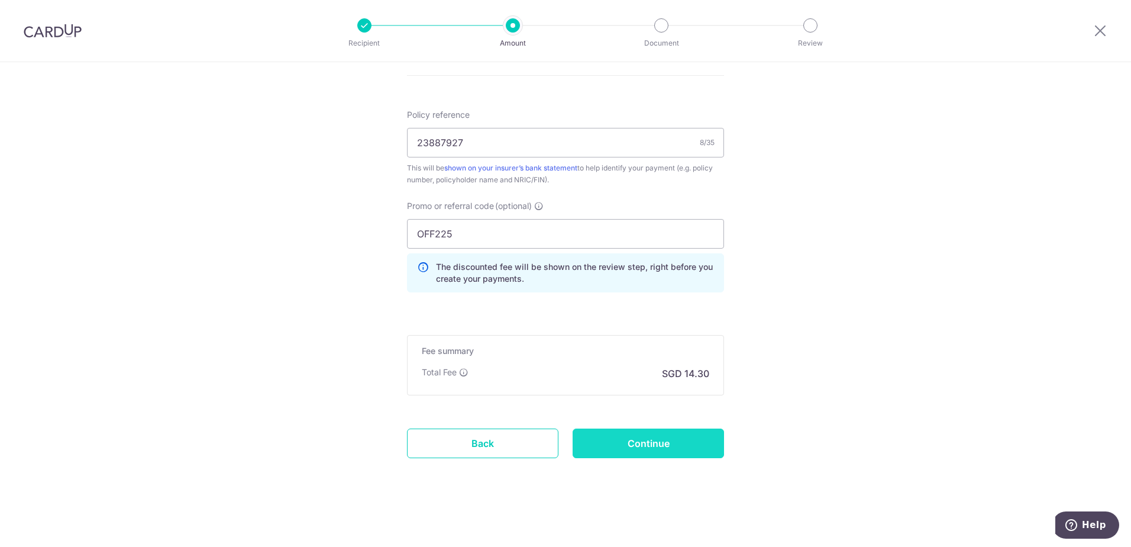
click at [653, 441] on input "Continue" at bounding box center [648, 443] width 151 height 30
type input "Create Schedule"
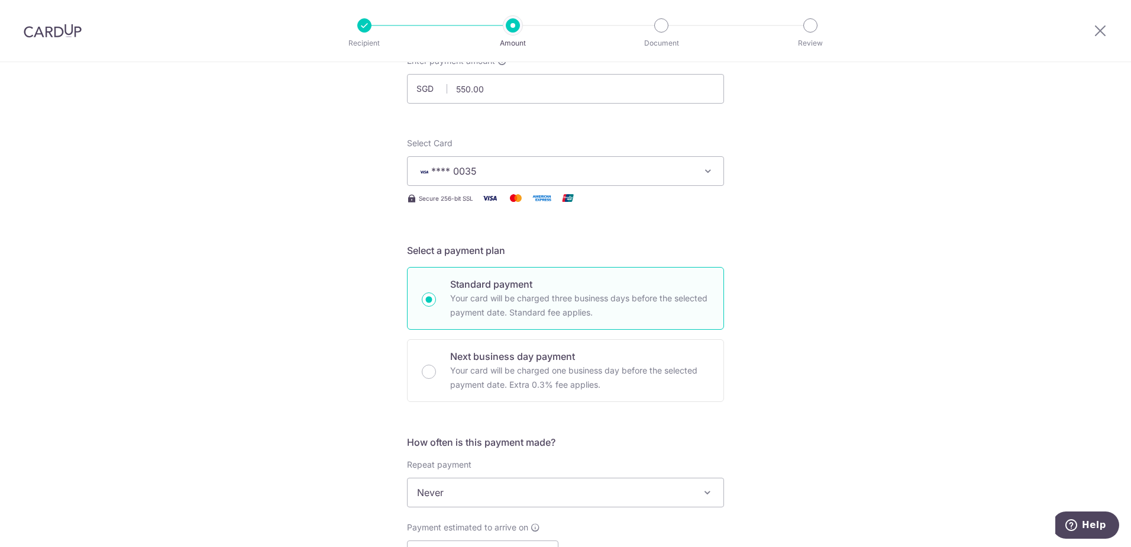
scroll to position [0, 0]
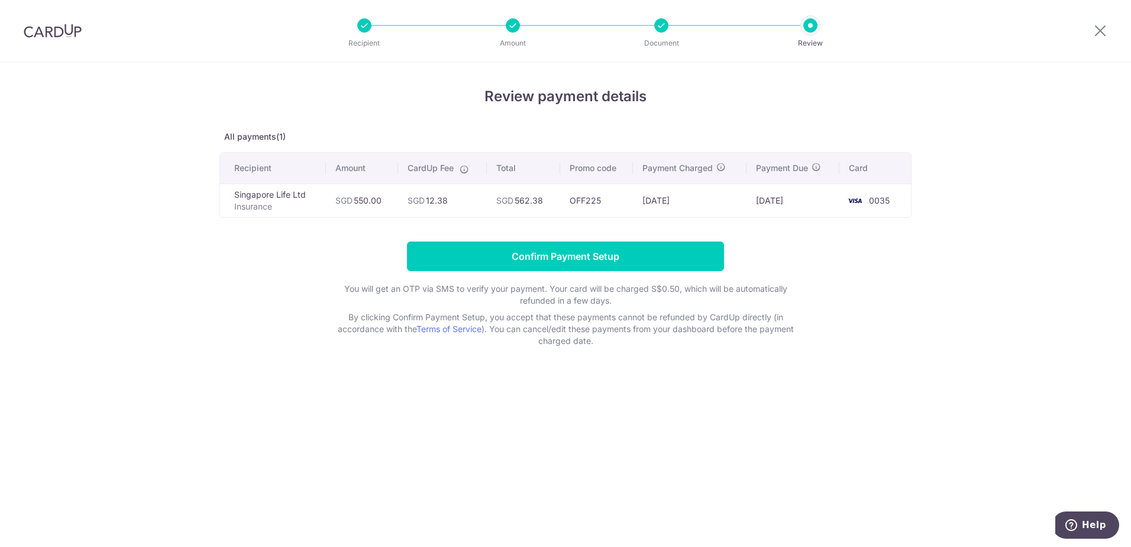
click at [327, 198] on td "SGD 550.00" at bounding box center [362, 200] width 72 height 34
click at [263, 208] on p "Insurance" at bounding box center [275, 207] width 82 height 12
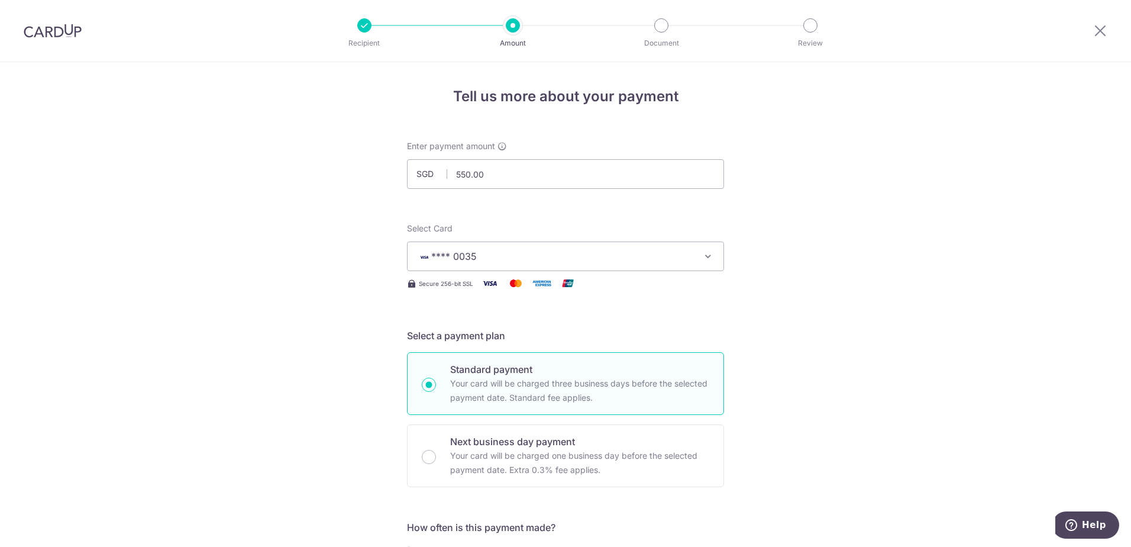
click at [516, 25] on div at bounding box center [513, 25] width 14 height 14
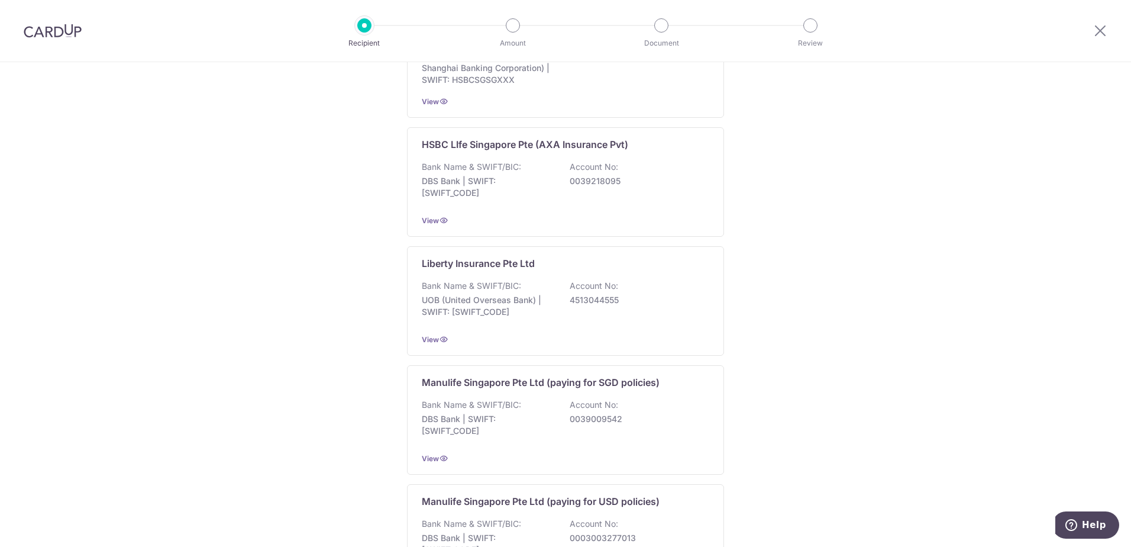
scroll to position [1069, 0]
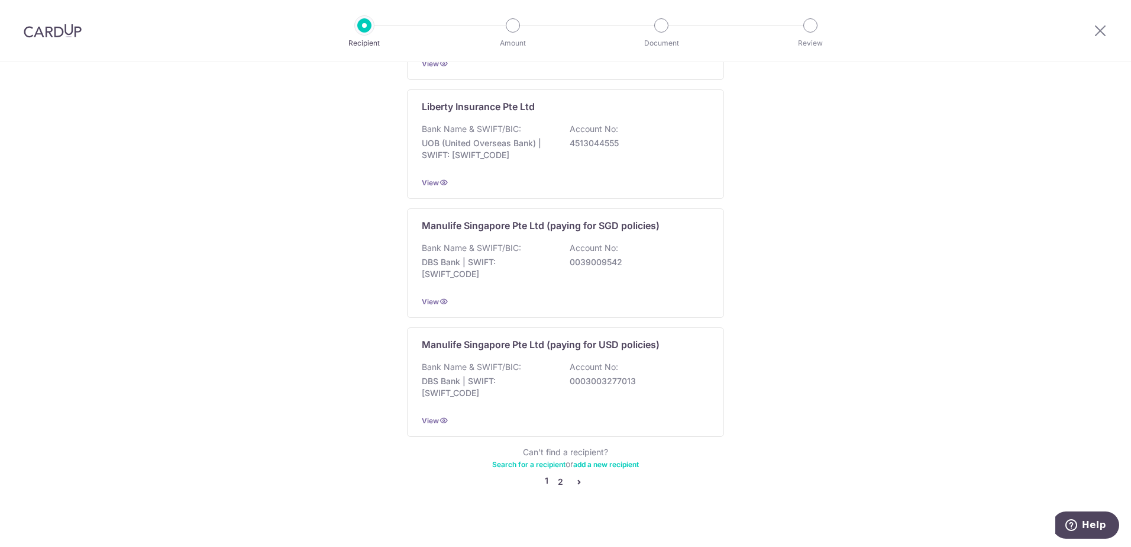
click at [557, 474] on link "2" at bounding box center [560, 481] width 14 height 14
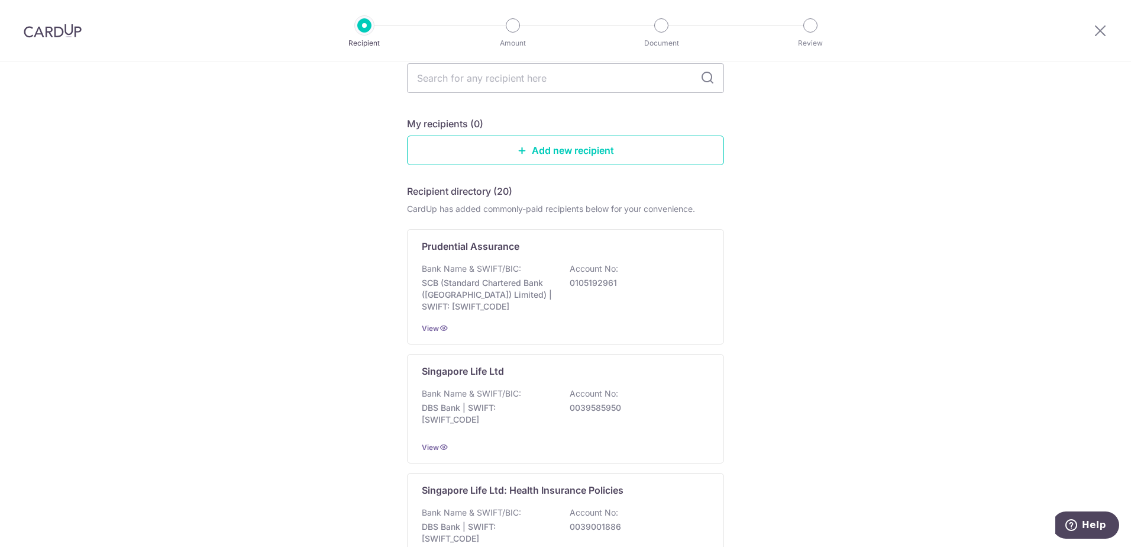
scroll to position [177, 0]
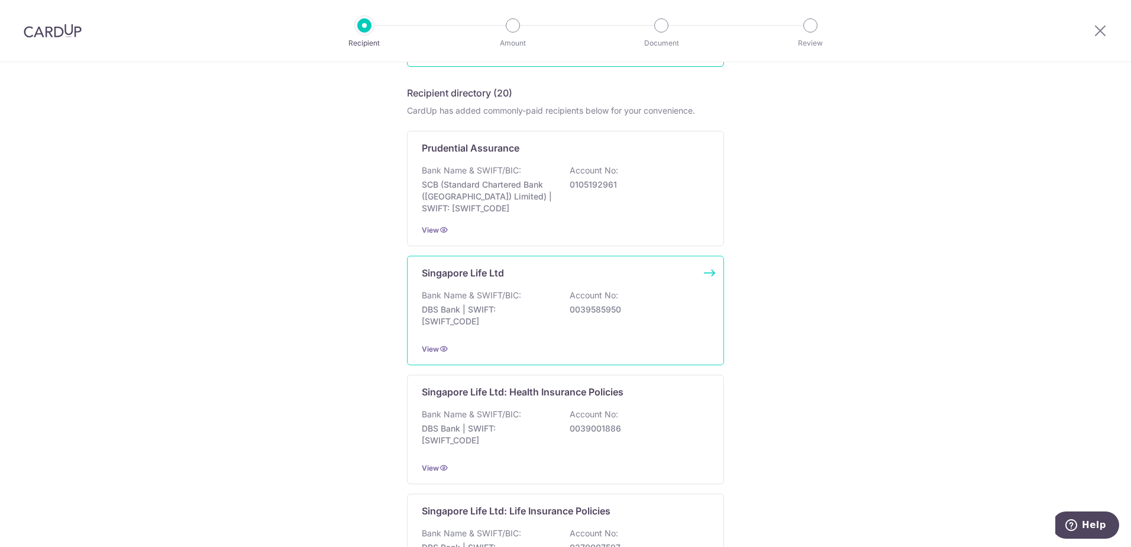
click at [632, 311] on p "0039585950" at bounding box center [636, 309] width 133 height 12
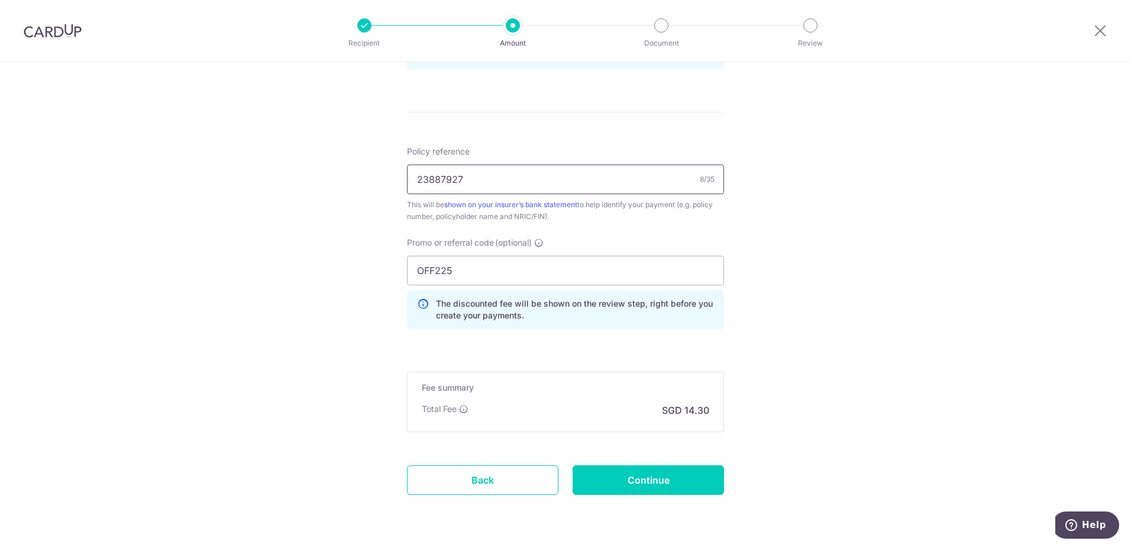
scroll to position [687, 0]
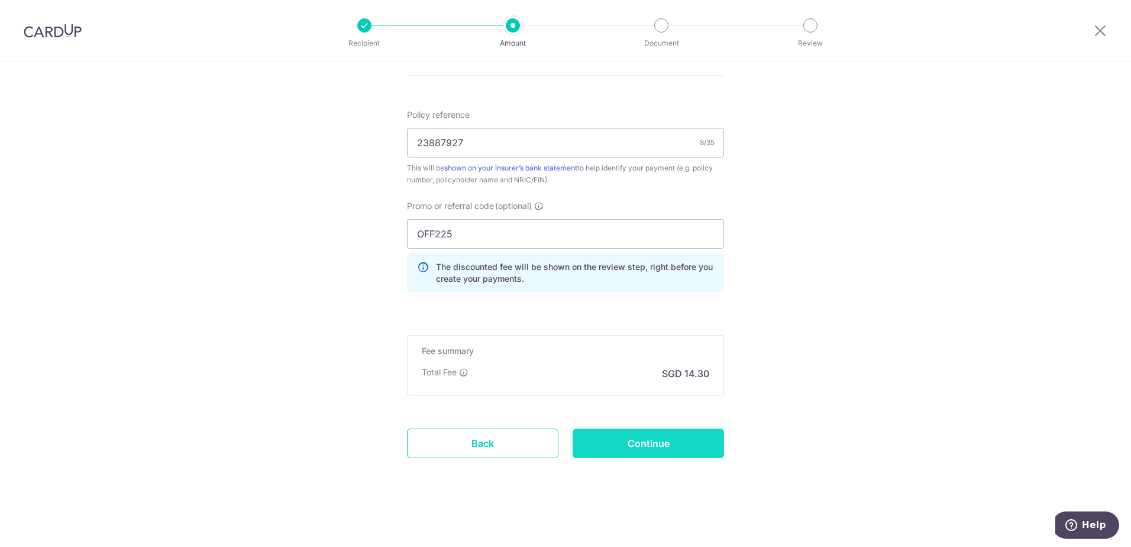
click at [665, 446] on input "Continue" at bounding box center [648, 443] width 151 height 30
type input "Update Schedule"
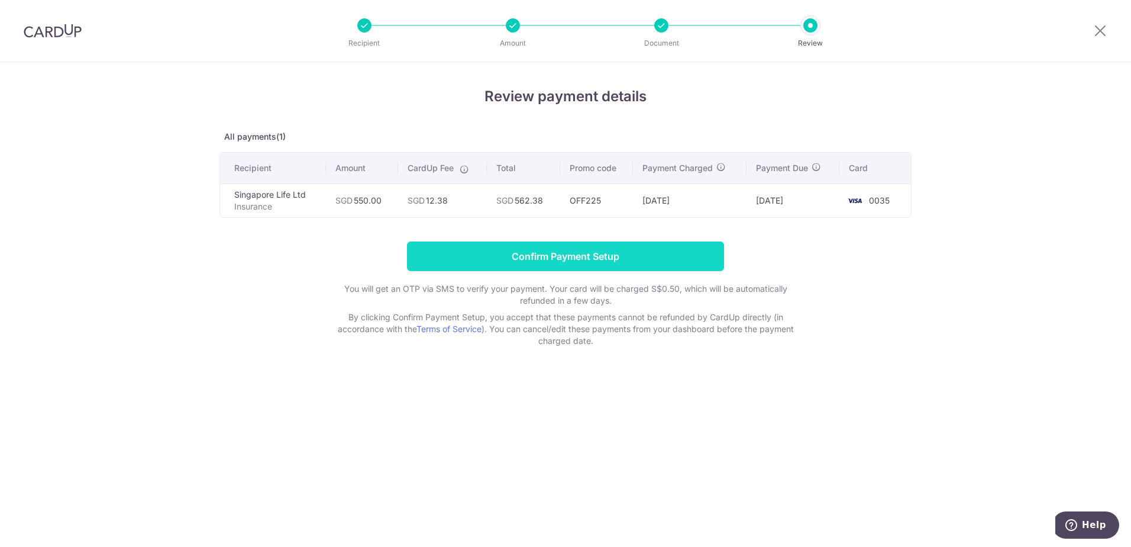
click at [556, 261] on input "Confirm Payment Setup" at bounding box center [565, 256] width 317 height 30
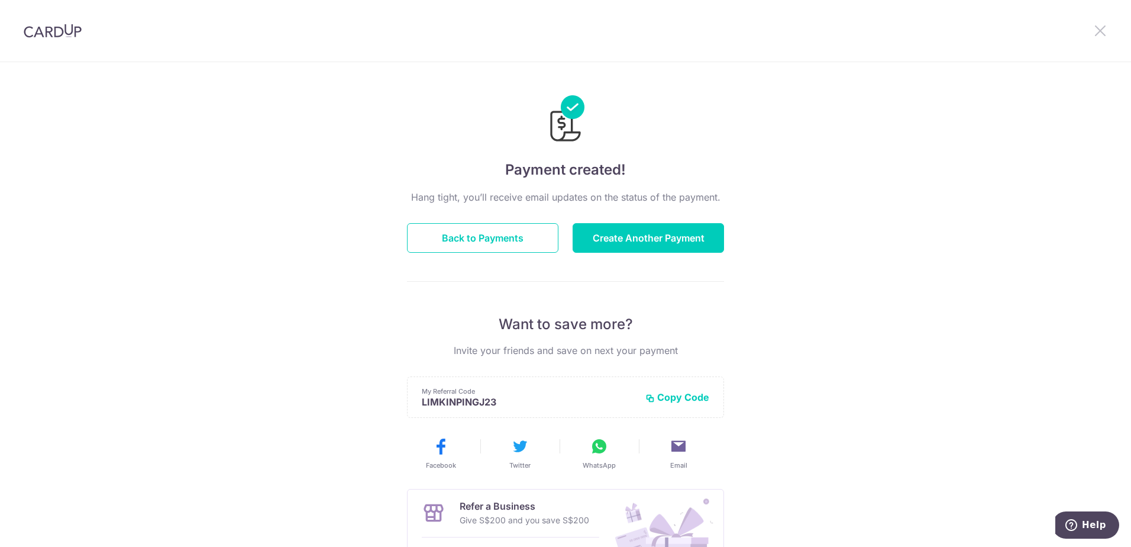
click at [1100, 33] on icon at bounding box center [1100, 30] width 14 height 15
